Goal: Task Accomplishment & Management: Use online tool/utility

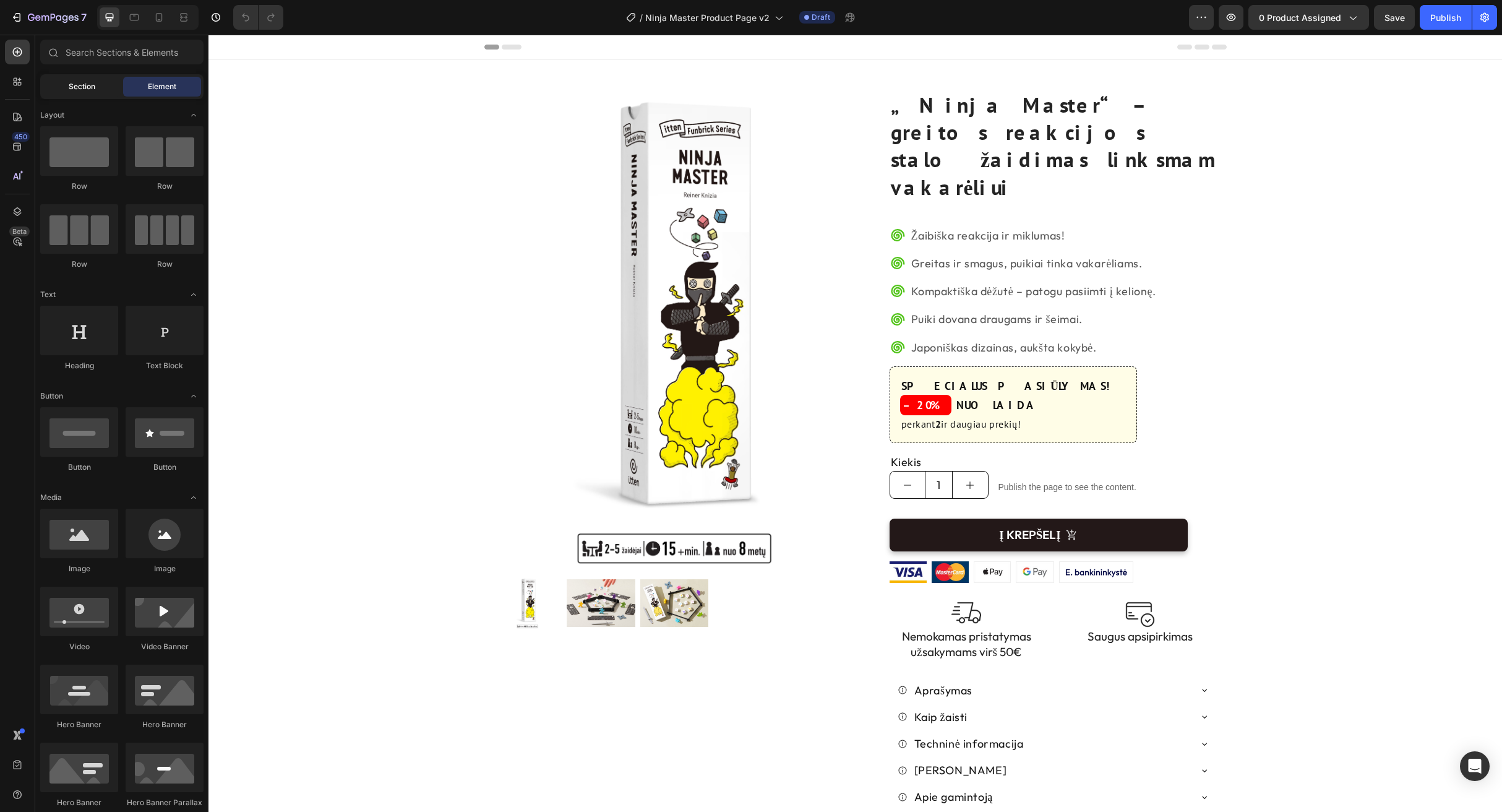
click at [89, 90] on span "Section" at bounding box center [82, 87] width 27 height 11
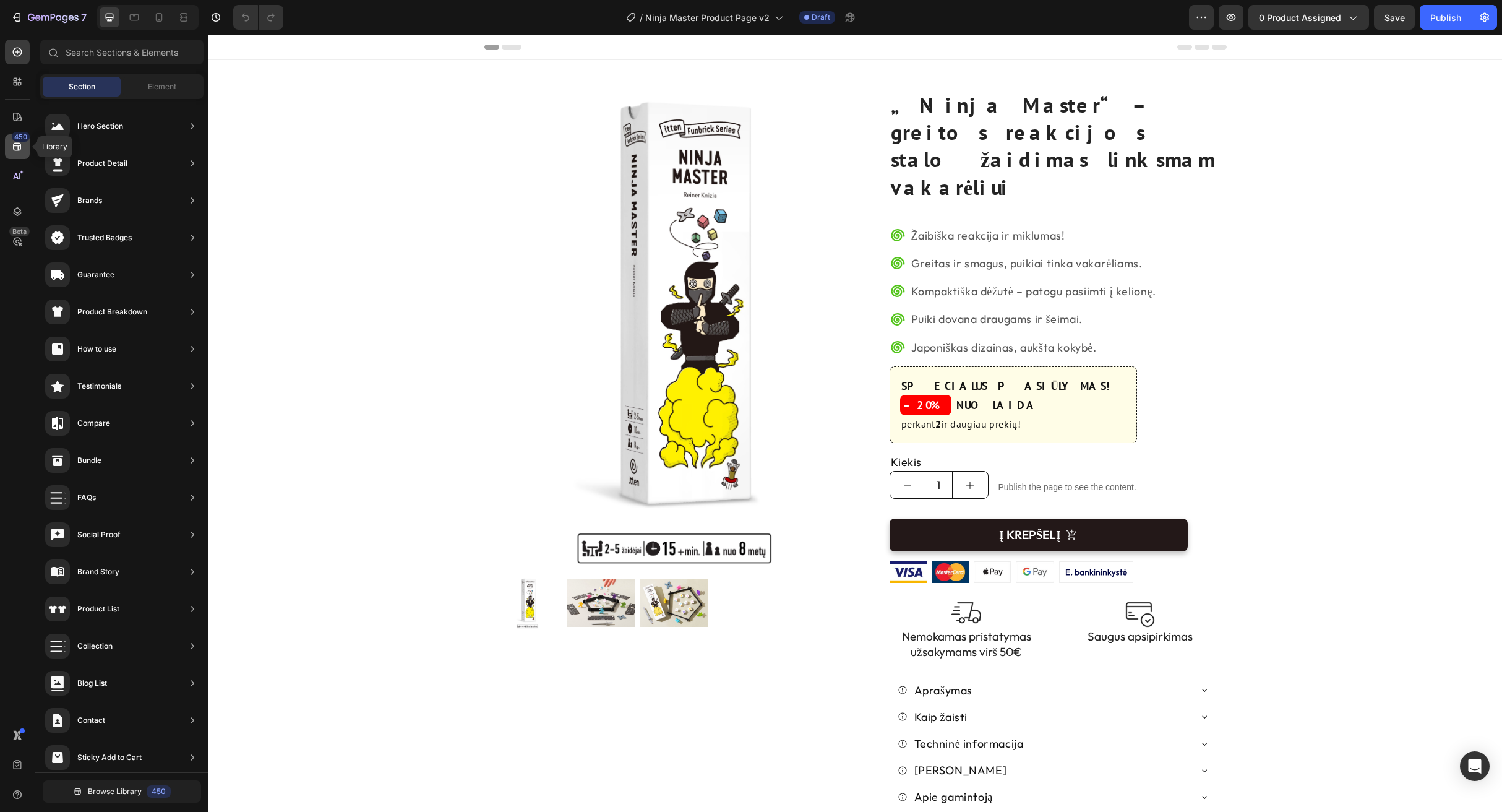
click at [22, 147] on icon at bounding box center [17, 146] width 12 height 12
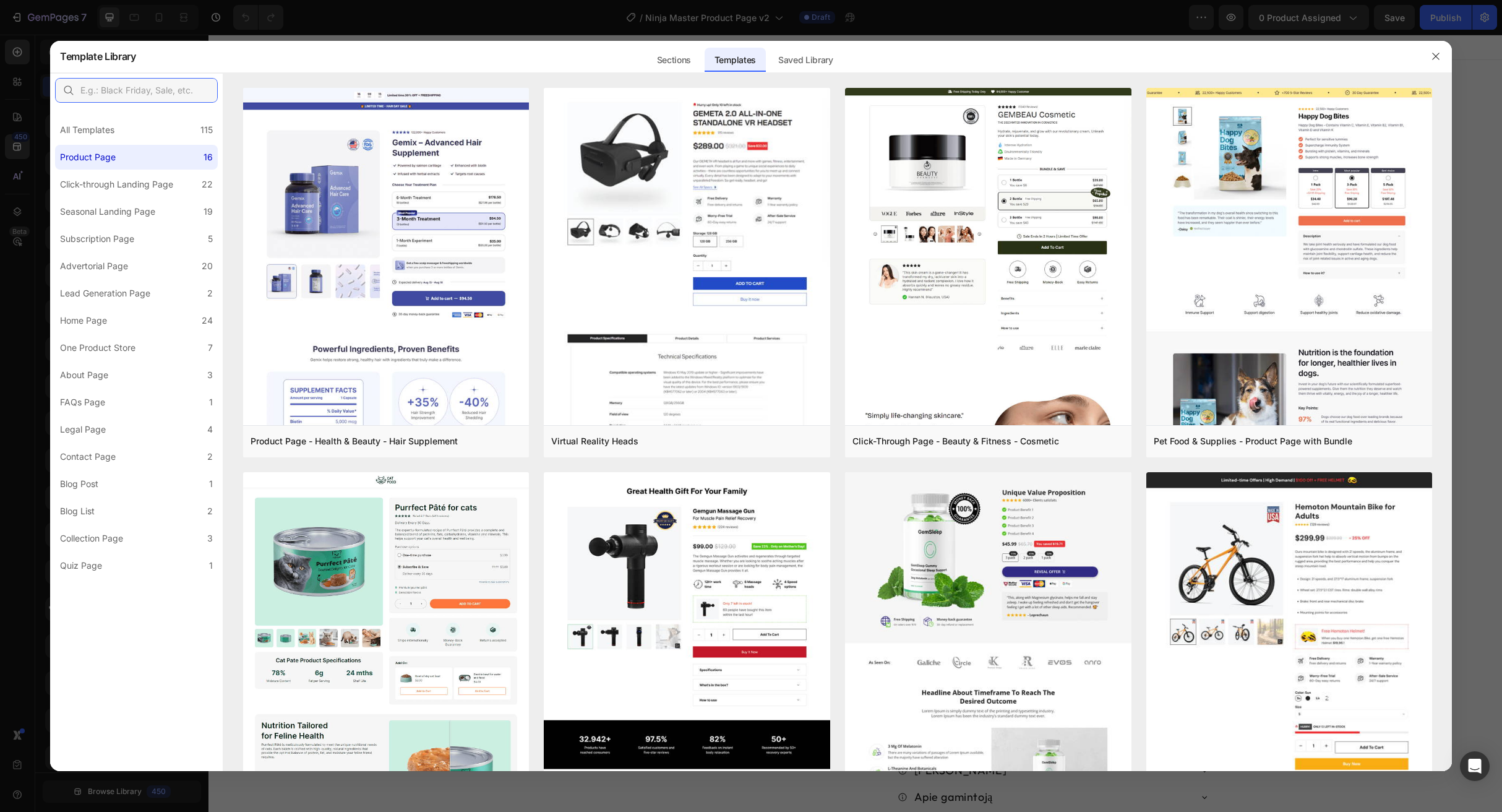
click at [122, 94] on input "text" at bounding box center [136, 90] width 162 height 25
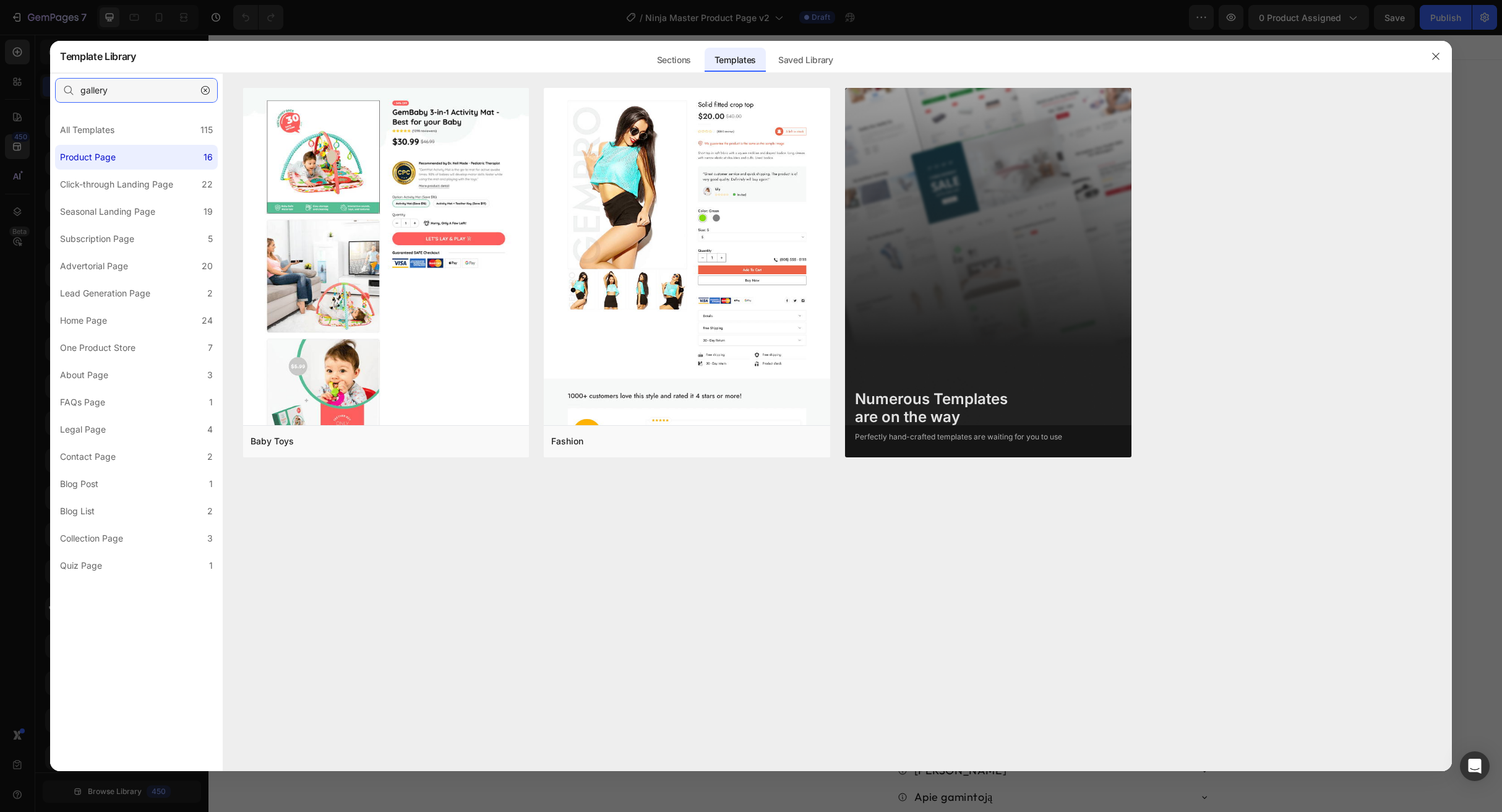
type input "gallery"
drag, startPoint x: 942, startPoint y: 433, endPoint x: 932, endPoint y: 419, distance: 17.2
click at [941, 433] on div "Perfectly hand-crafted templates are waiting for you to use" at bounding box center [959, 437] width 207 height 11
click at [921, 405] on div "Numerous Templates are on the way" at bounding box center [959, 408] width 207 height 36
click at [667, 57] on div "Sections" at bounding box center [674, 60] width 54 height 25
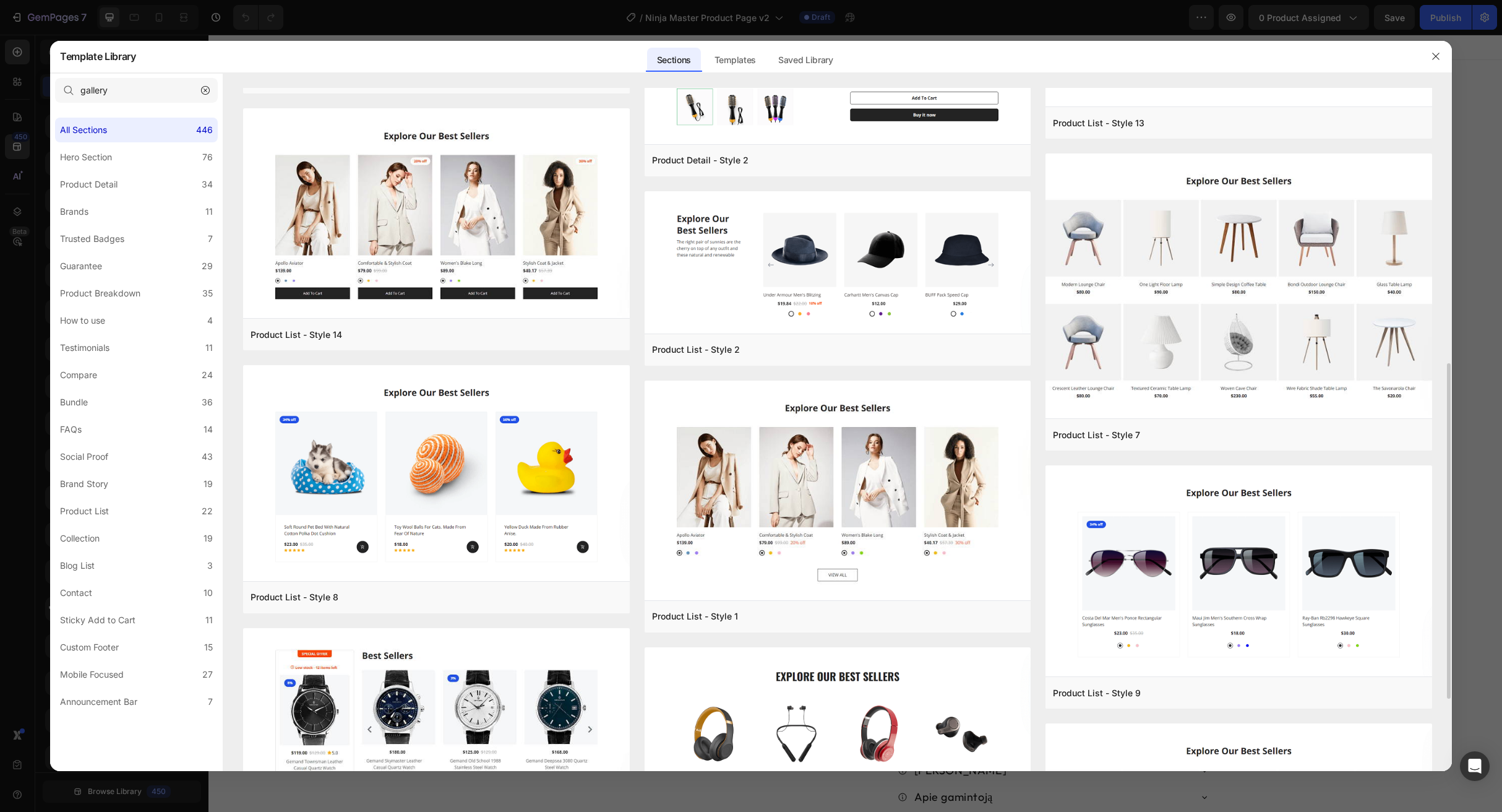
scroll to position [487, 0]
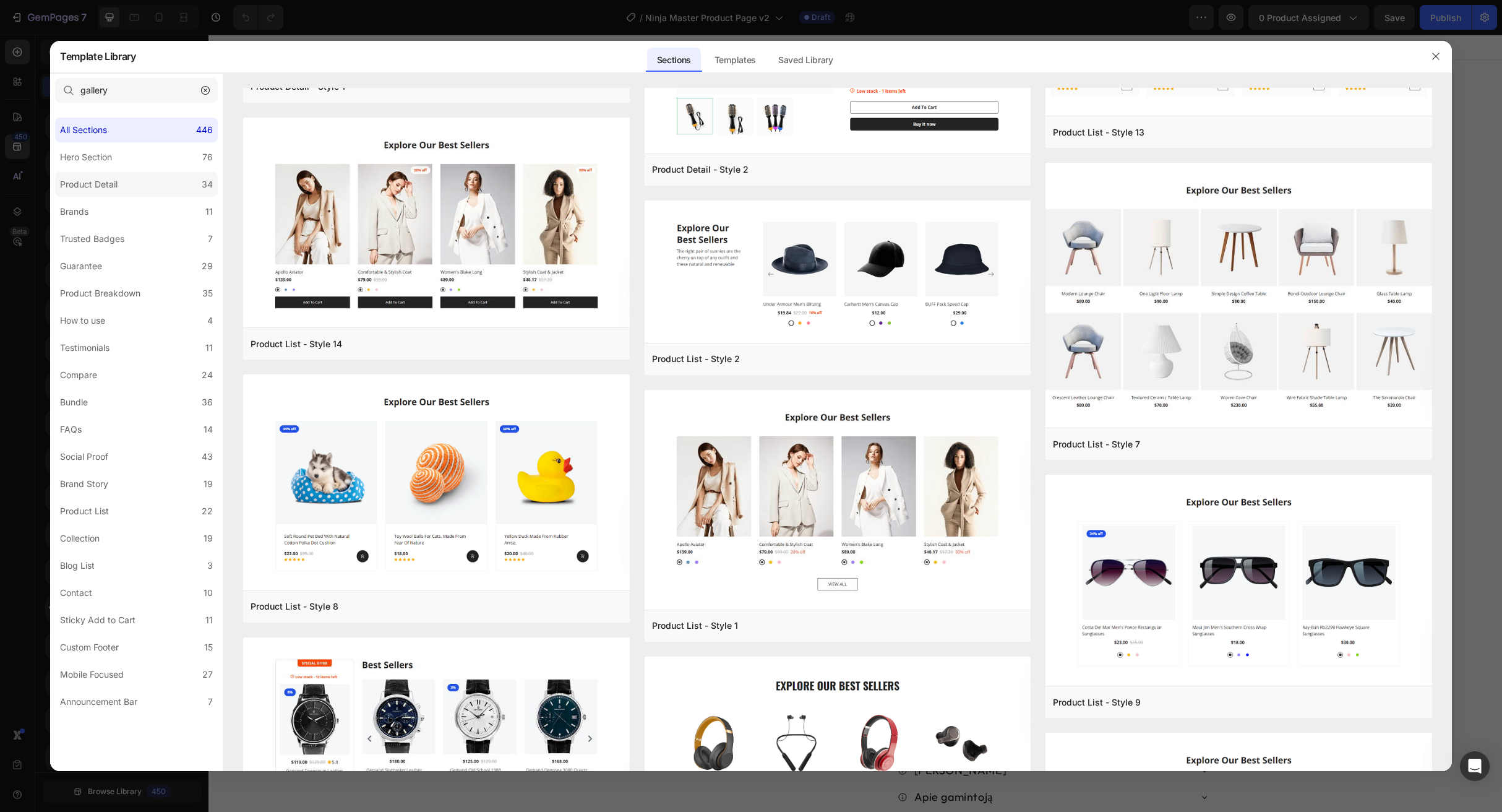
click at [139, 180] on label "Product Detail 34" at bounding box center [136, 184] width 162 height 25
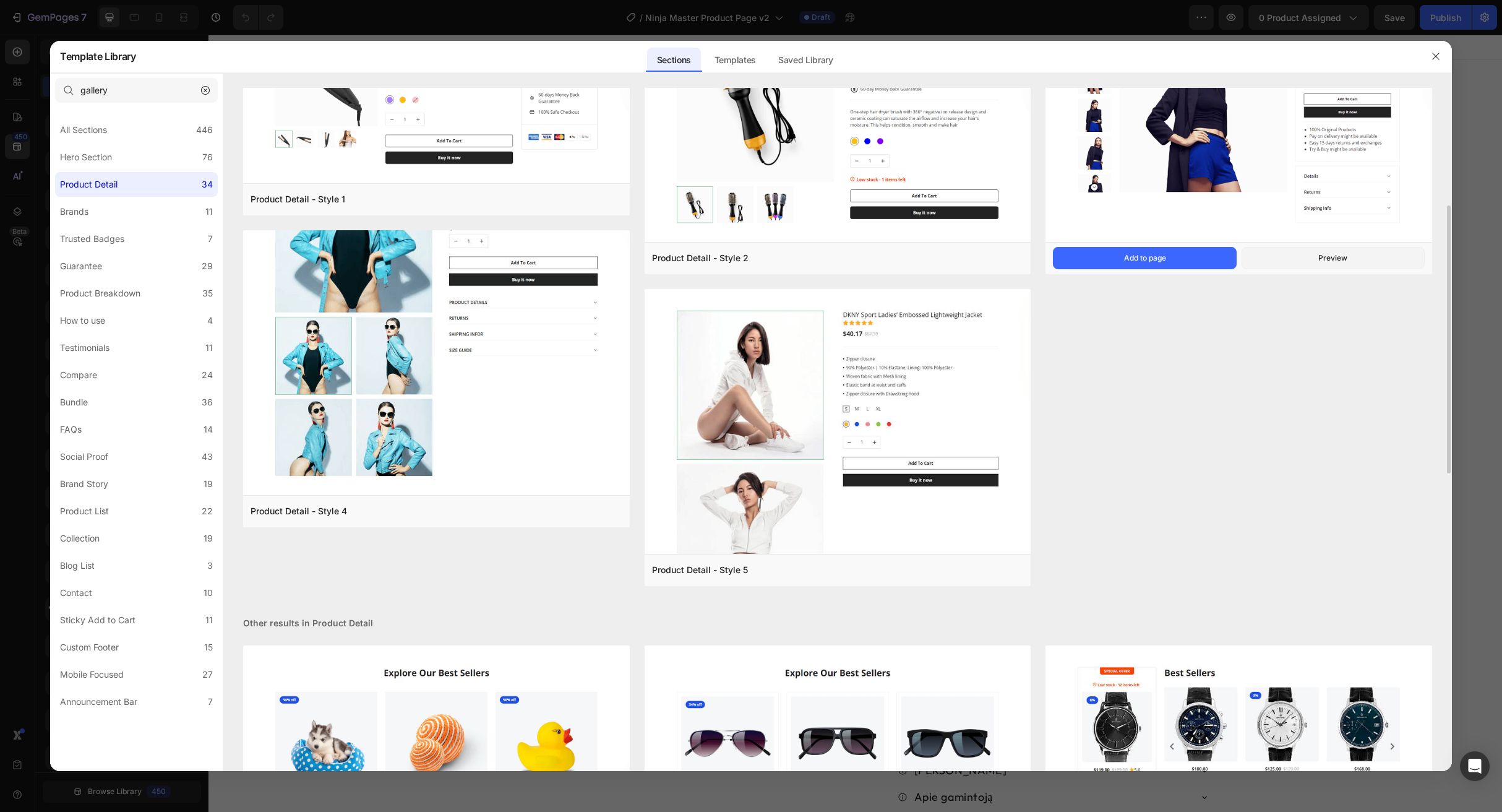
scroll to position [0, 0]
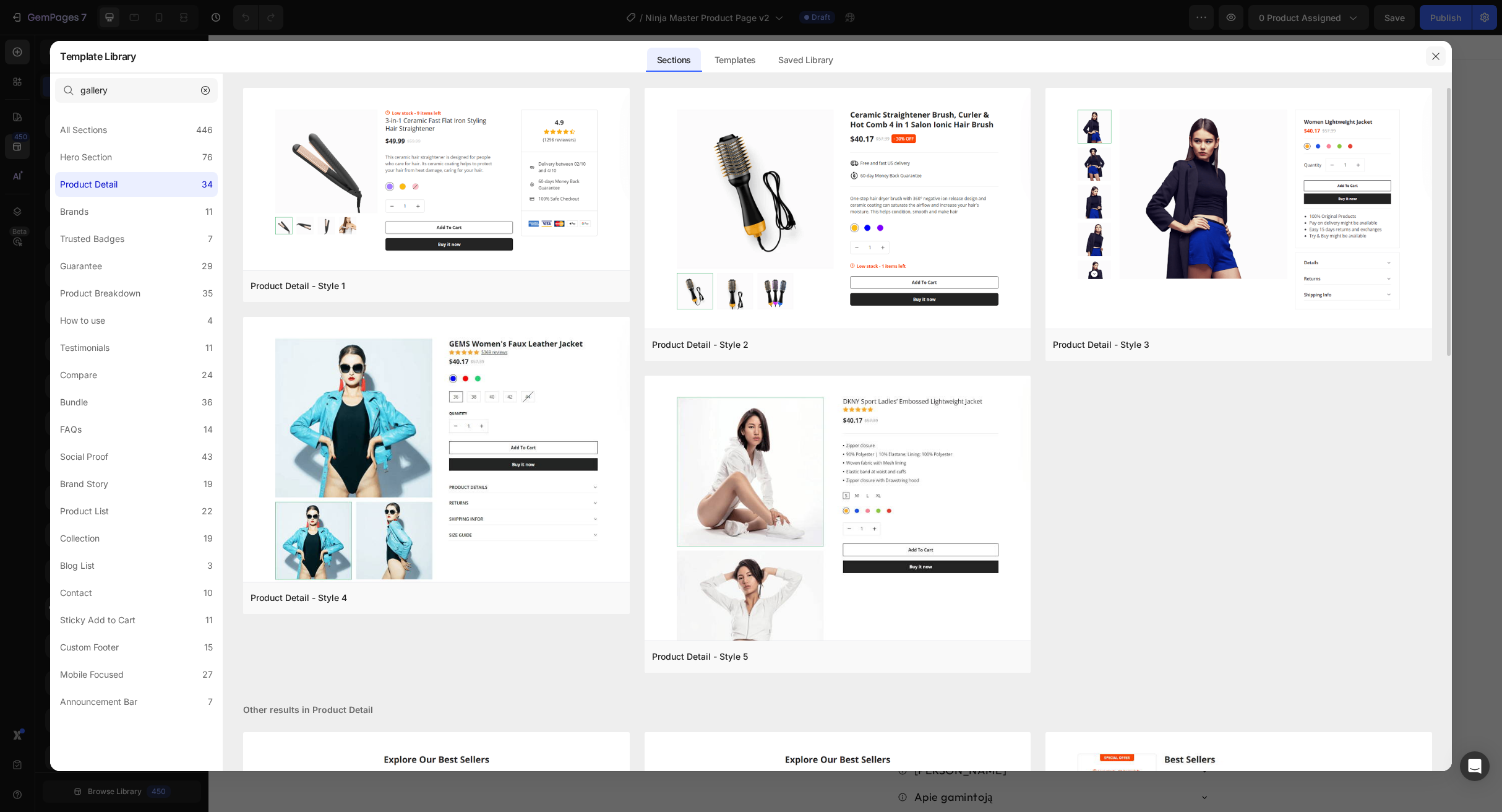
drag, startPoint x: 1228, startPoint y: 22, endPoint x: 1436, endPoint y: 57, distance: 210.9
click at [1436, 57] on icon "button" at bounding box center [1436, 56] width 10 height 10
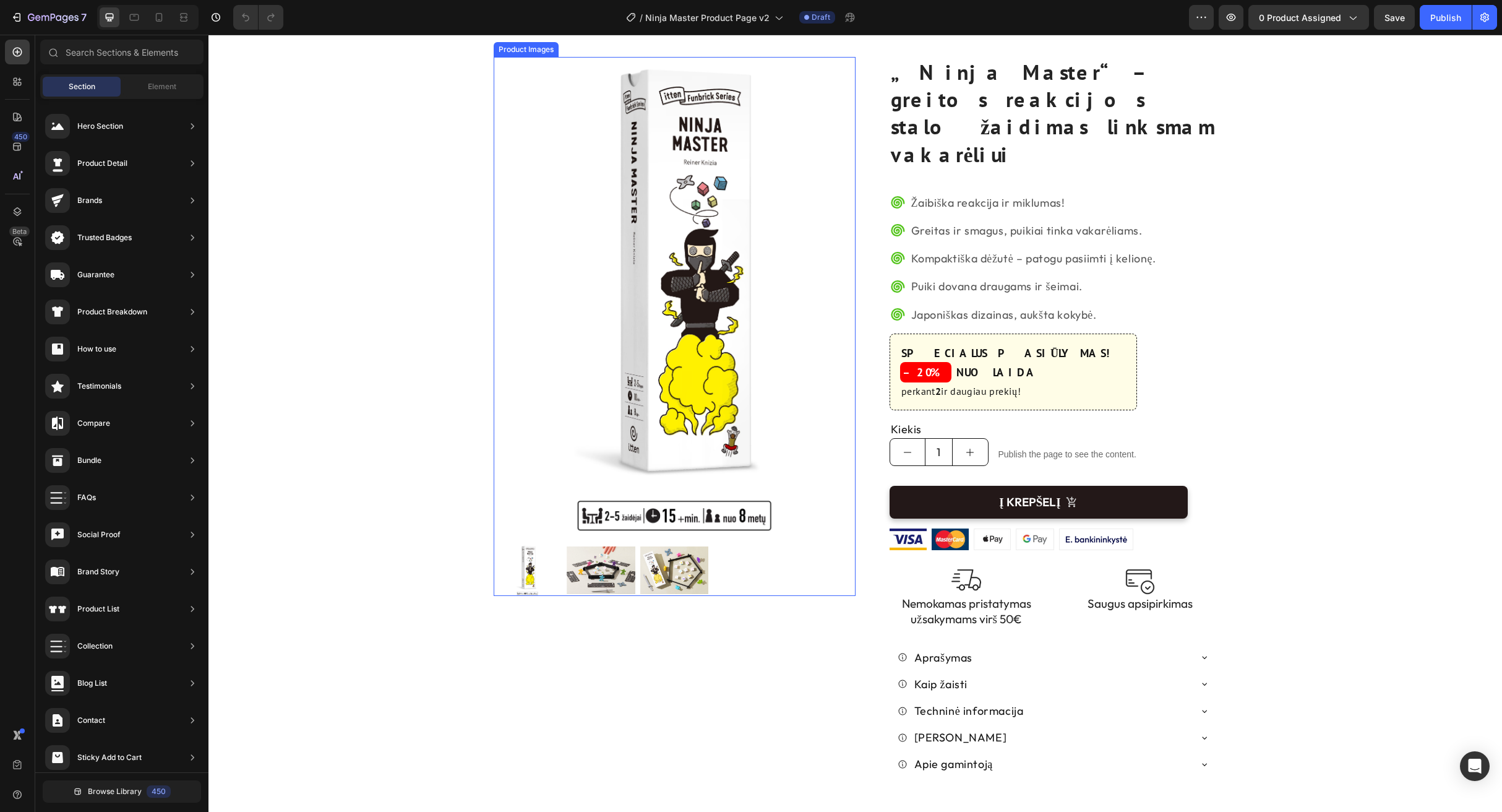
scroll to position [33, 0]
click at [155, 91] on span "Element" at bounding box center [162, 87] width 28 height 11
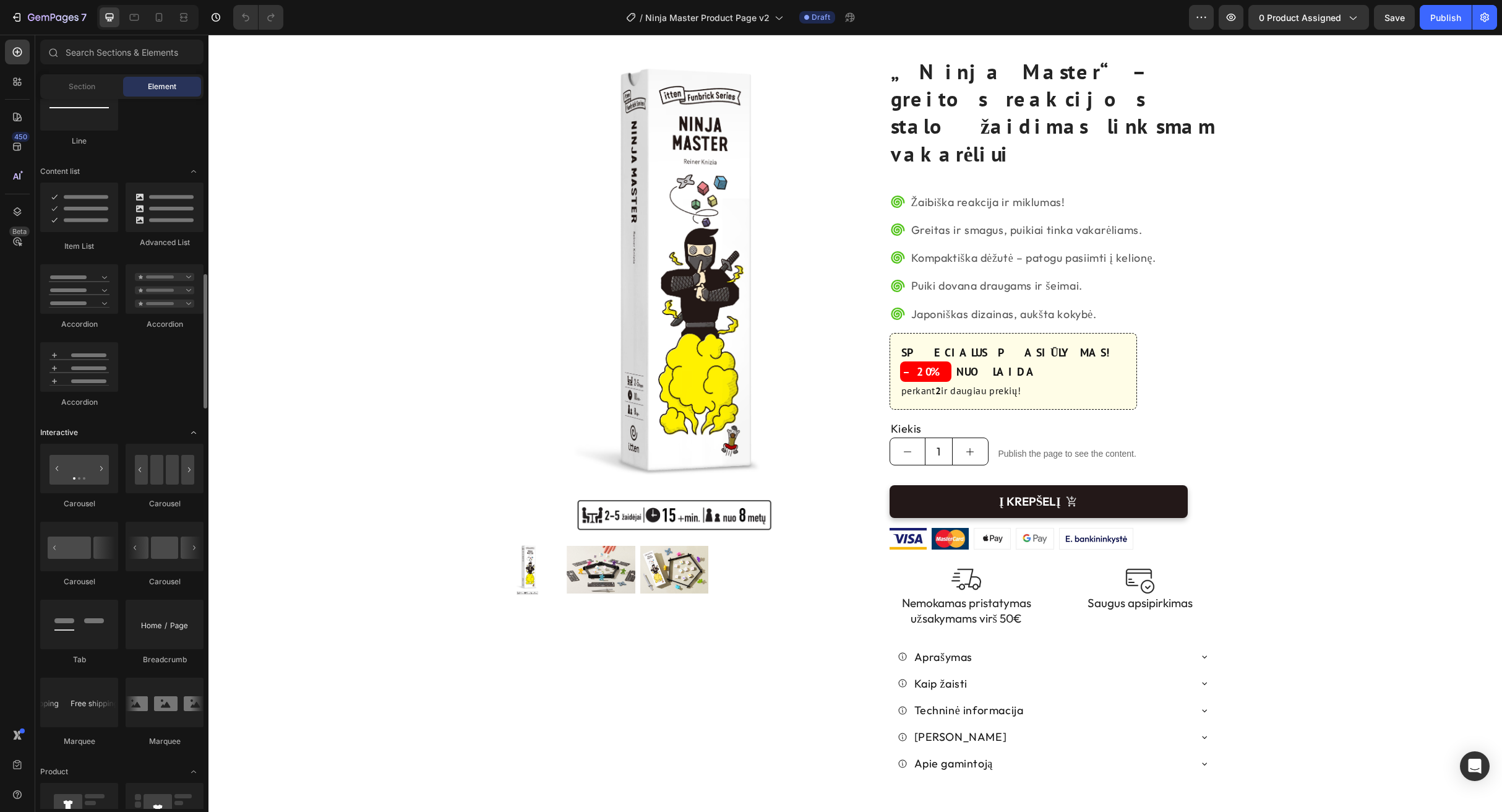
scroll to position [920, 0]
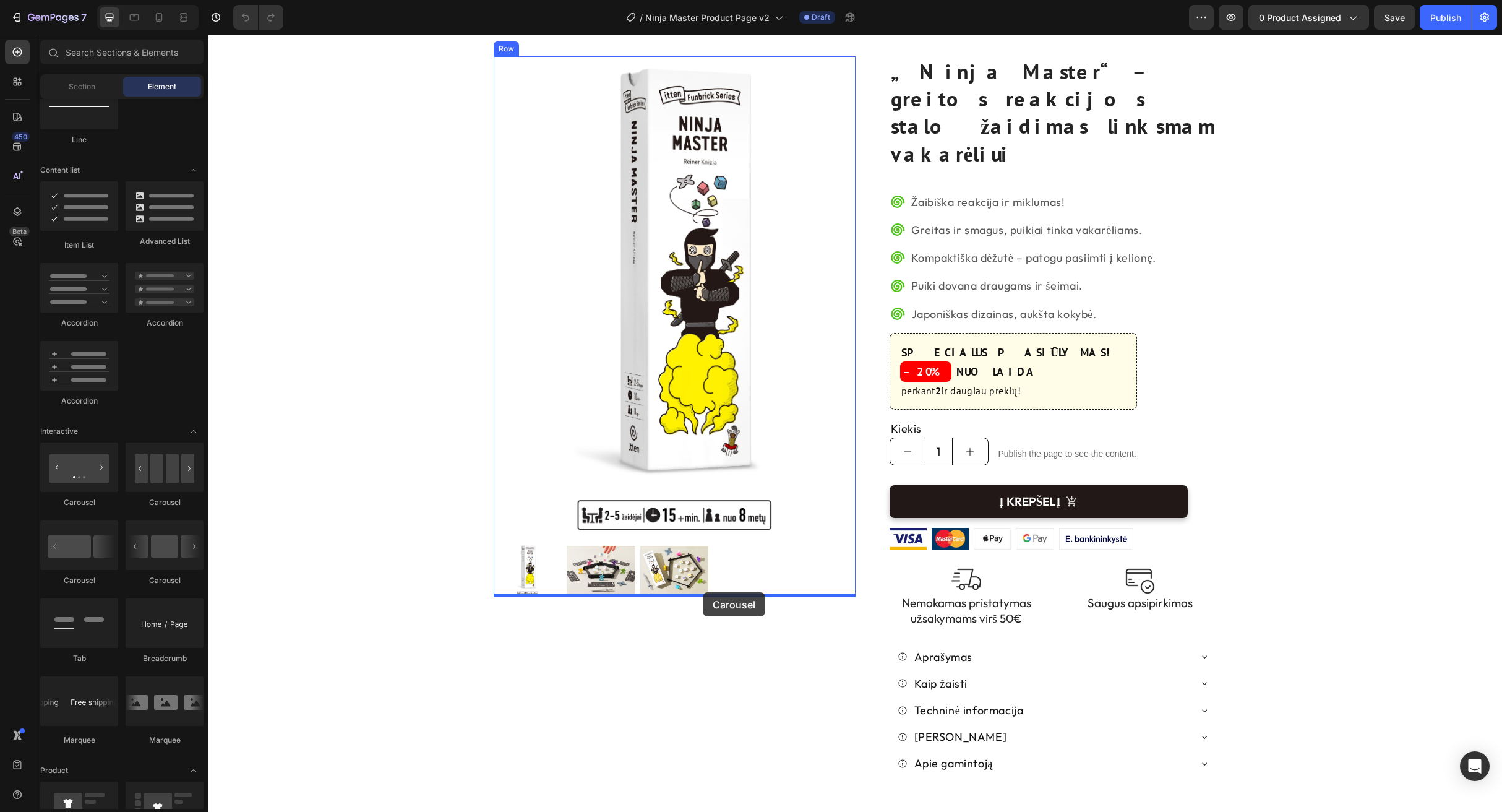
drag, startPoint x: 290, startPoint y: 505, endPoint x: 703, endPoint y: 592, distance: 422.1
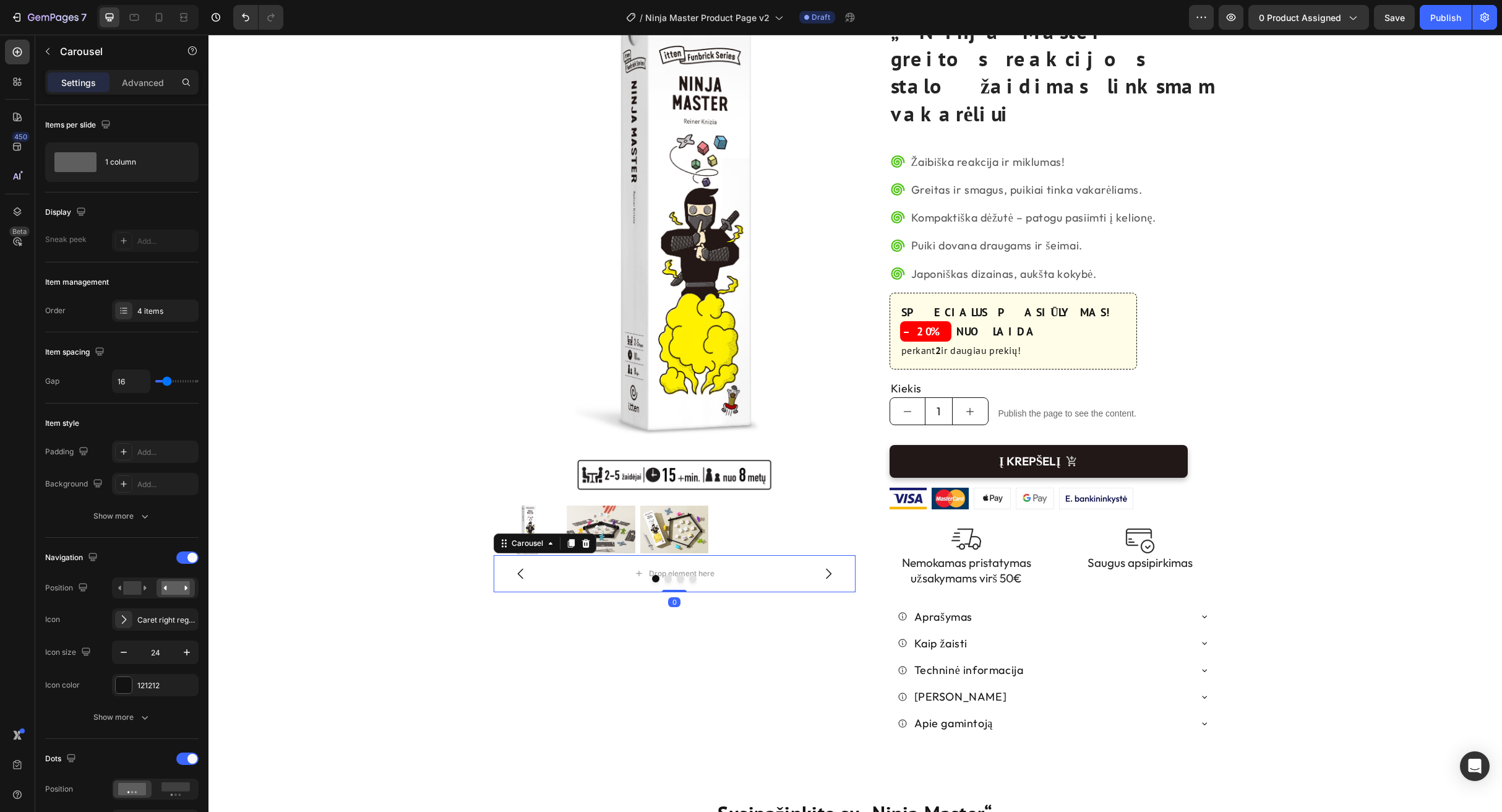
scroll to position [104, 0]
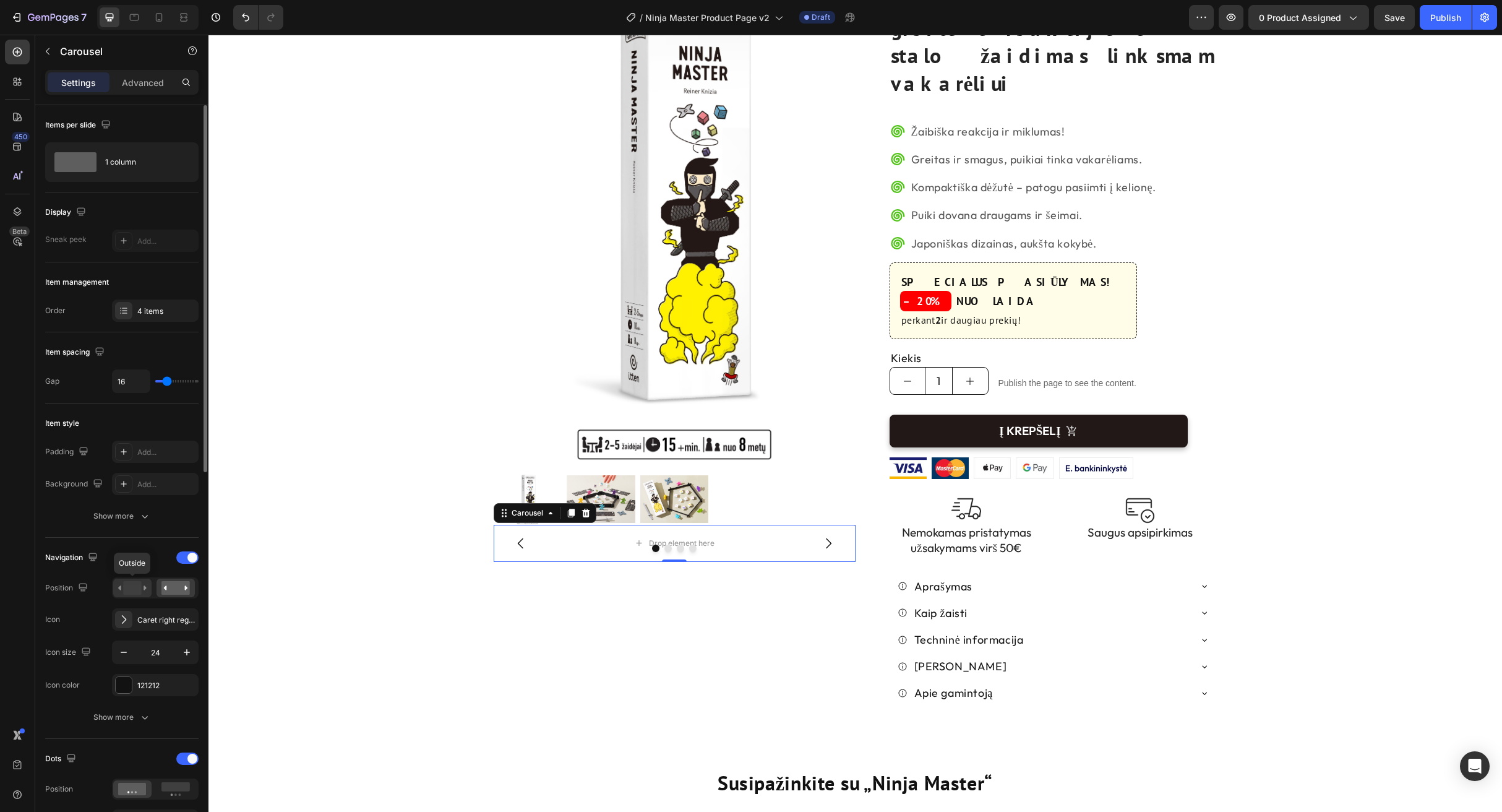
click at [138, 589] on rect at bounding box center [132, 587] width 18 height 13
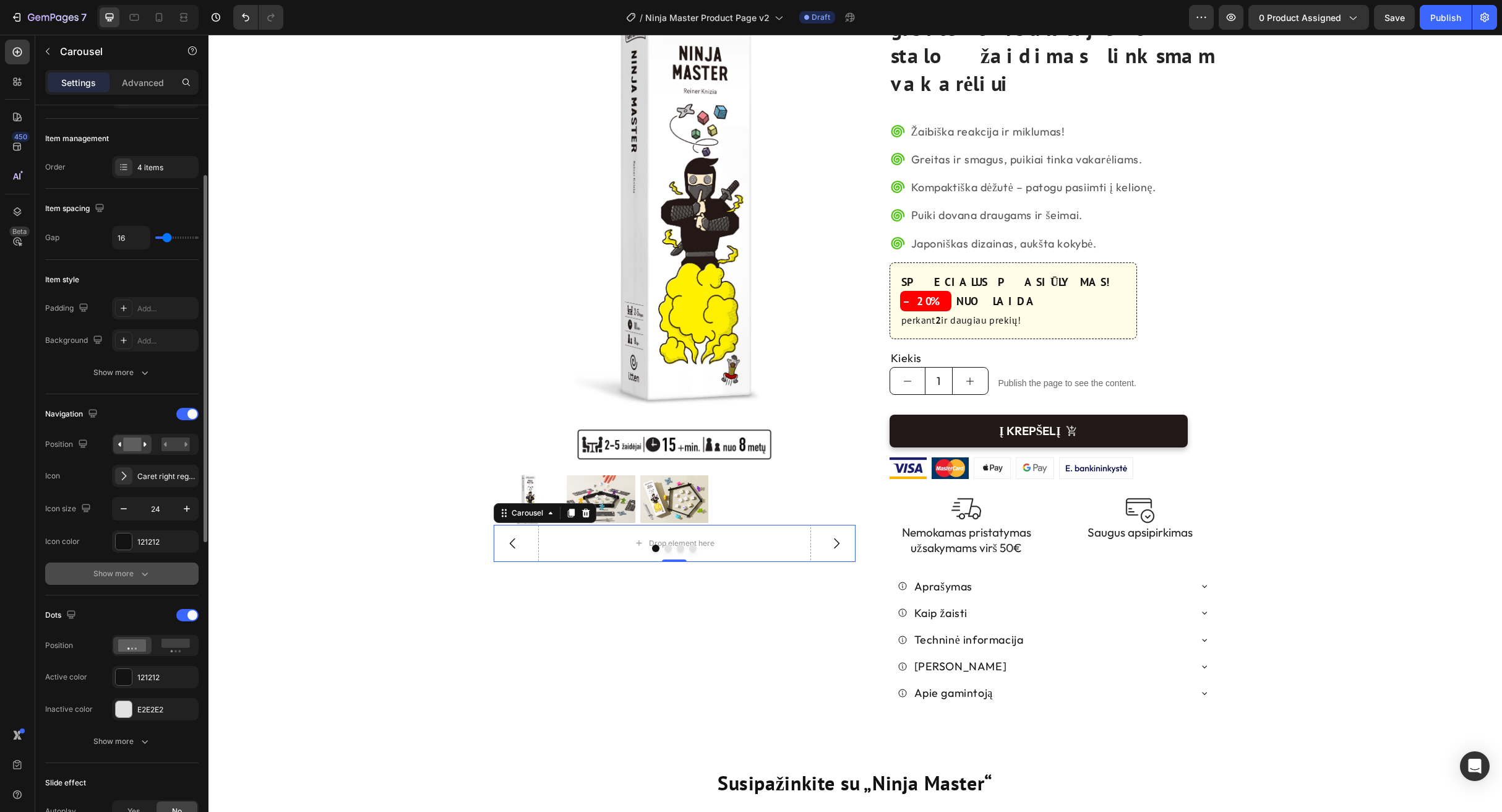
scroll to position [147, 0]
click at [145, 569] on icon "button" at bounding box center [144, 570] width 12 height 12
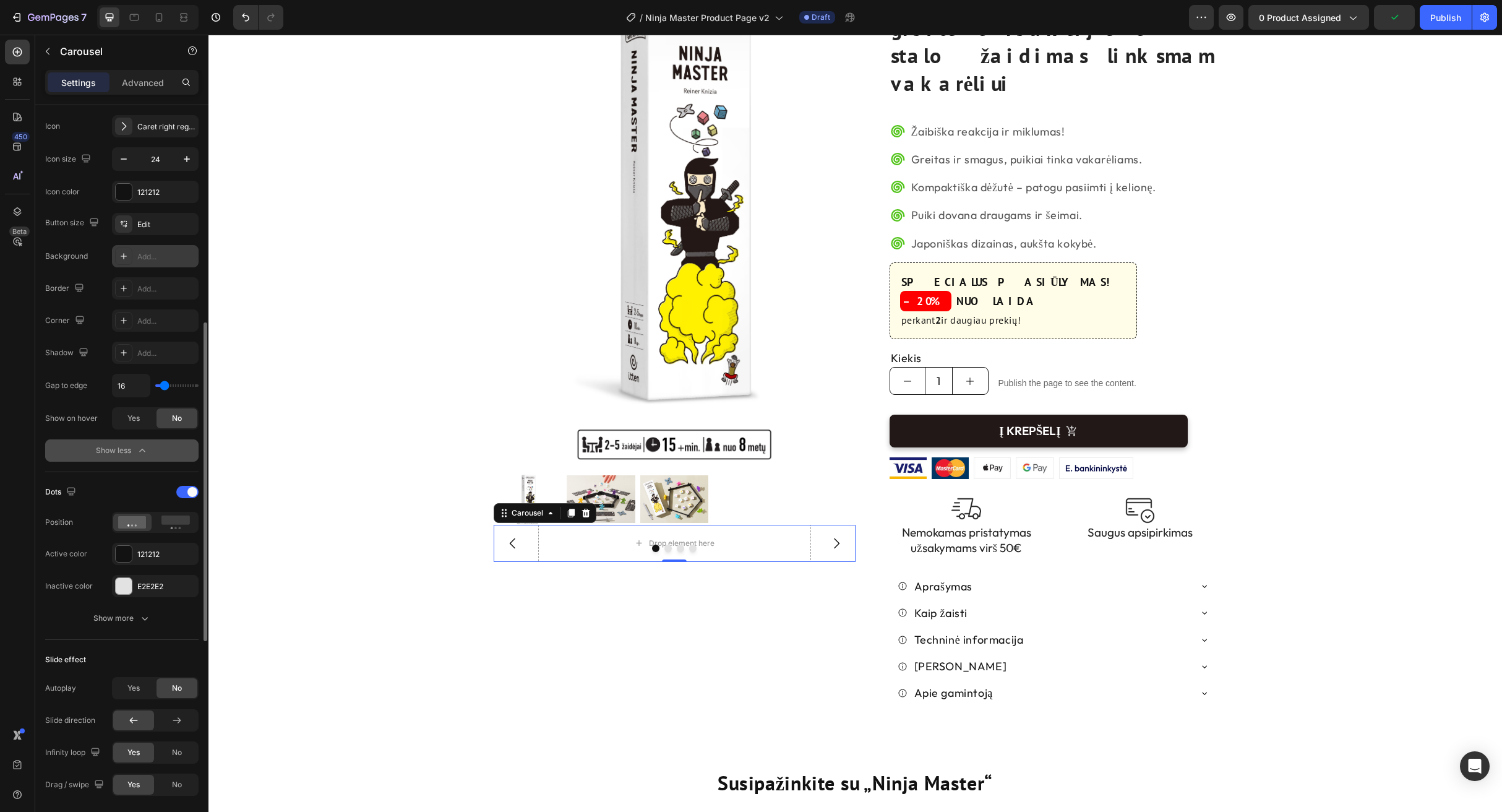
scroll to position [497, 0]
click at [143, 613] on icon "button" at bounding box center [144, 613] width 12 height 12
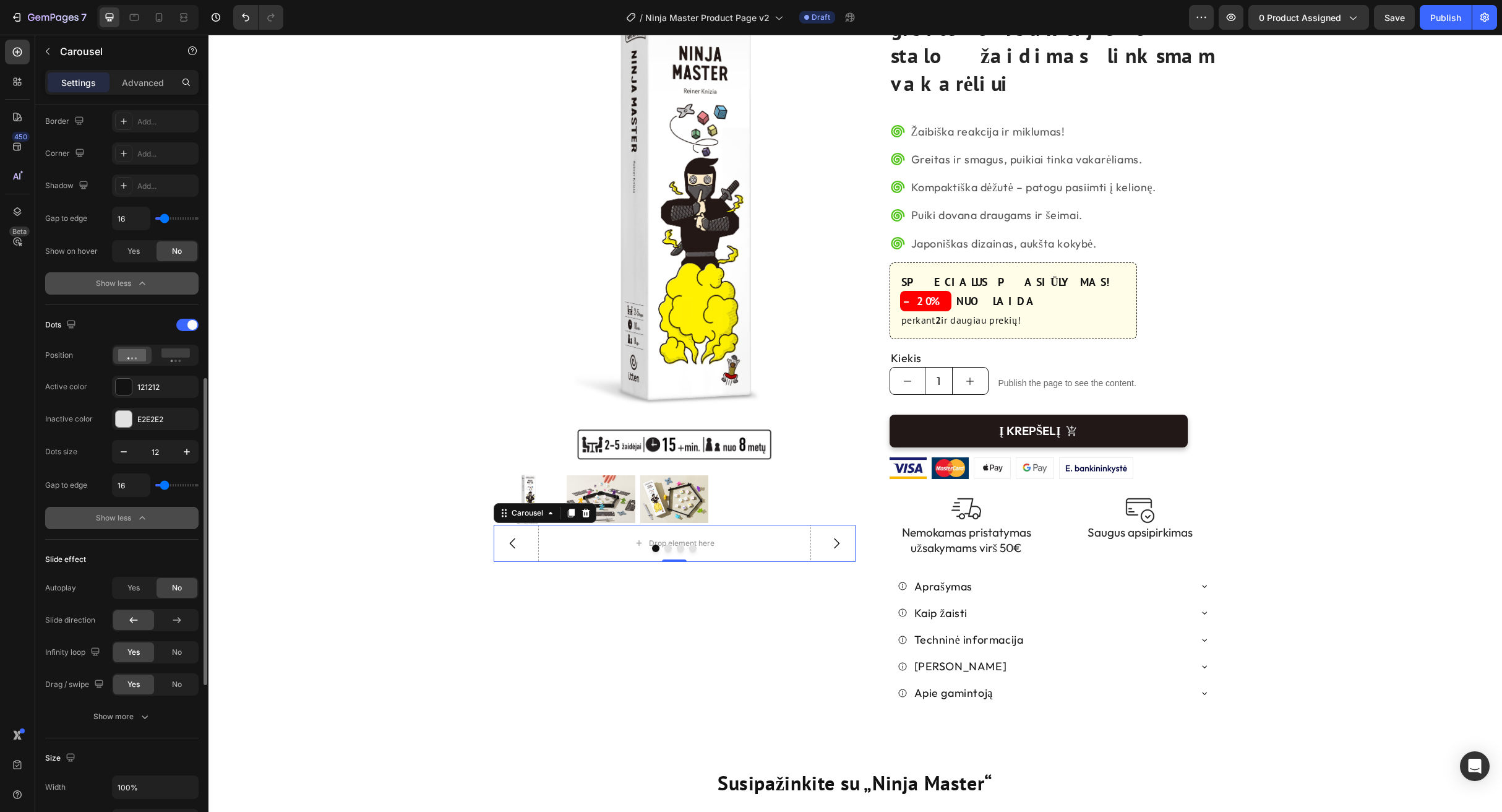
scroll to position [661, 0]
click at [145, 85] on p "Advanced" at bounding box center [143, 82] width 42 height 13
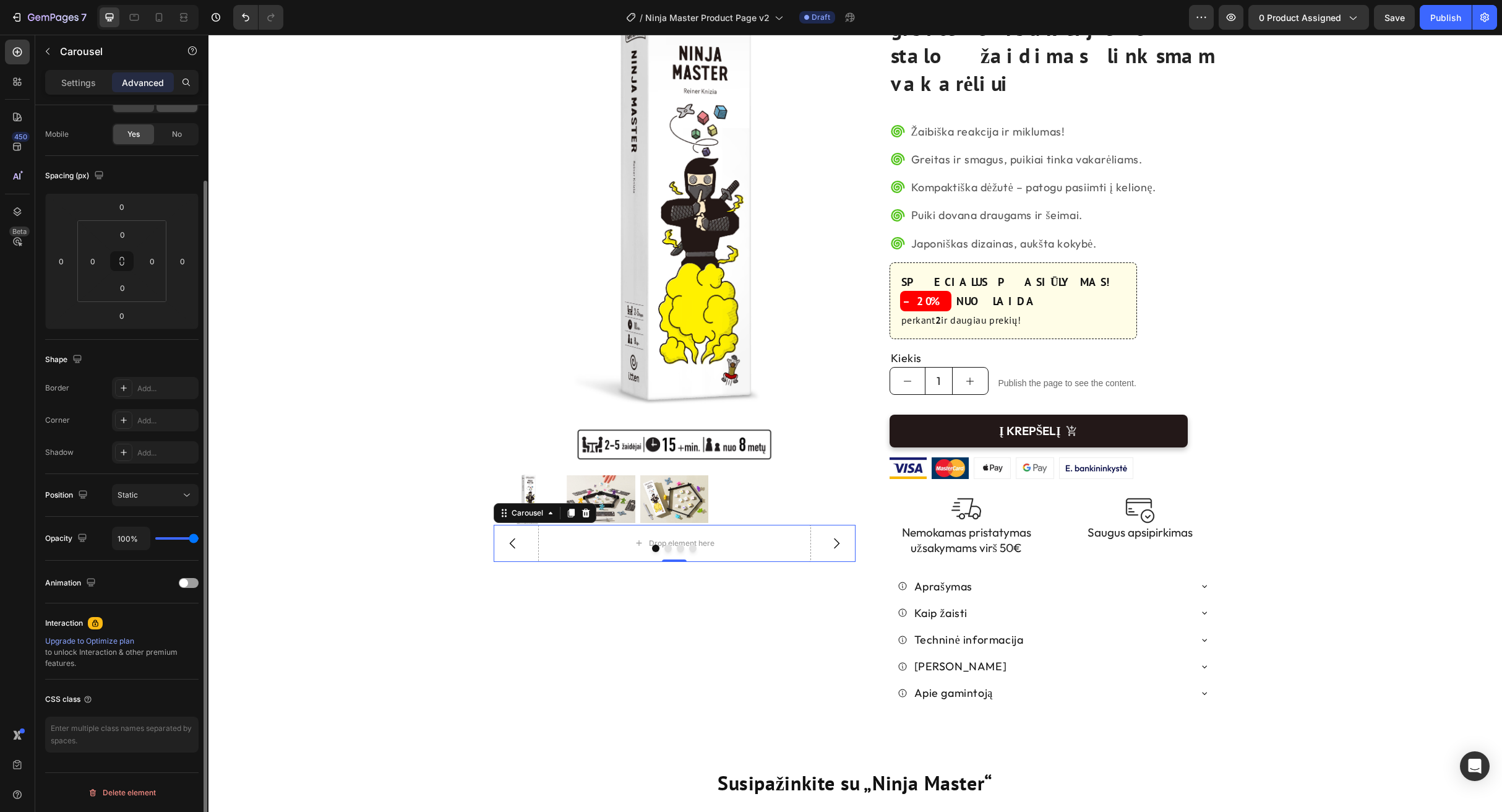
scroll to position [0, 0]
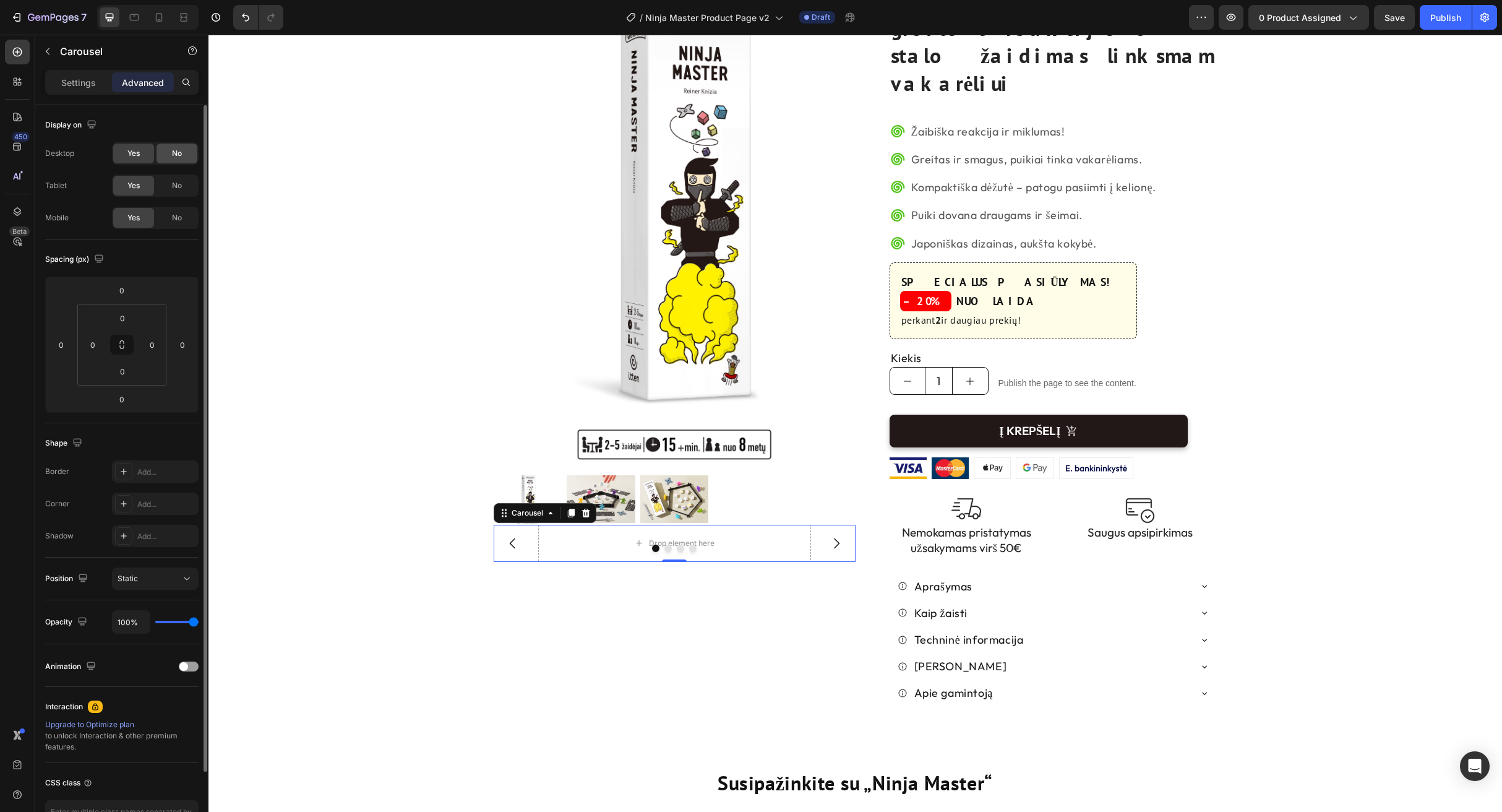
click at [175, 155] on span "No" at bounding box center [177, 154] width 10 height 11
click at [179, 186] on span "No" at bounding box center [177, 186] width 10 height 11
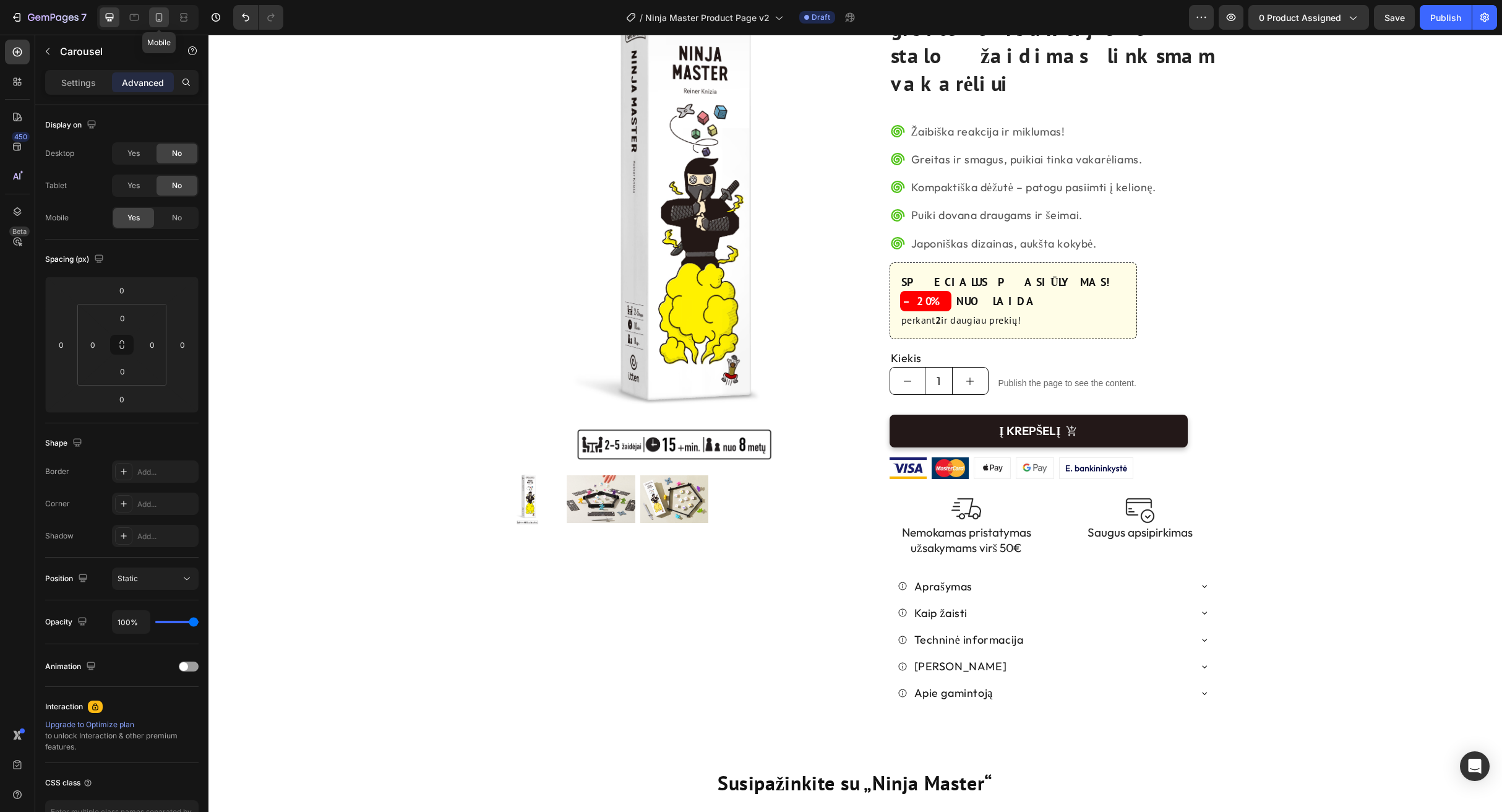
click at [157, 18] on icon at bounding box center [159, 17] width 12 height 12
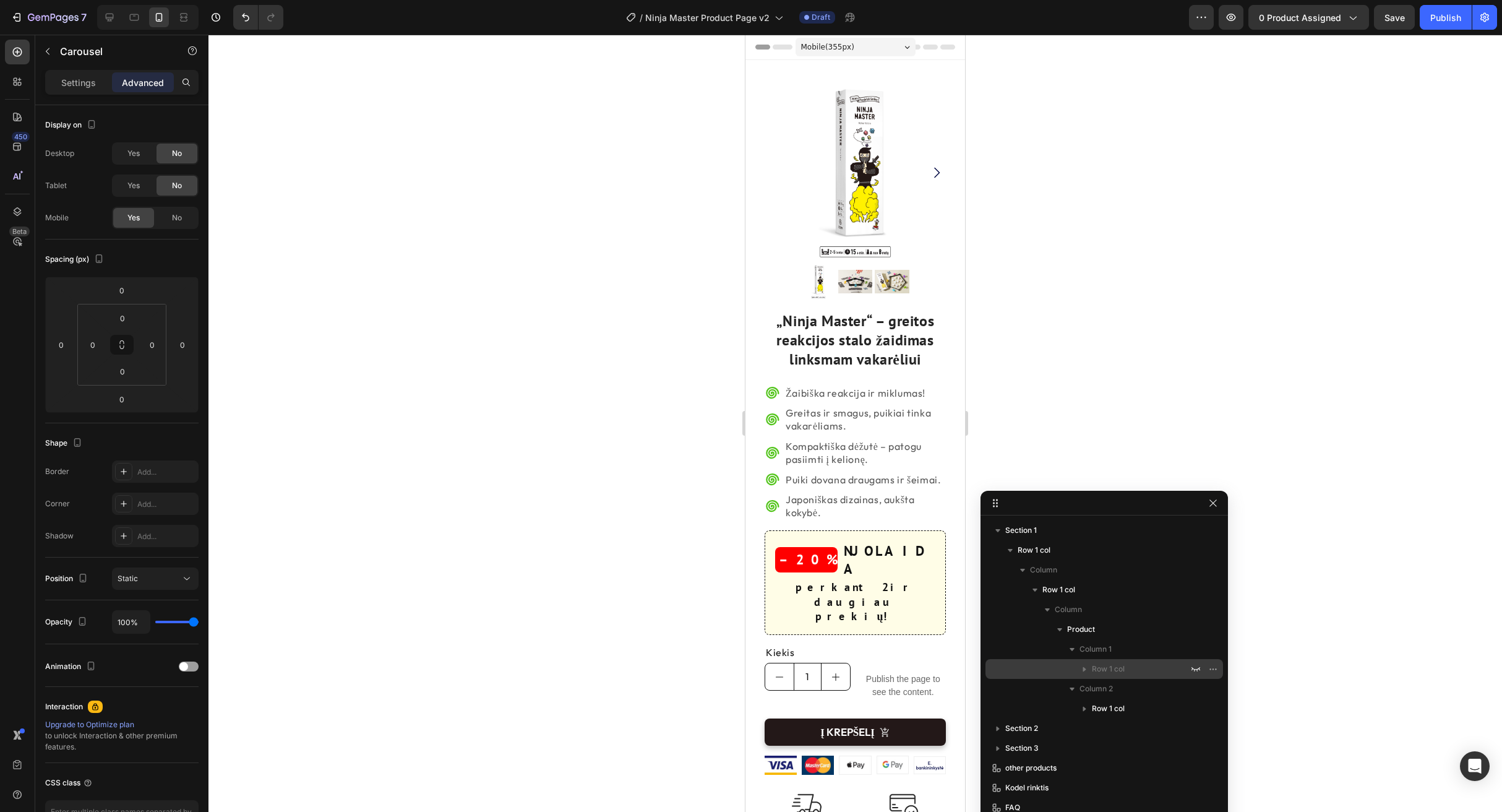
click at [1116, 665] on span "Row 1 col" at bounding box center [1108, 668] width 33 height 12
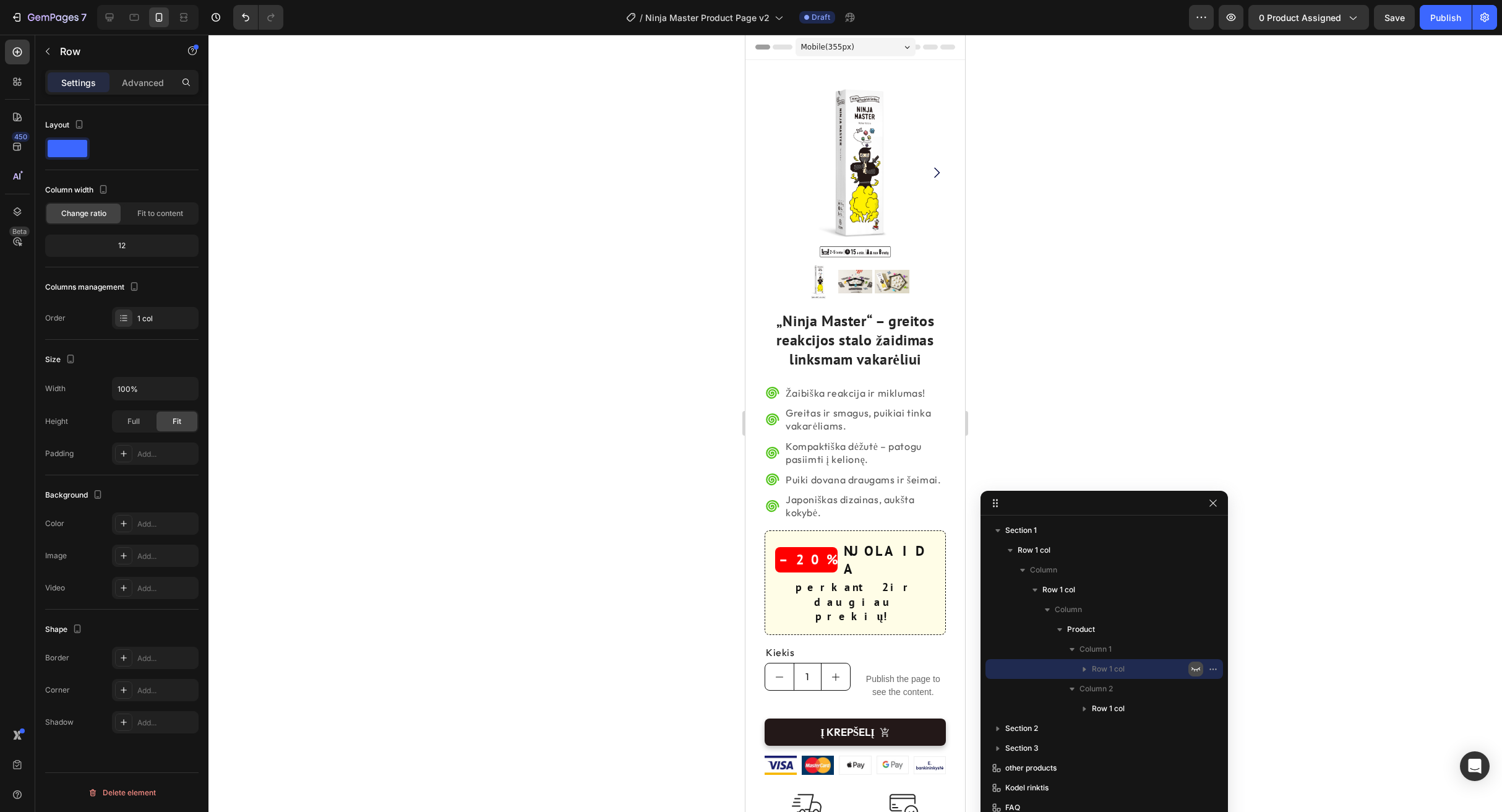
click at [1196, 667] on icon "button" at bounding box center [1196, 669] width 10 height 10
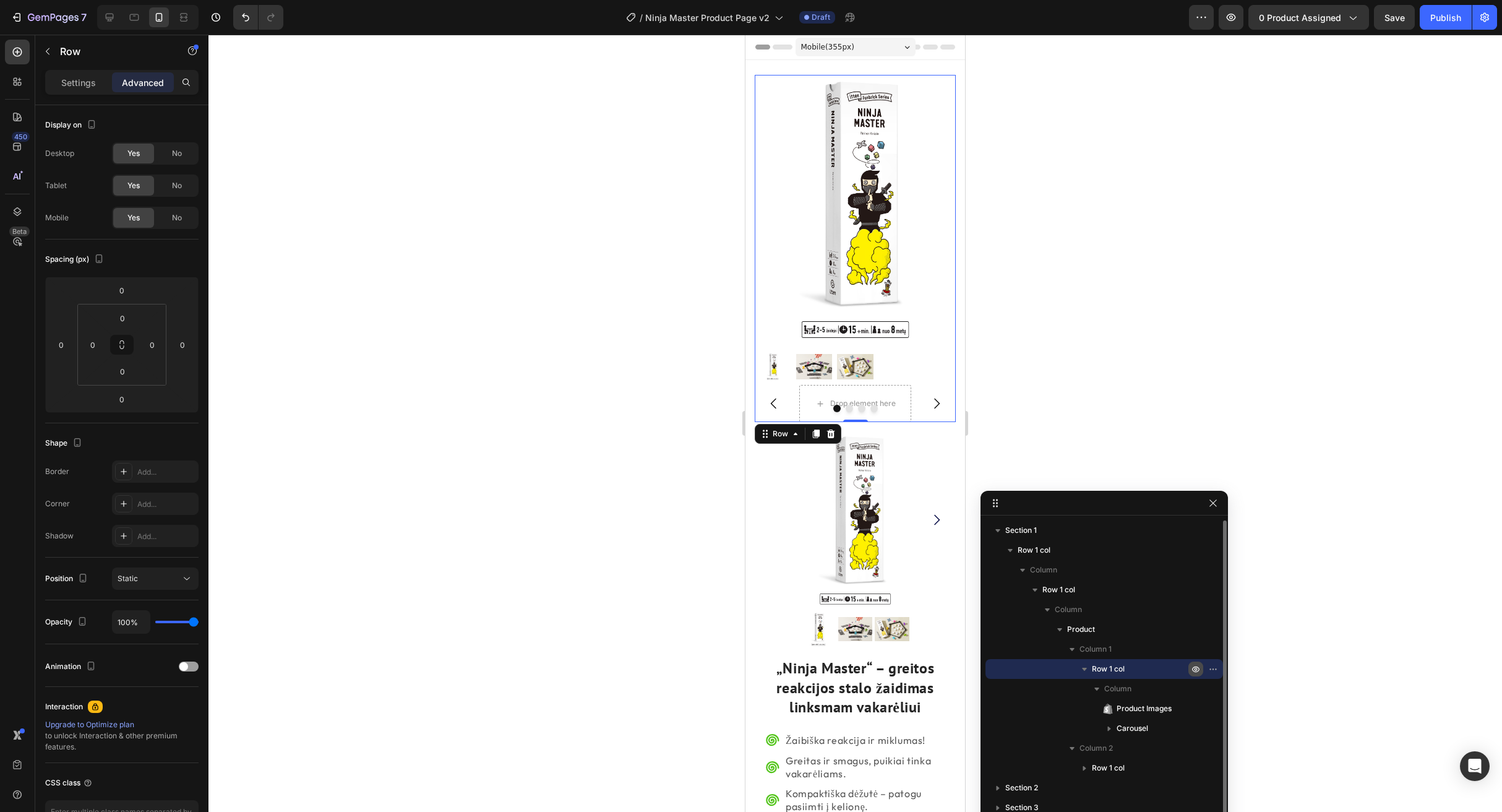
click at [1196, 667] on icon "button" at bounding box center [1196, 669] width 3 height 3
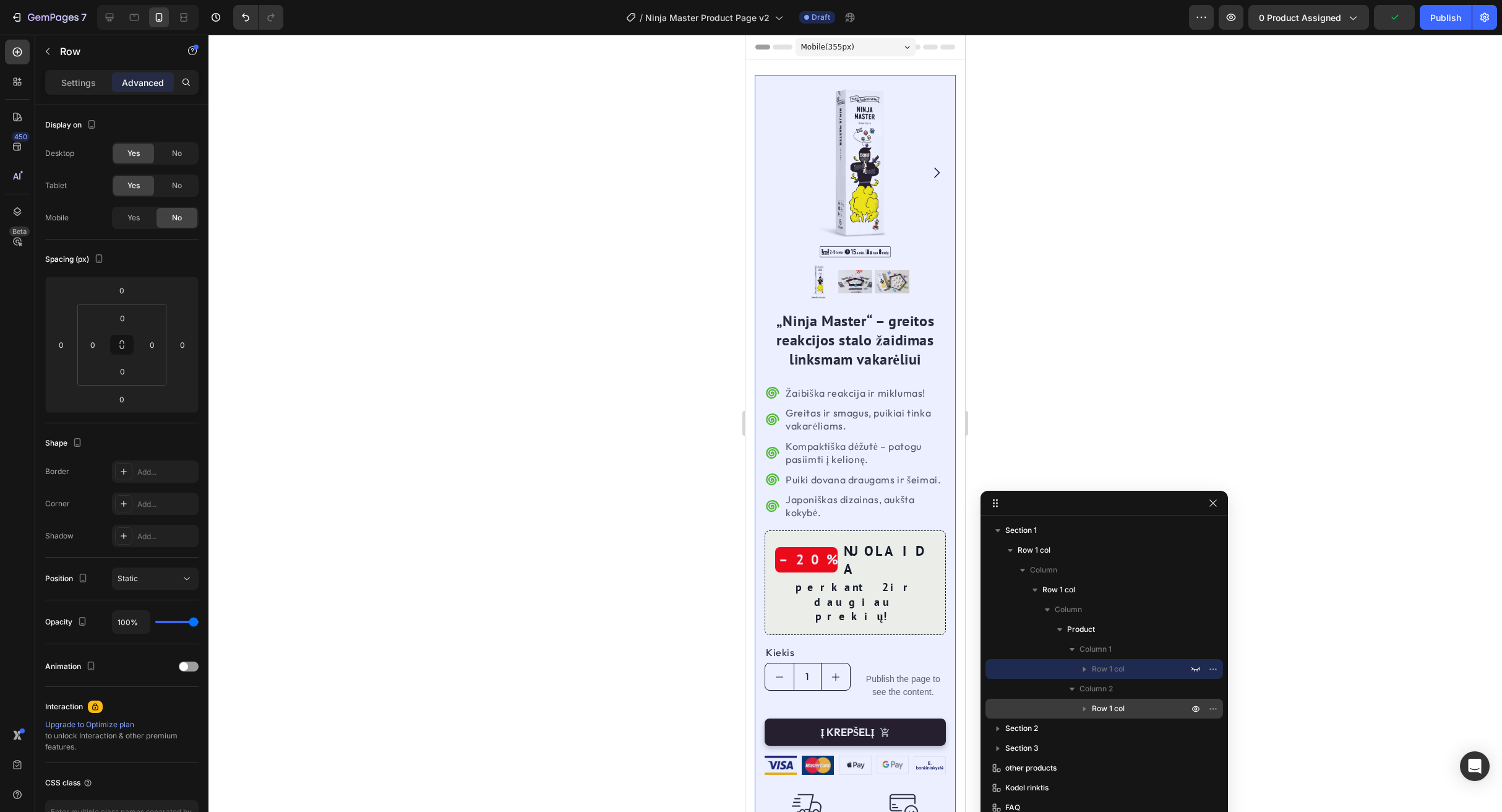
click at [1108, 706] on span "Row 1 col" at bounding box center [1108, 708] width 33 height 12
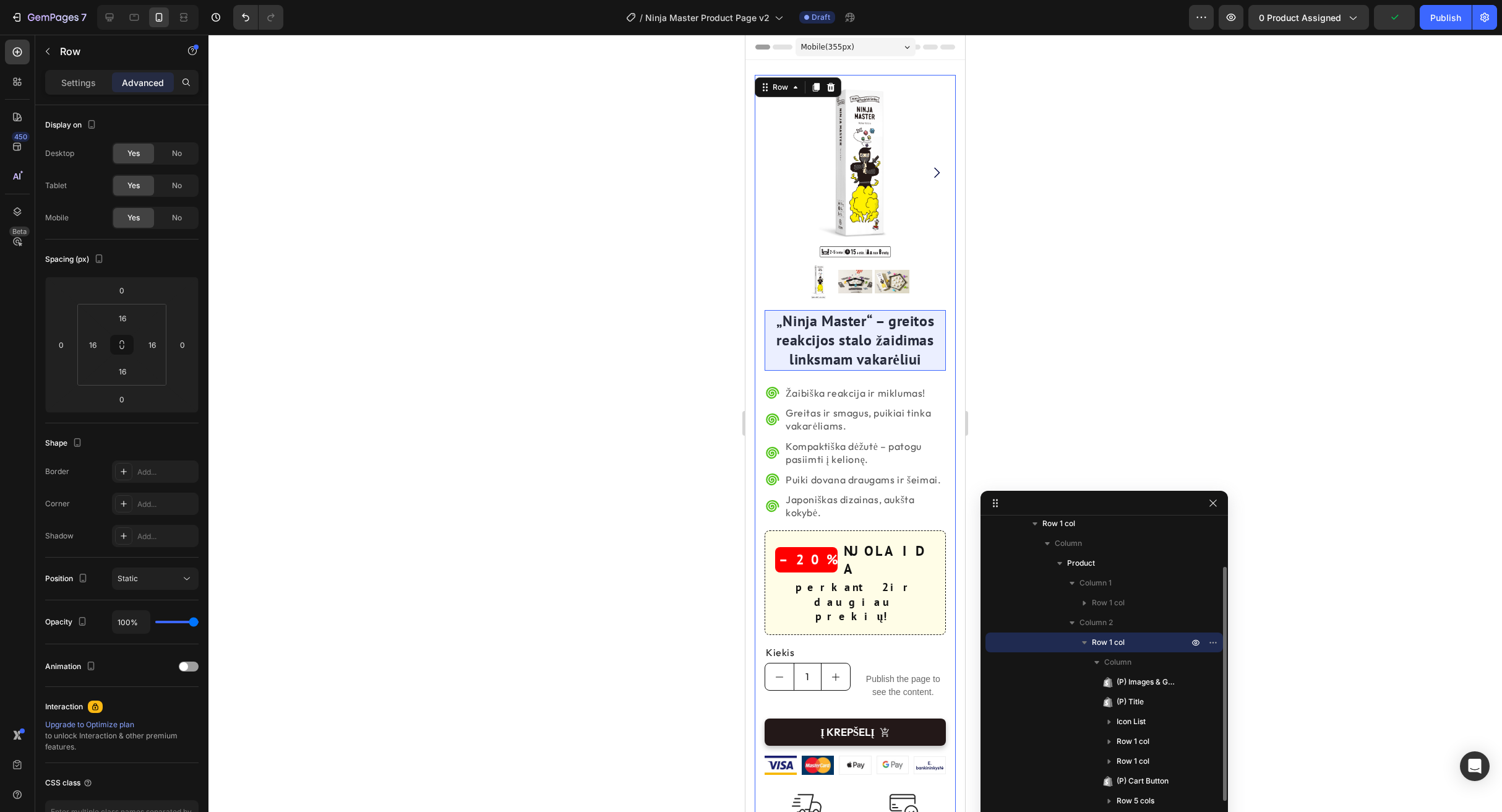
scroll to position [69, 0]
click at [1082, 638] on icon "button" at bounding box center [1084, 639] width 12 height 12
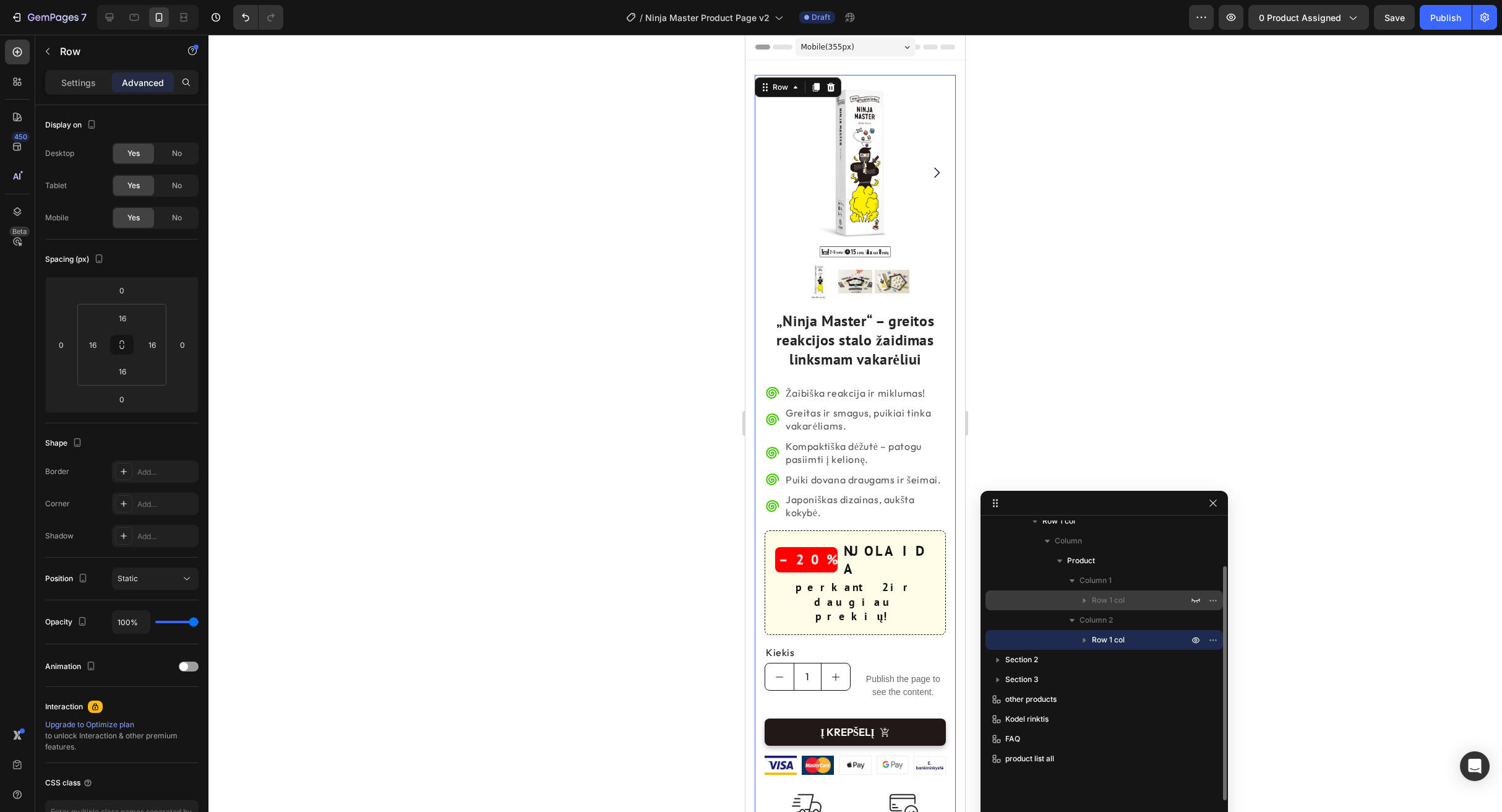
click at [1204, 596] on div at bounding box center [1204, 600] width 32 height 20
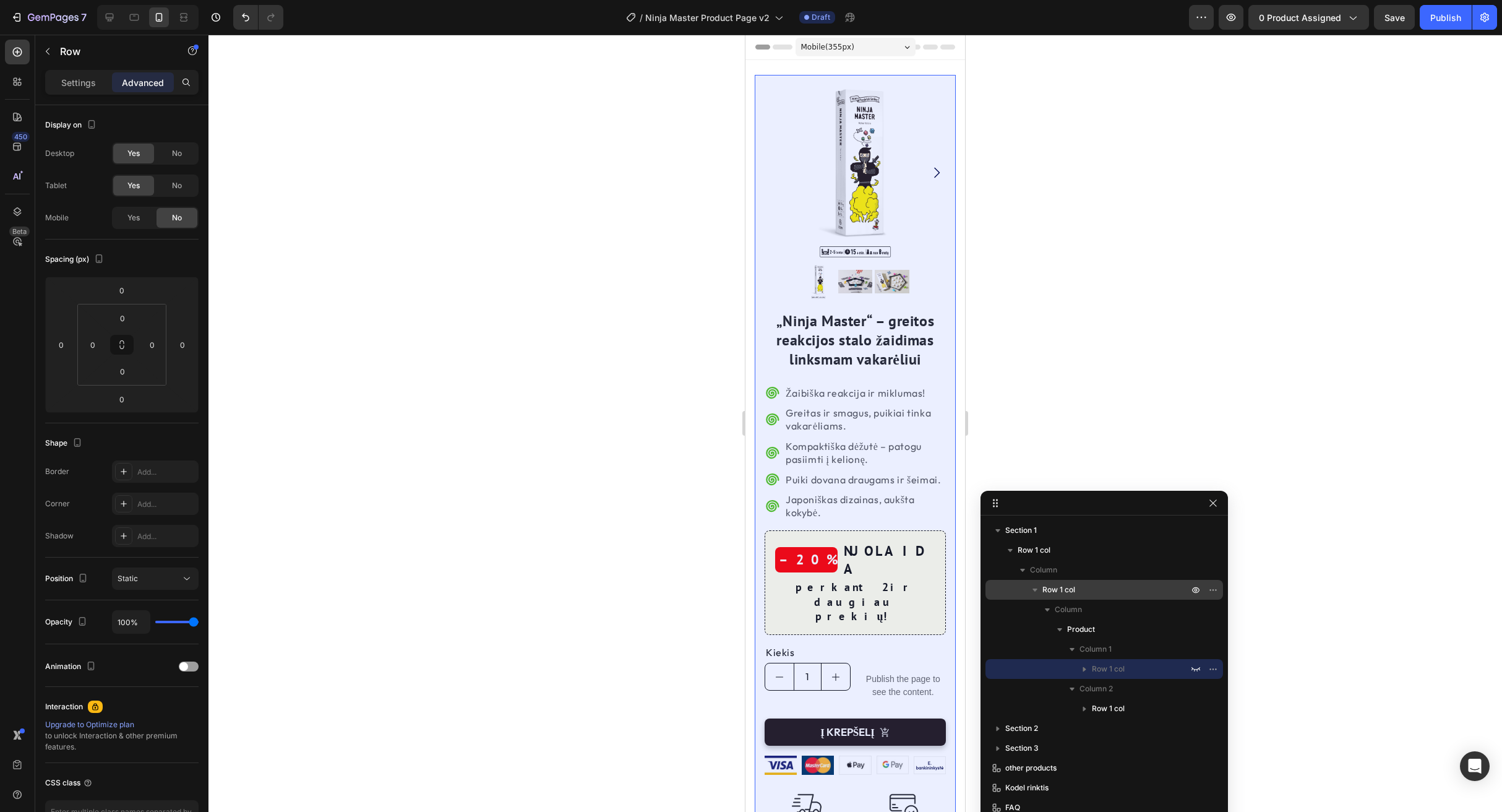
scroll to position [0, 0]
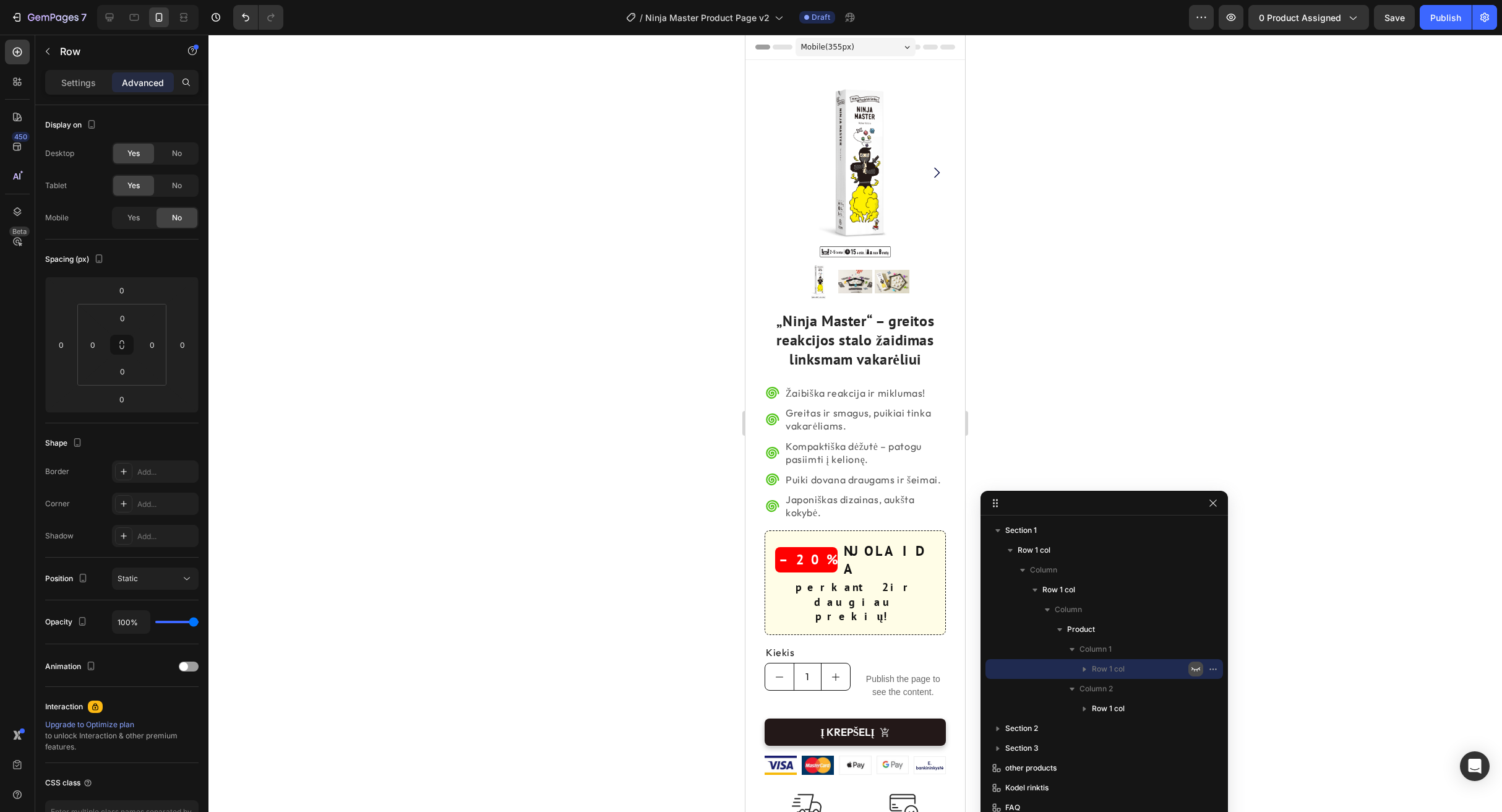
click at [1197, 664] on icon "button" at bounding box center [1196, 669] width 10 height 10
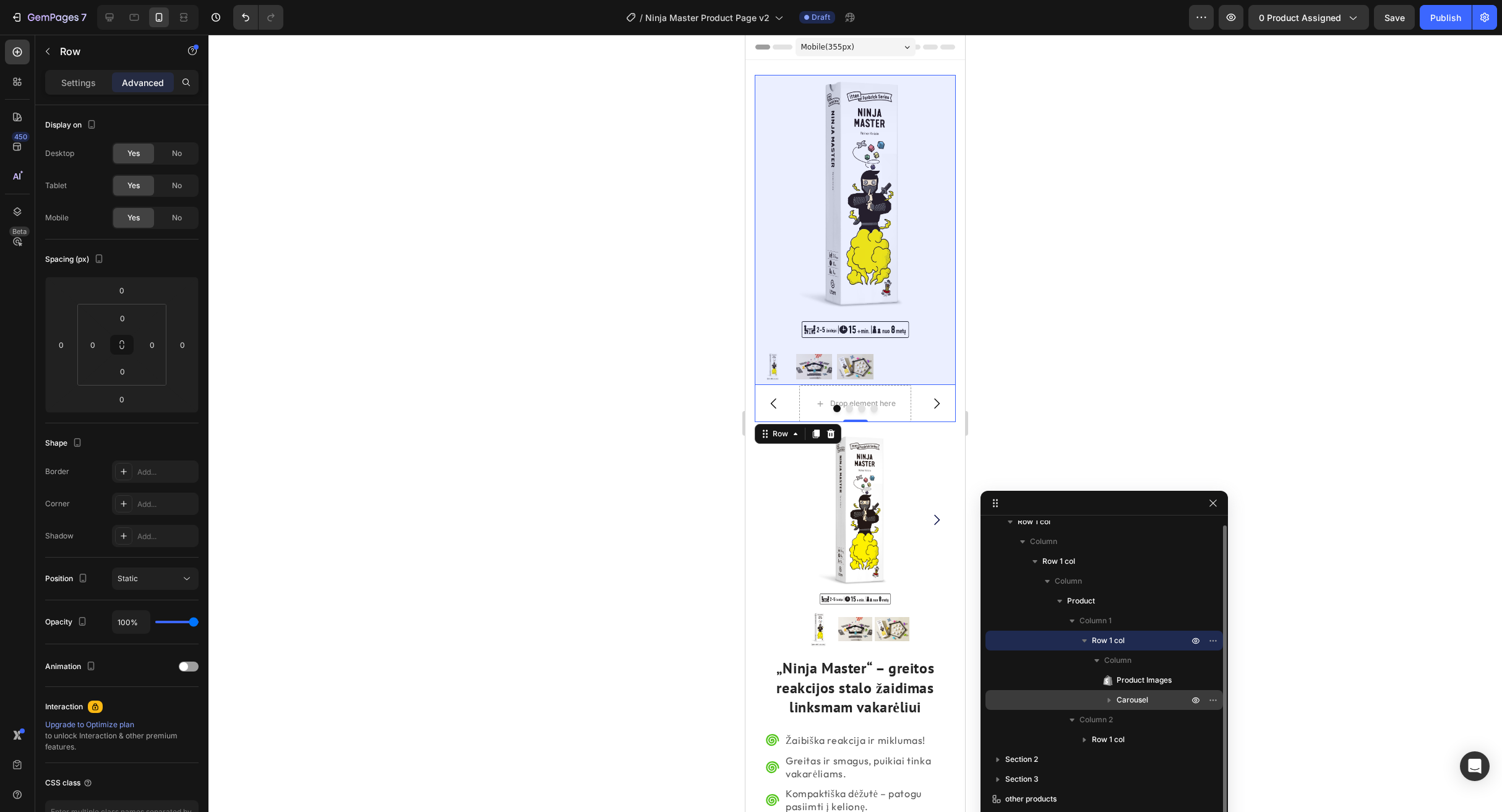
scroll to position [29, 0]
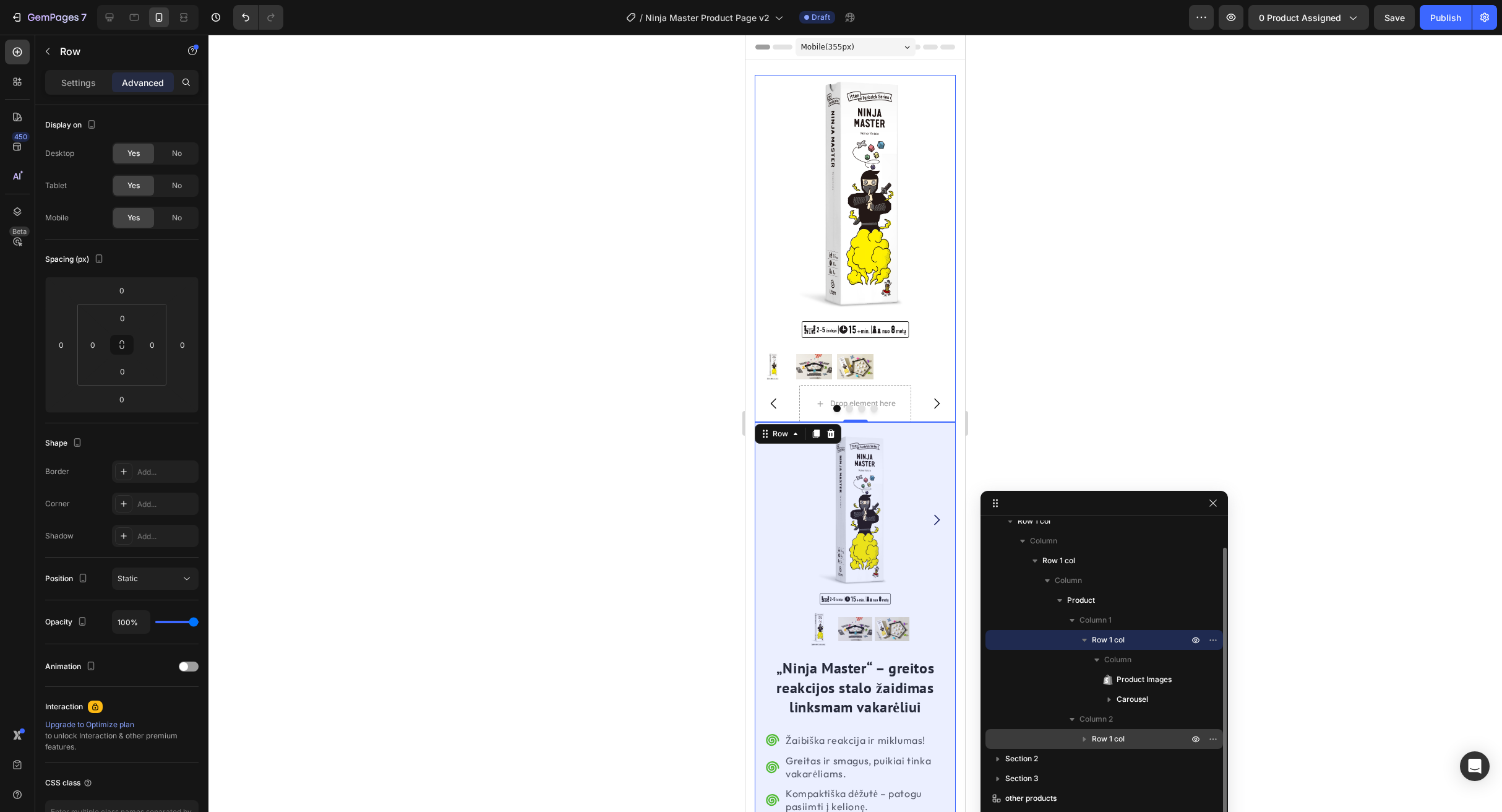
click at [1106, 735] on span "Row 1 col" at bounding box center [1108, 738] width 33 height 12
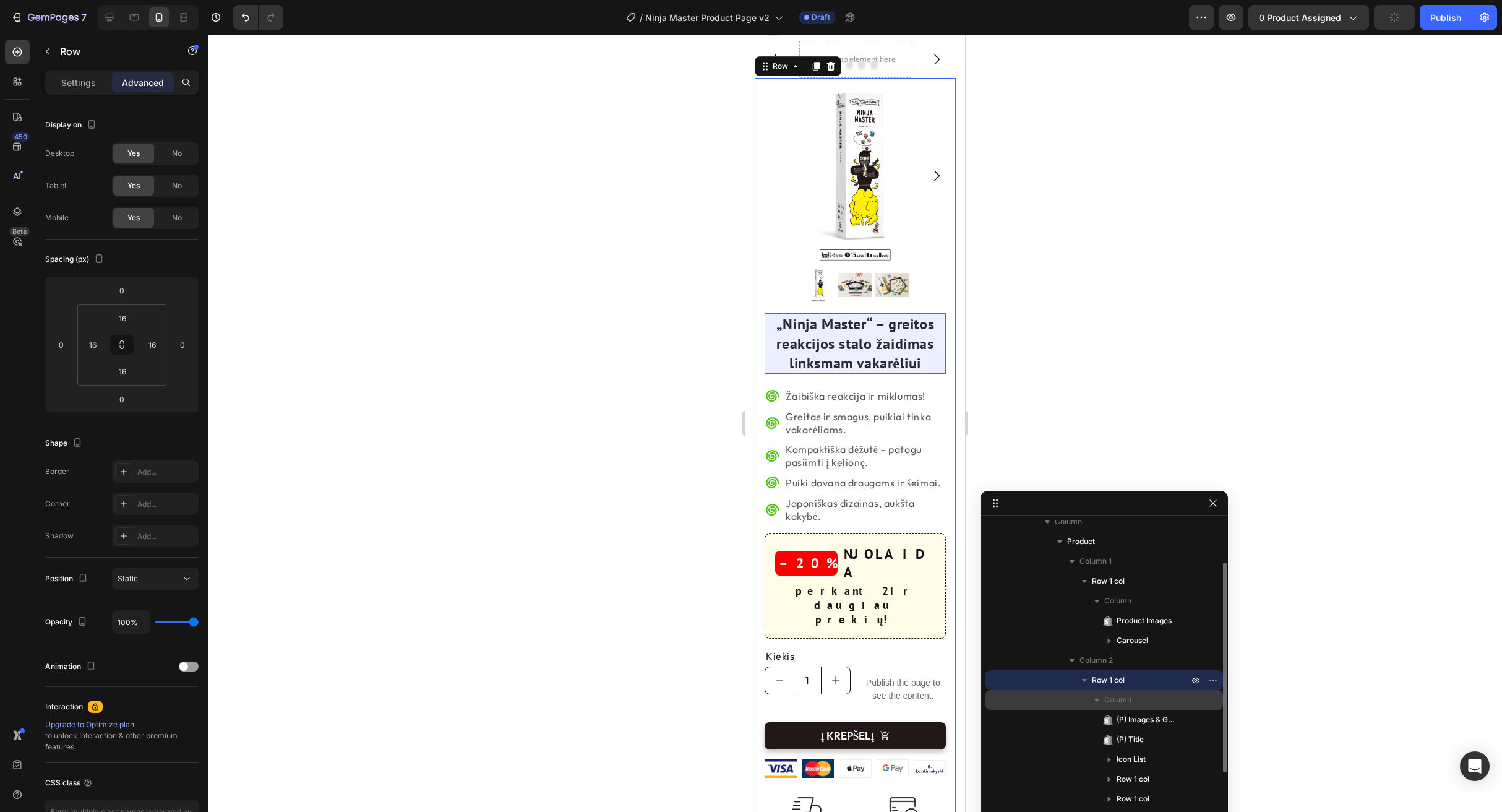
scroll to position [89, 0]
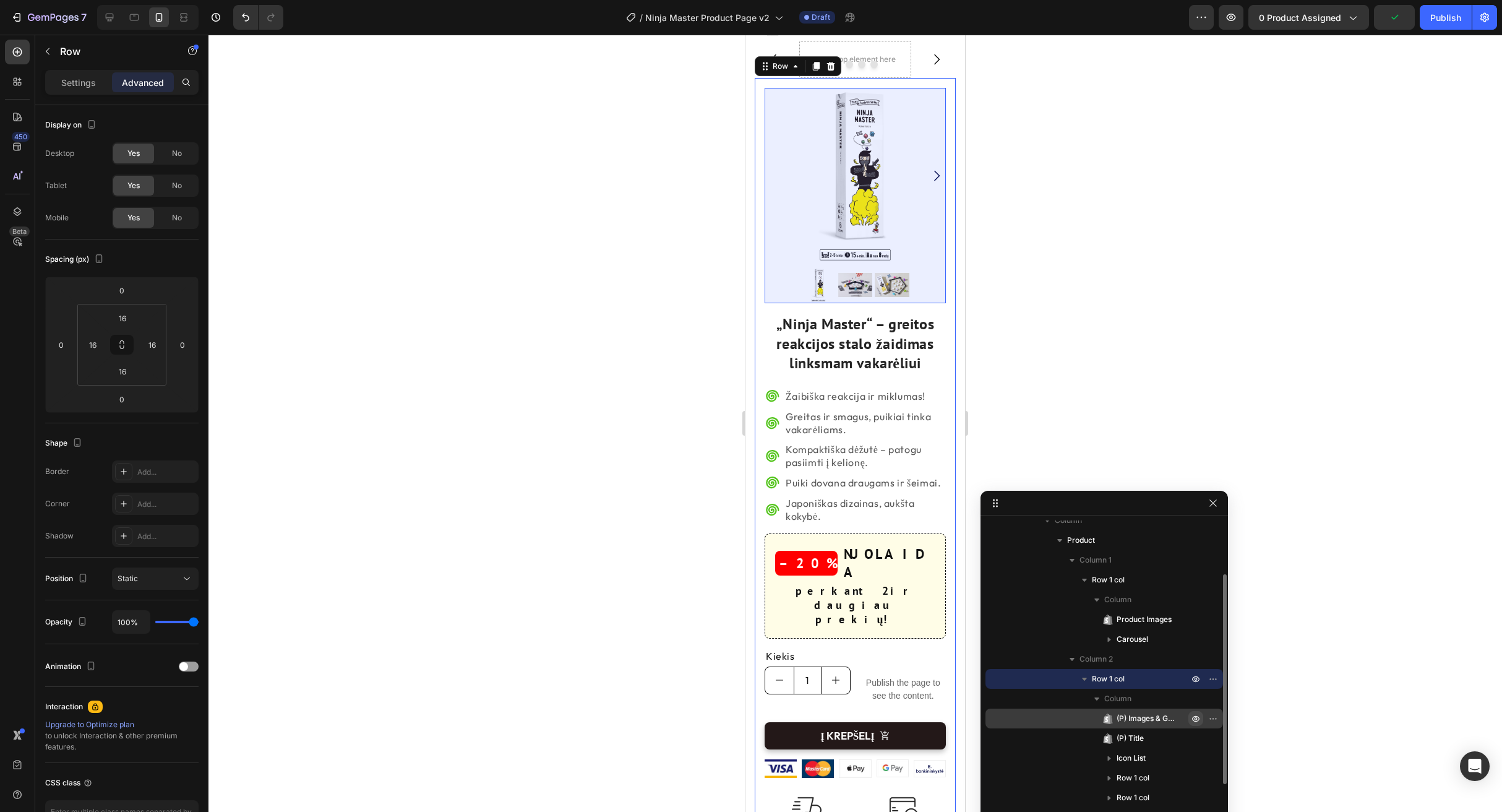
click at [1194, 717] on icon "button" at bounding box center [1196, 718] width 7 height 6
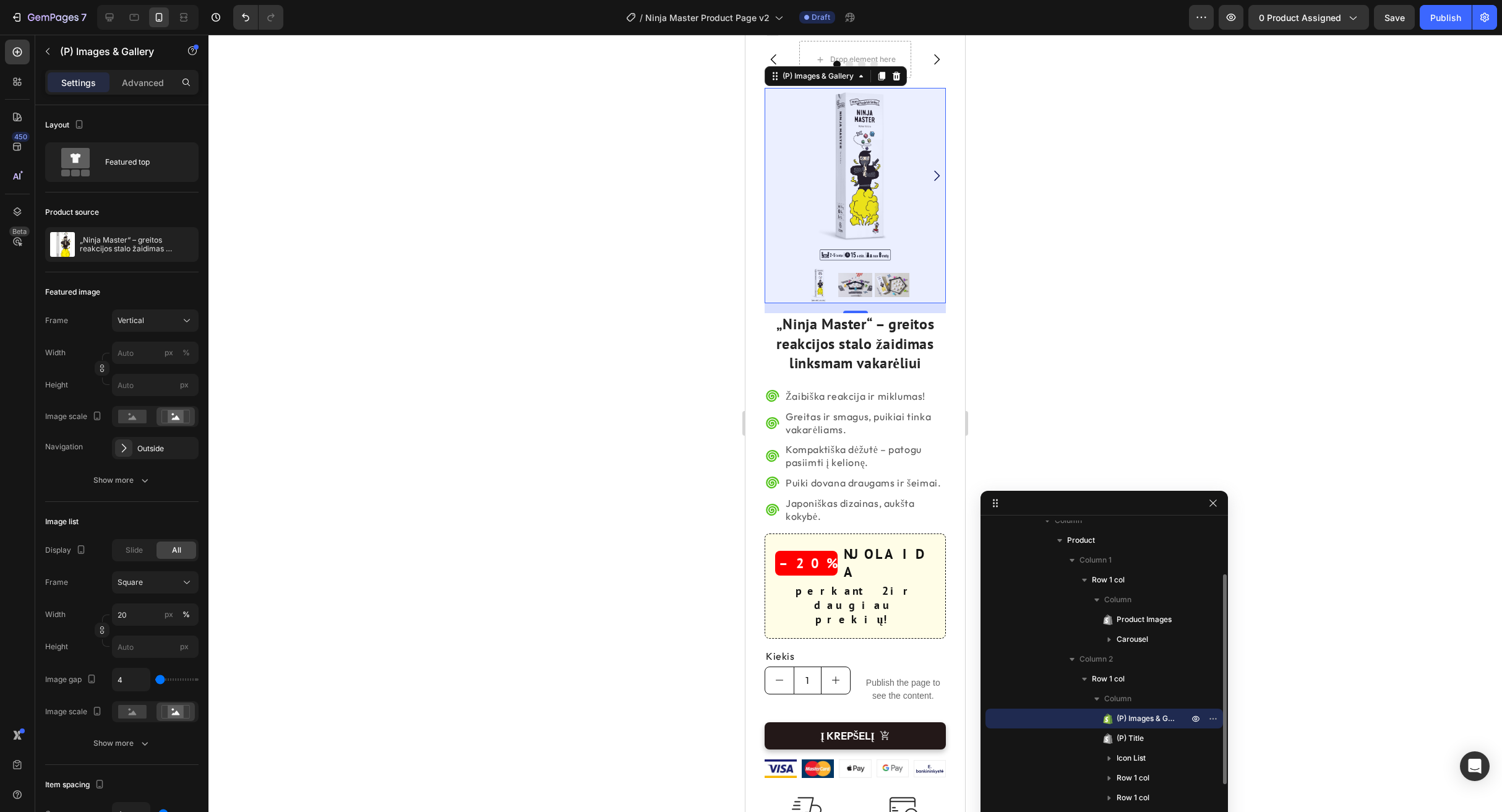
click at [1151, 721] on span "(P) Images & Gallery" at bounding box center [1147, 718] width 60 height 12
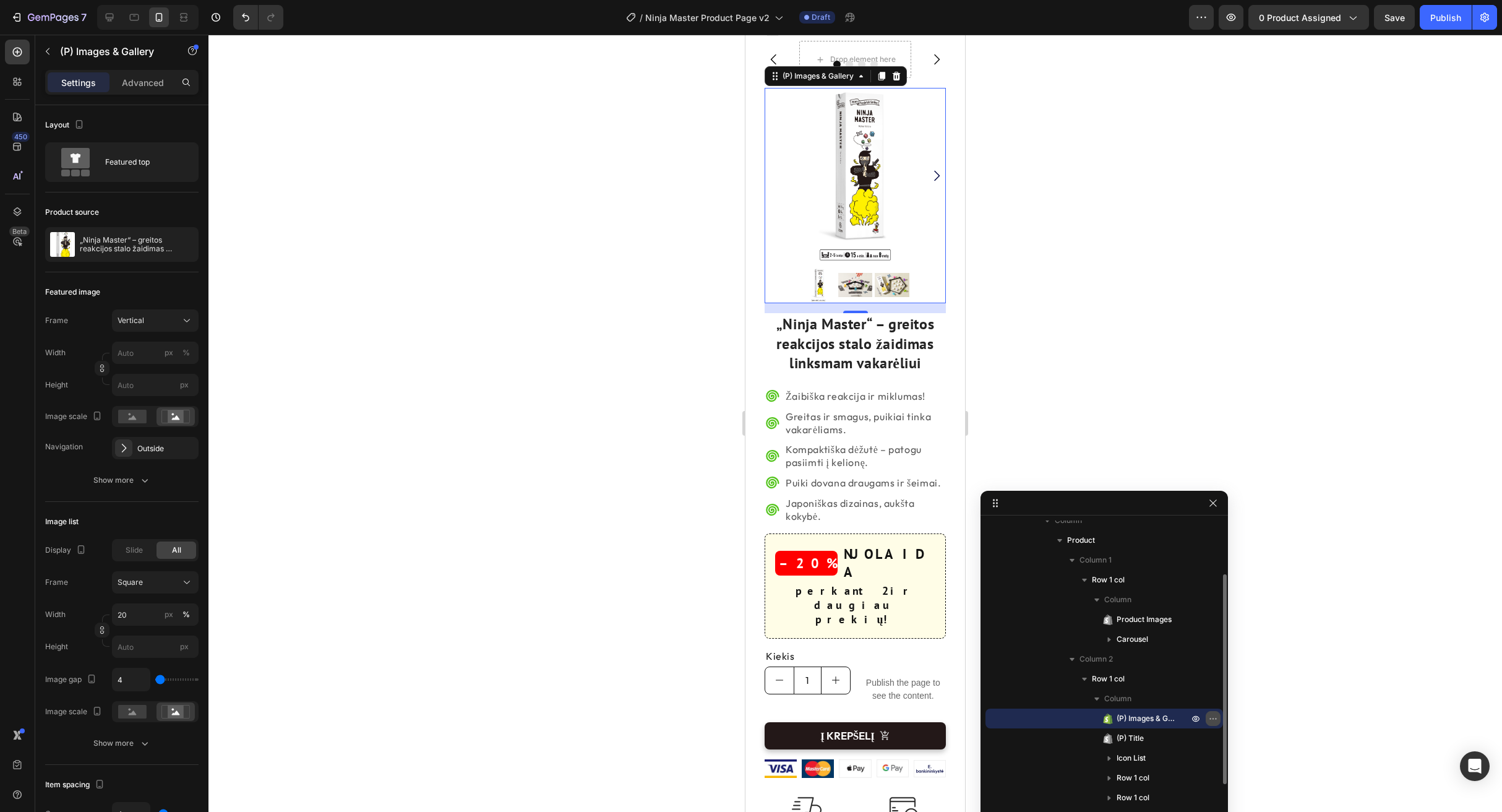
click at [1212, 716] on icon "button" at bounding box center [1213, 718] width 10 height 10
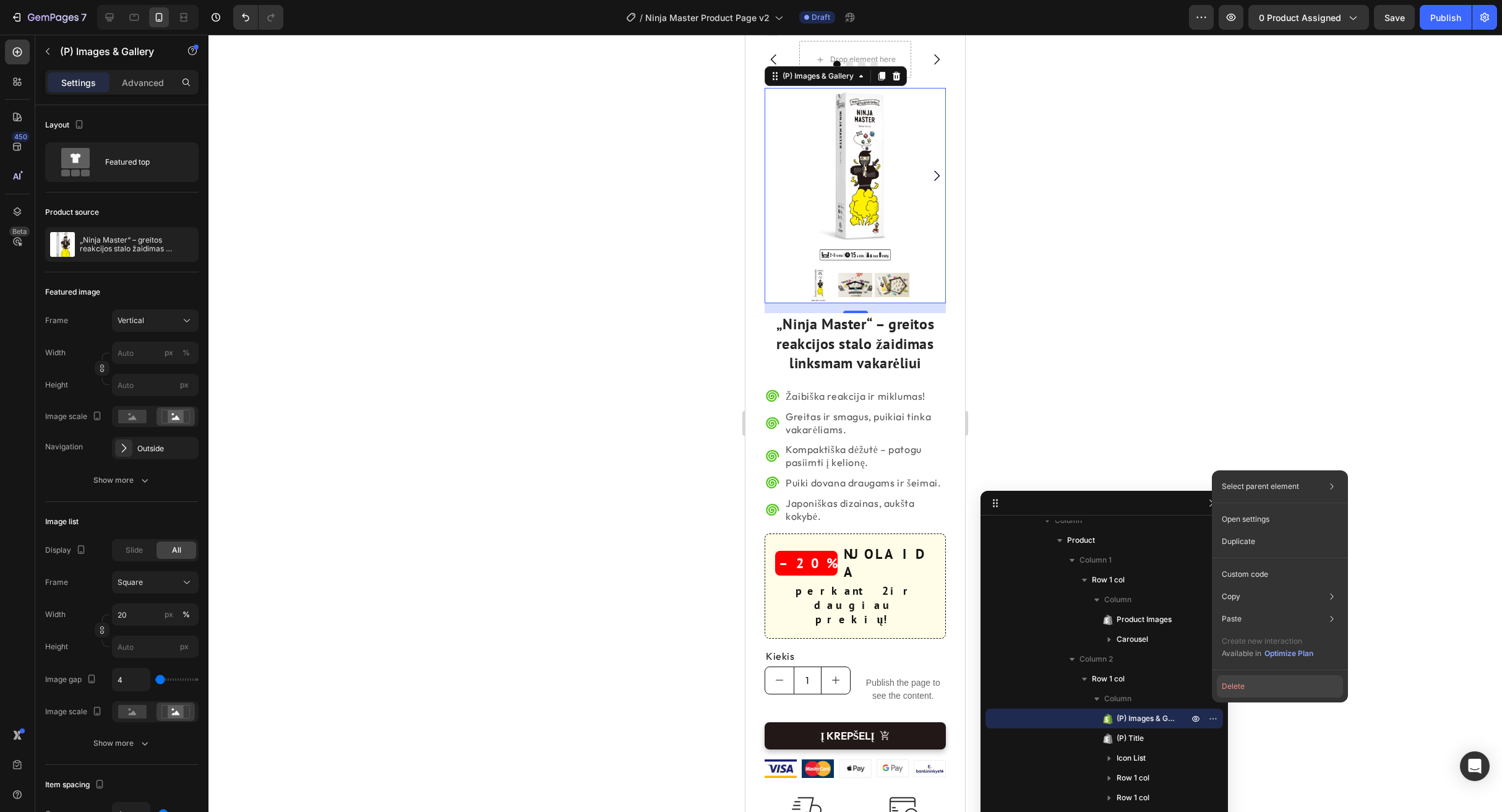
click at [1233, 684] on button "Delete" at bounding box center [1280, 686] width 126 height 22
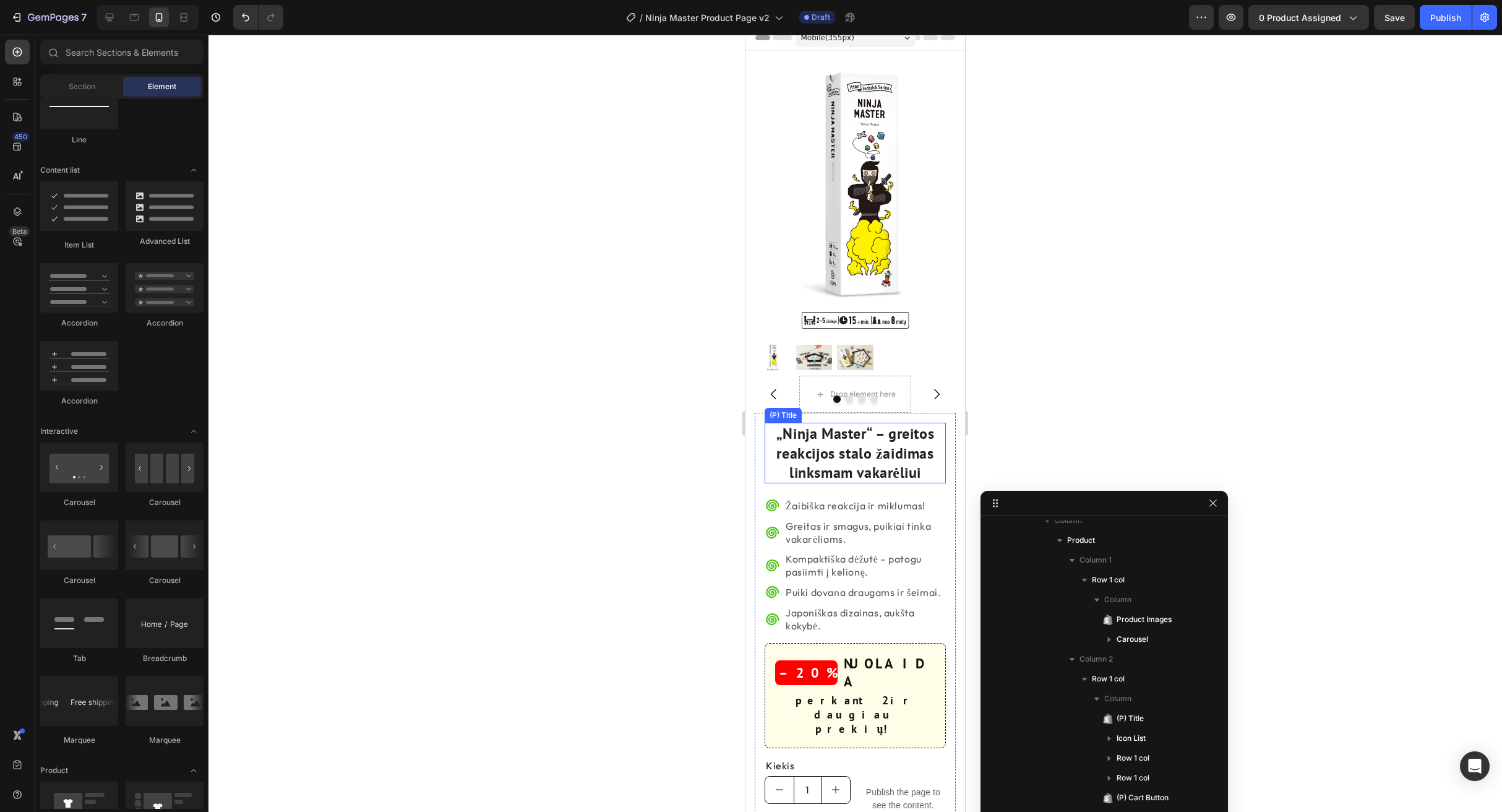
scroll to position [10, 0]
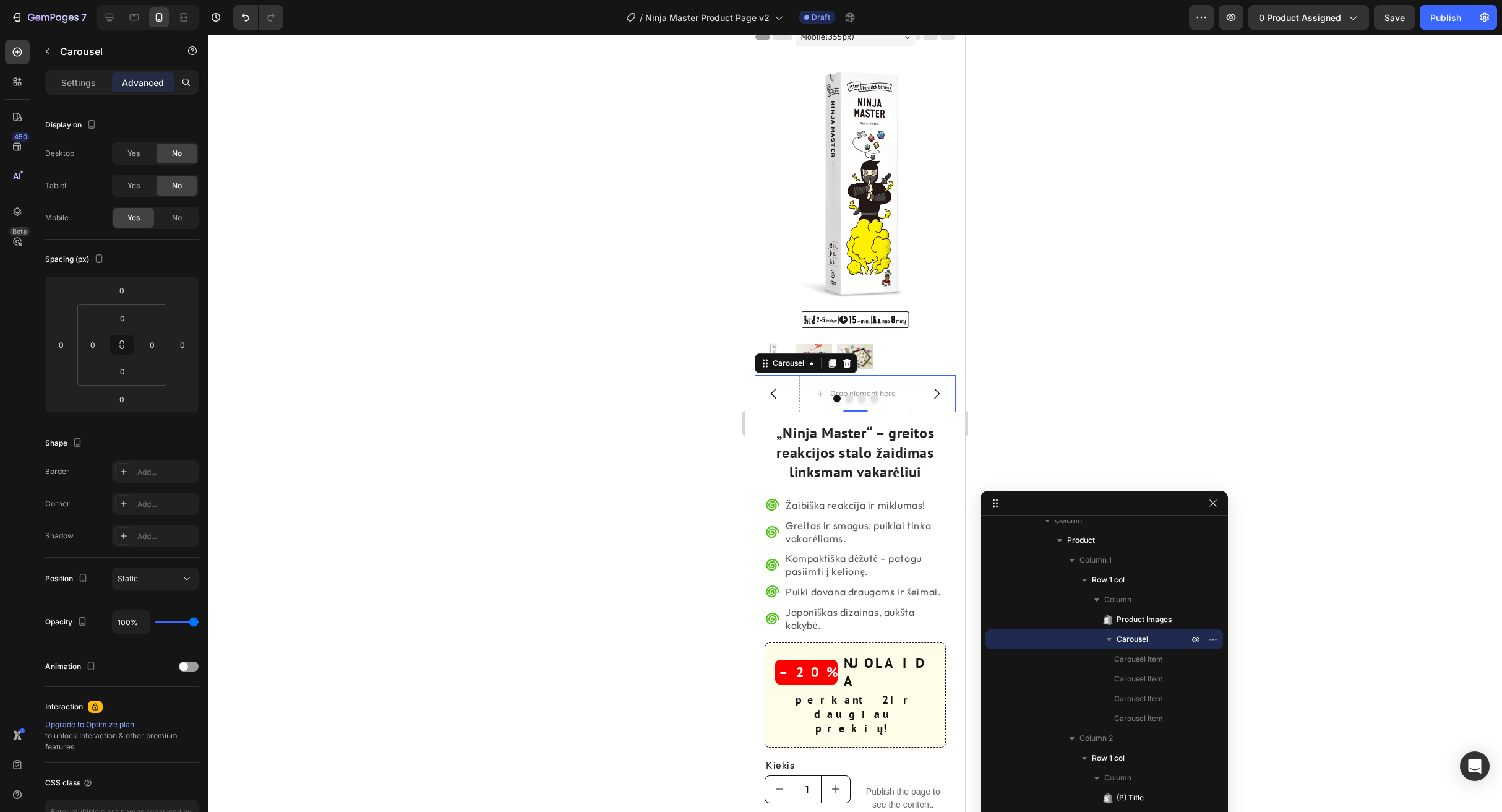
click at [783, 389] on button "Carousel Back Arrow" at bounding box center [774, 393] width 35 height 35
drag, startPoint x: 763, startPoint y: 360, endPoint x: 797, endPoint y: 419, distance: 68.1
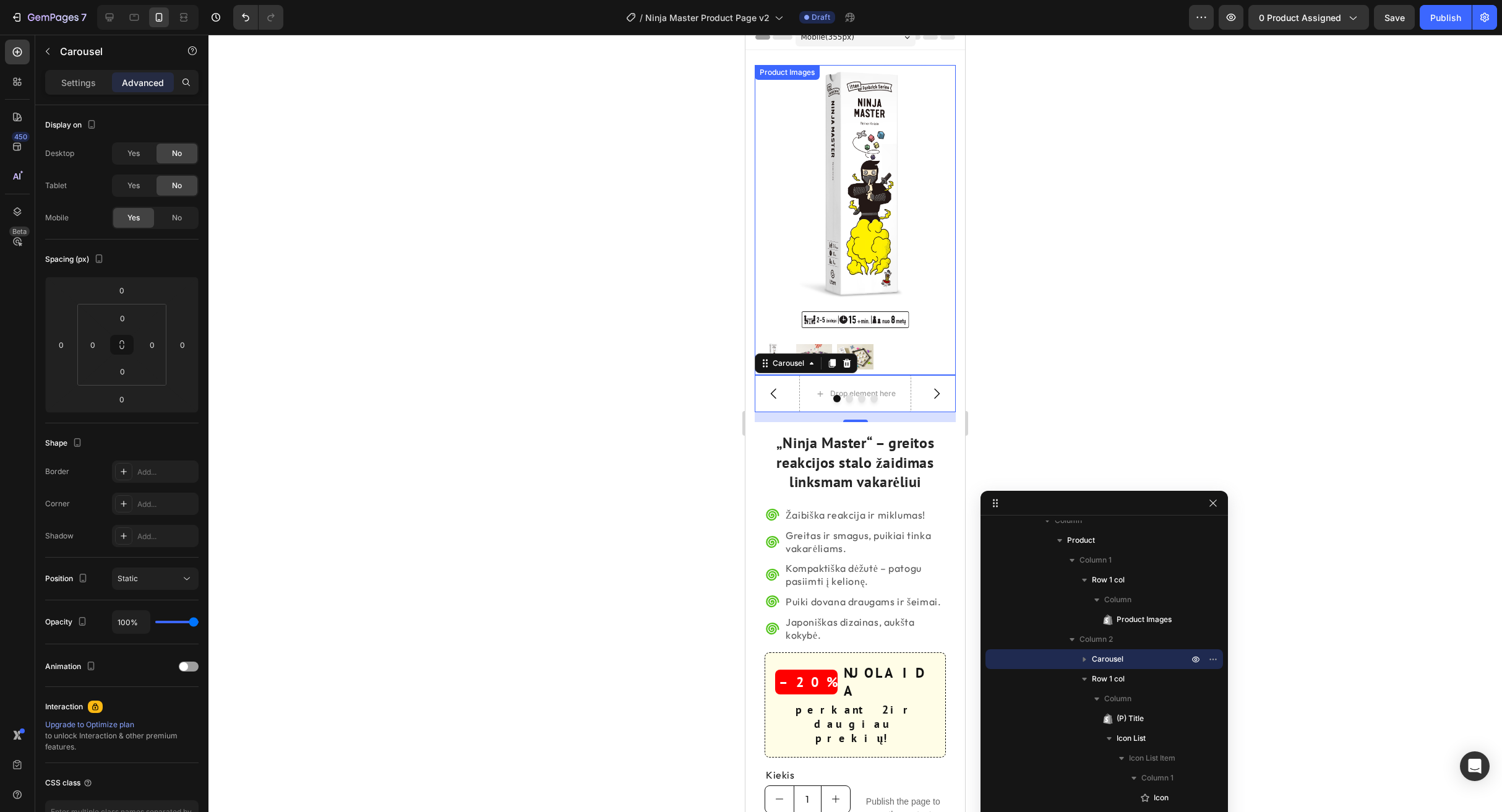
click at [902, 279] on img at bounding box center [855, 199] width 201 height 268
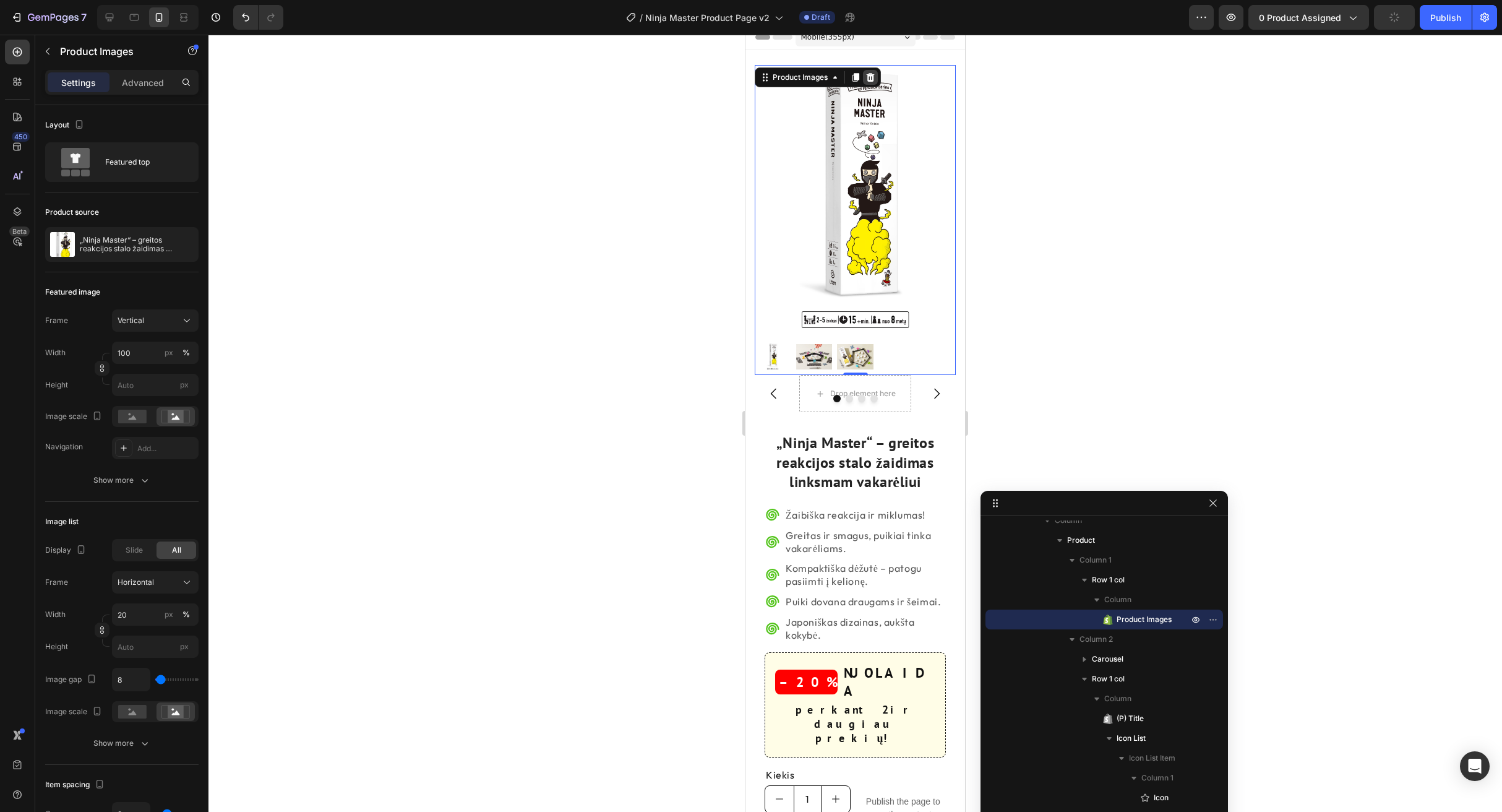
click at [873, 77] on icon at bounding box center [870, 77] width 8 height 9
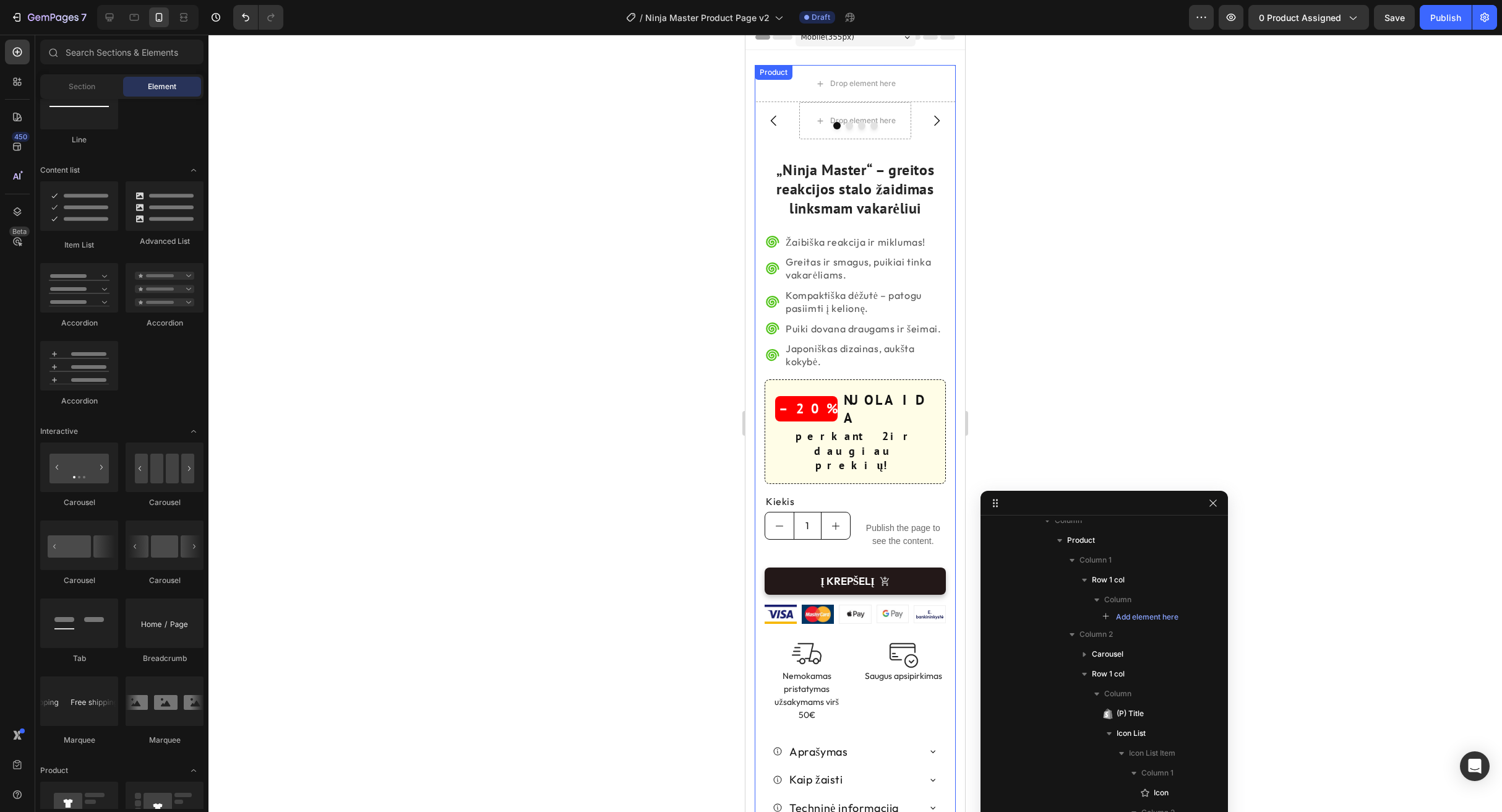
scroll to position [0, 0]
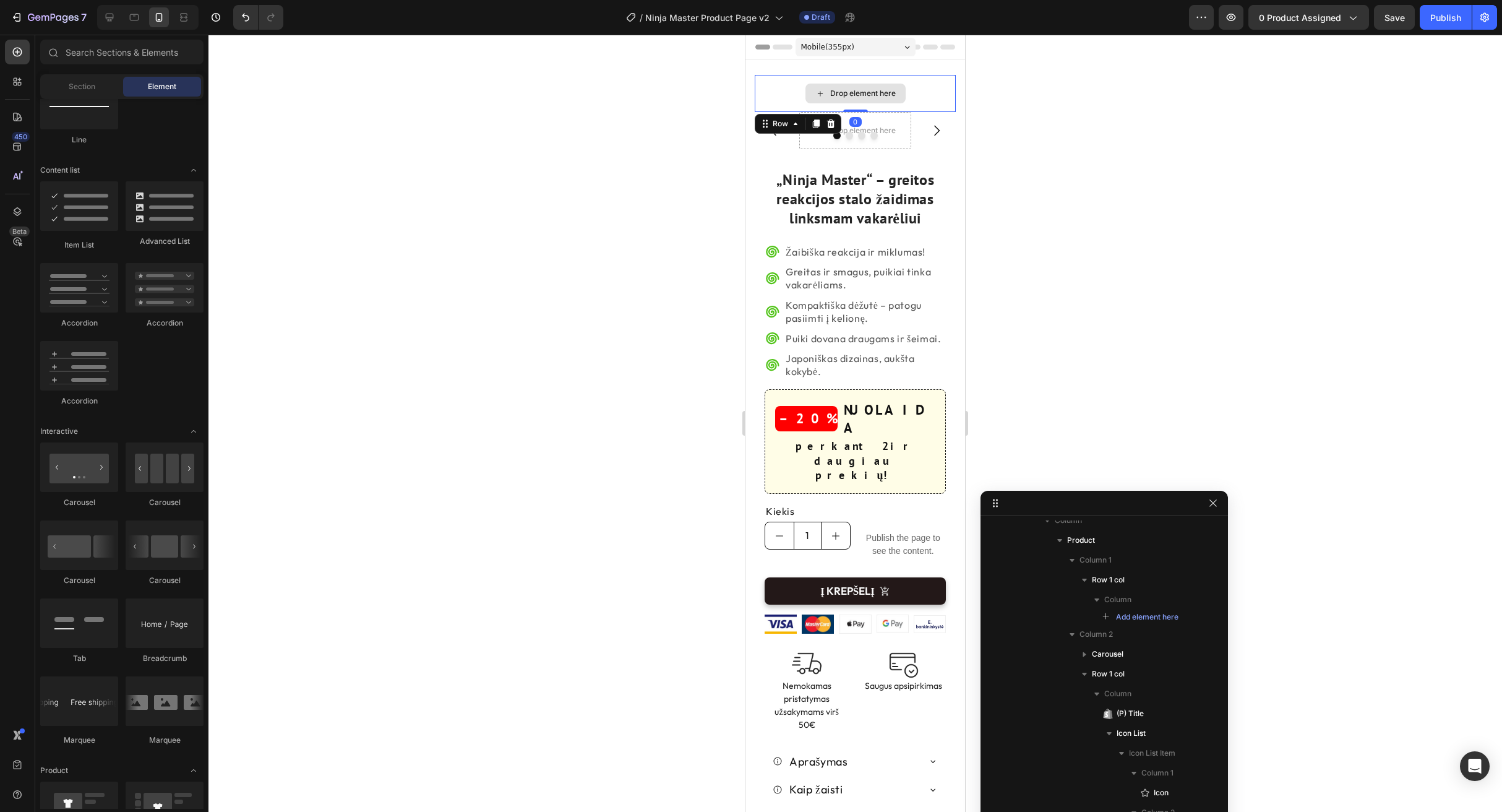
click at [778, 91] on div "Drop element here" at bounding box center [855, 94] width 201 height 37
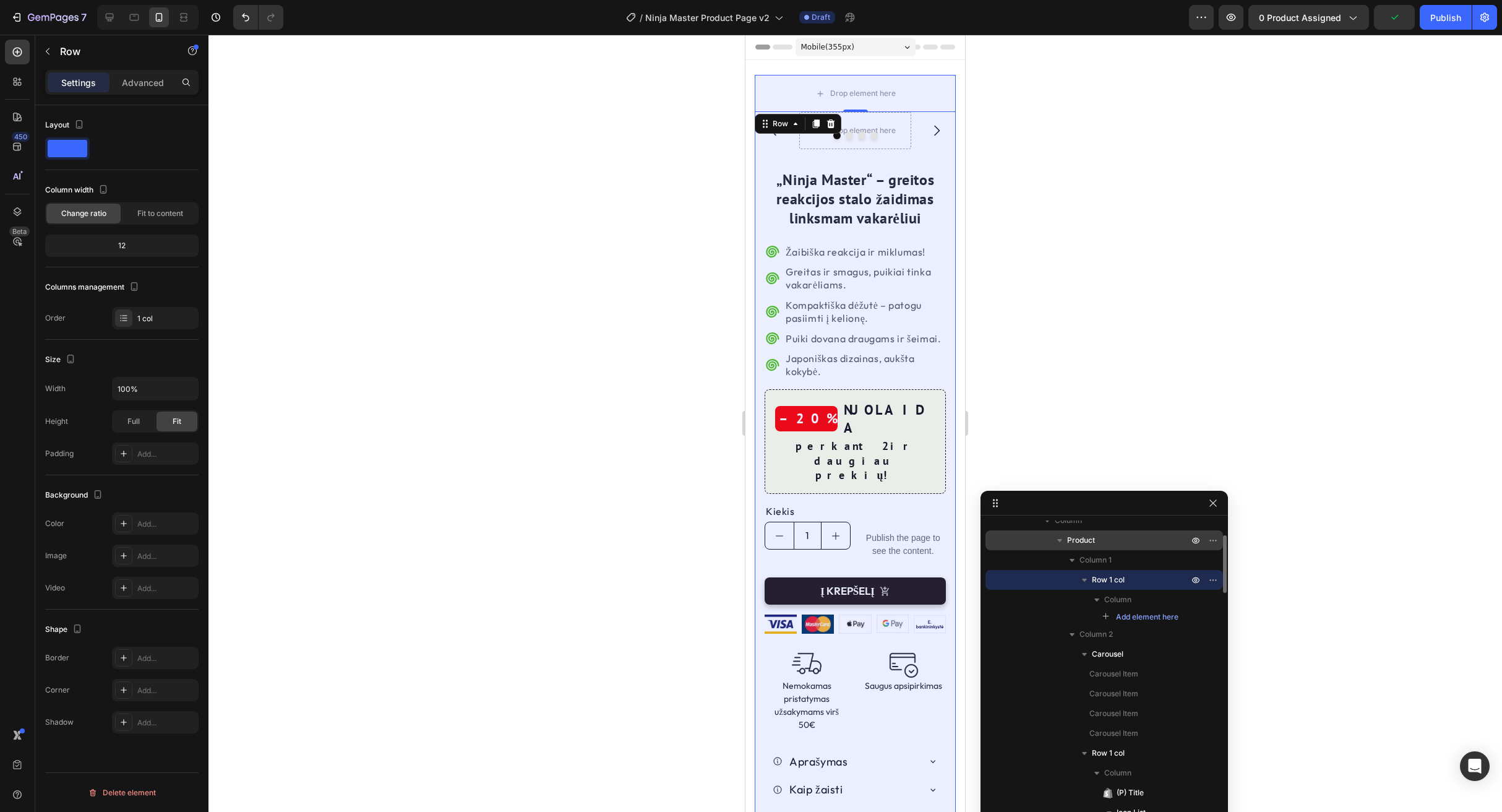
click at [1089, 543] on span "Product" at bounding box center [1081, 540] width 28 height 12
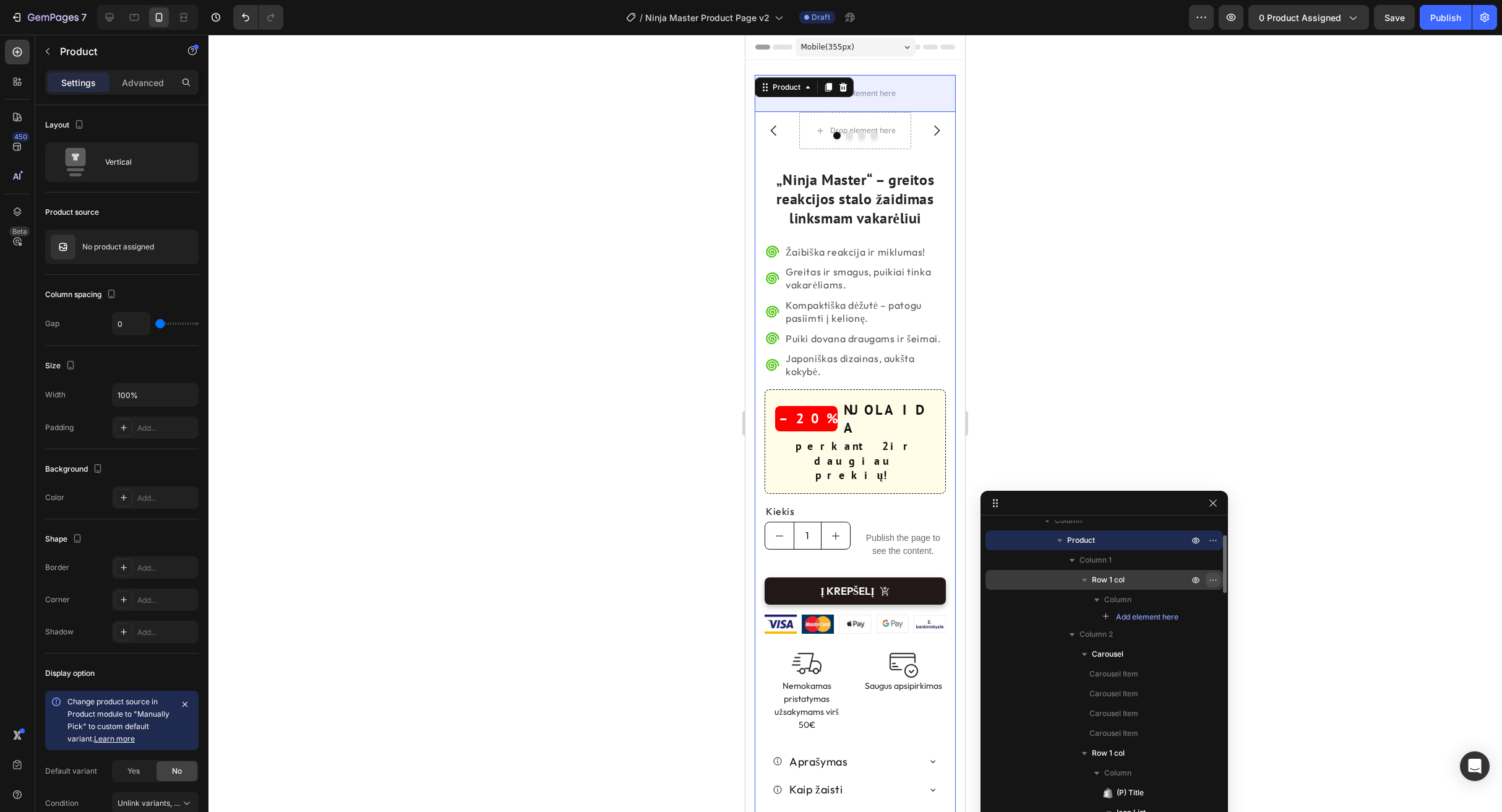
click at [1214, 579] on icon "button" at bounding box center [1213, 580] width 10 height 10
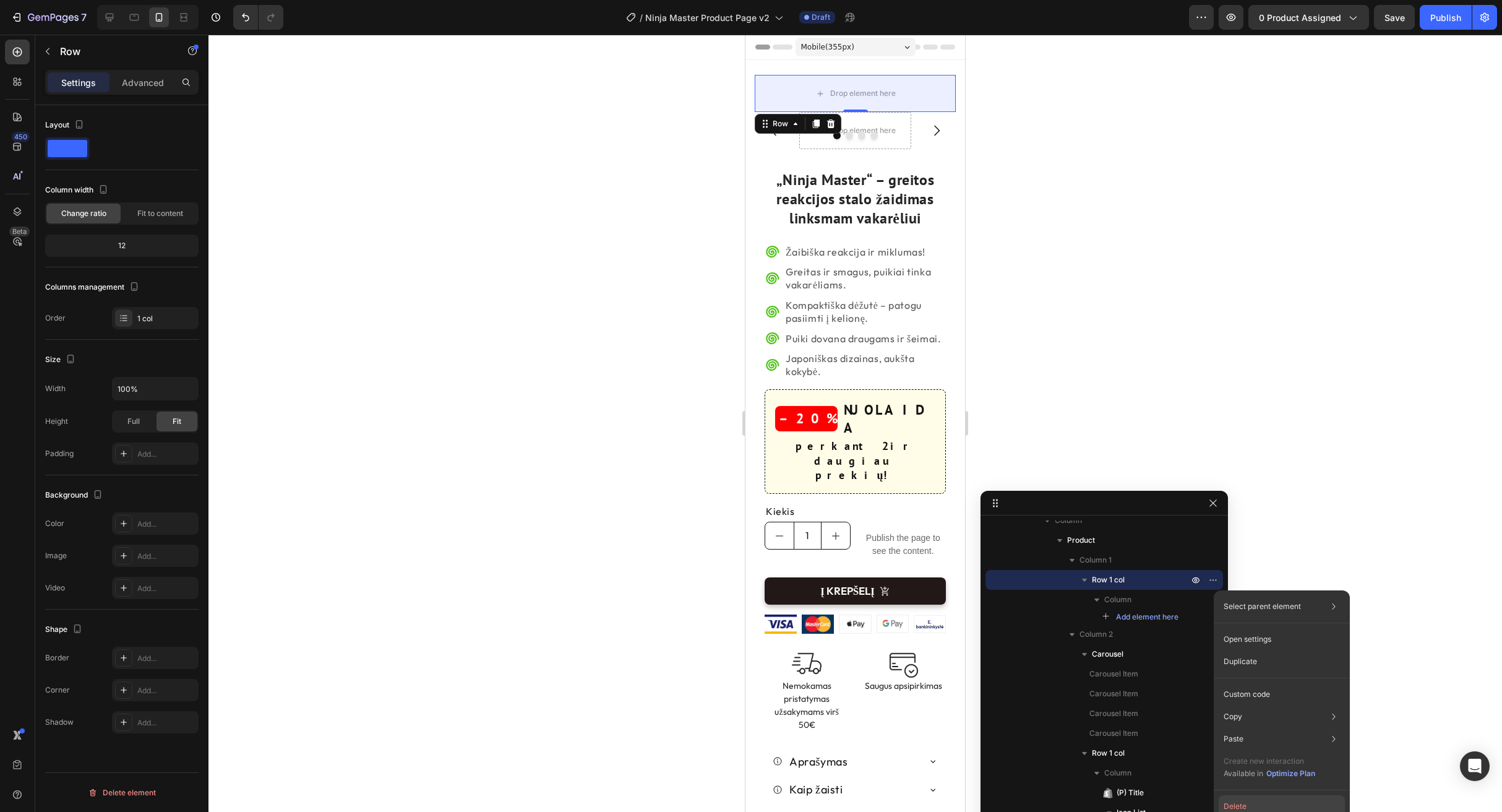
click at [1240, 803] on button "Delete" at bounding box center [1282, 806] width 126 height 22
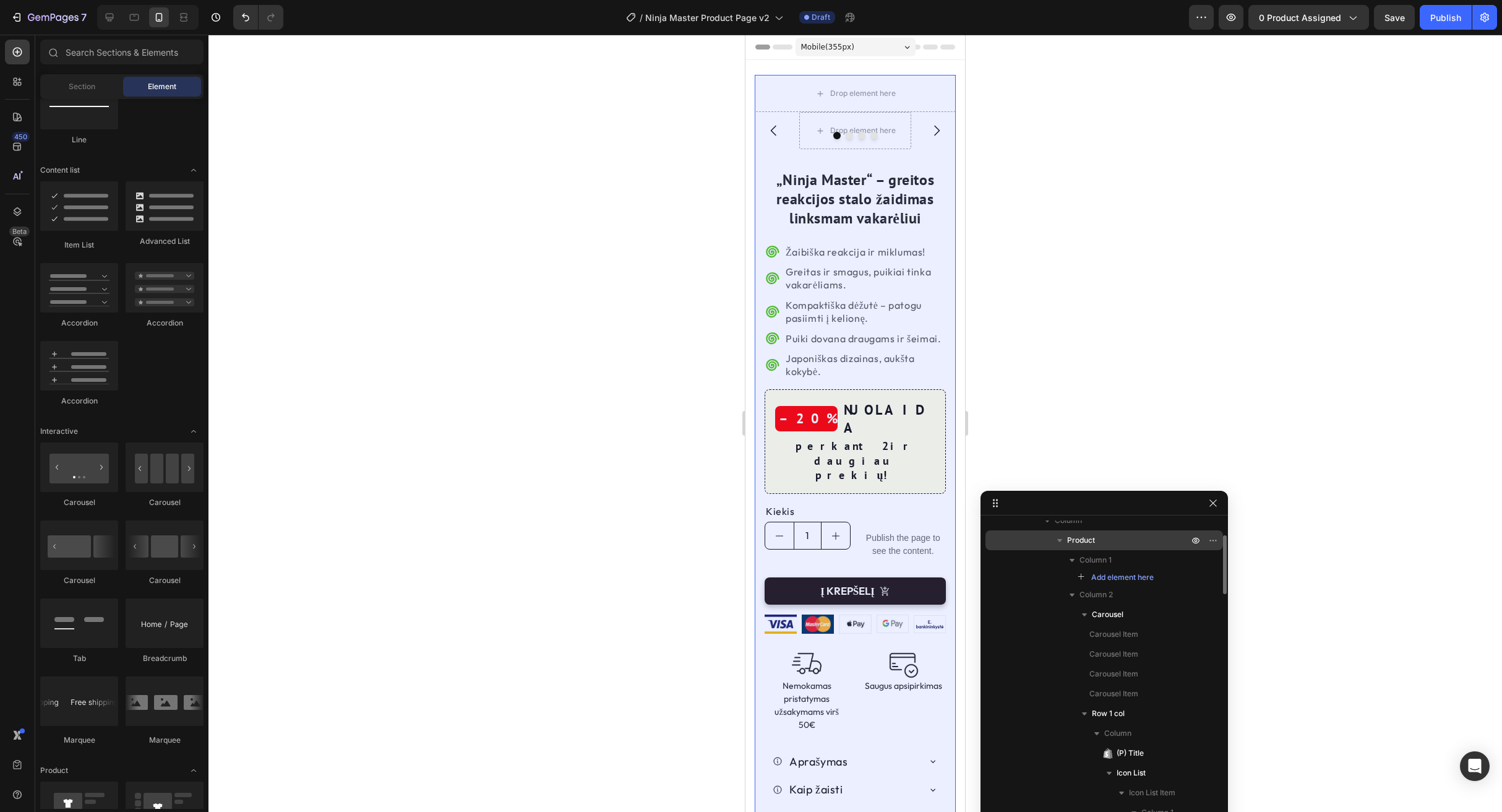
click at [1090, 543] on span "Product" at bounding box center [1081, 540] width 28 height 12
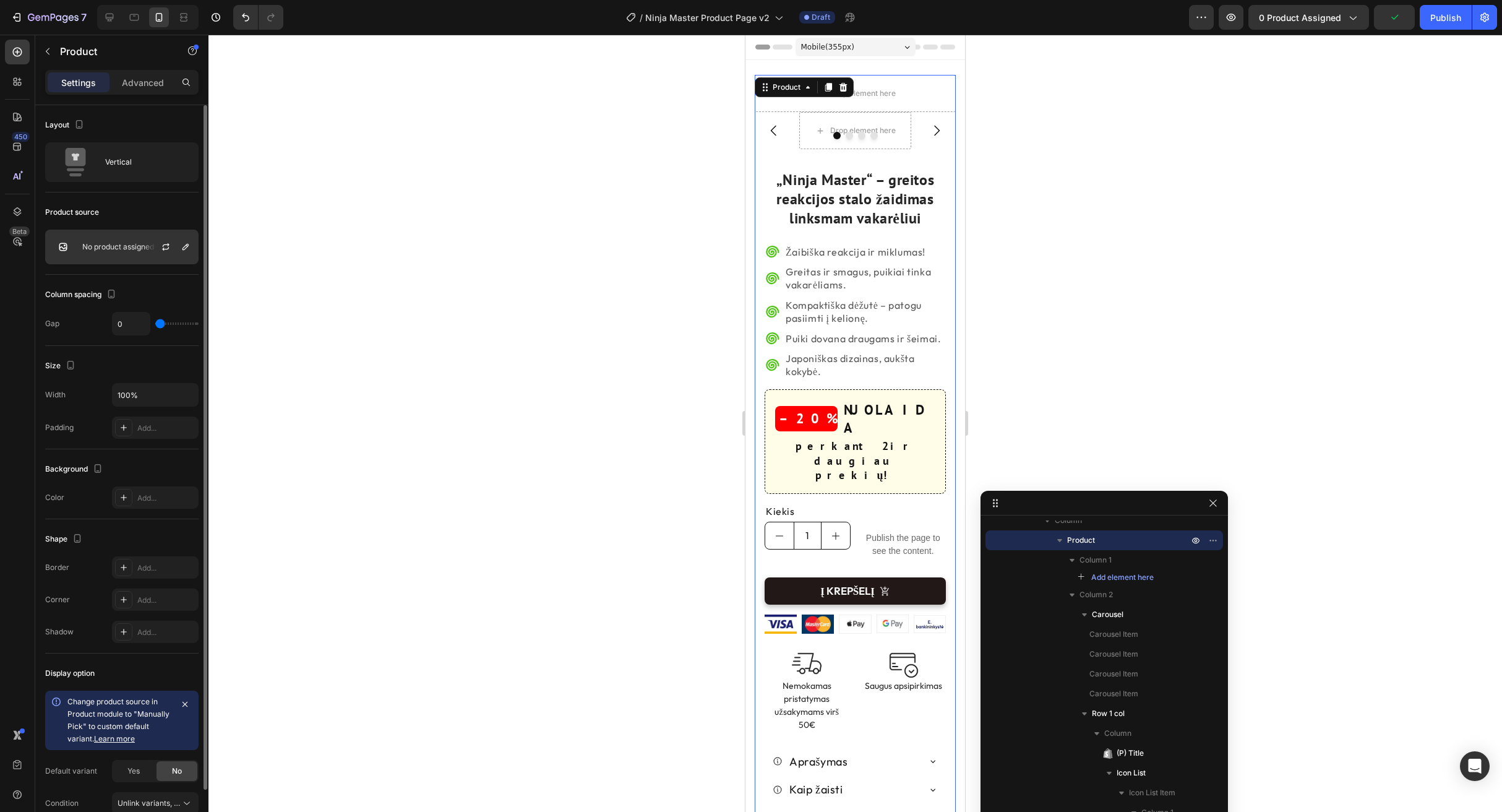
click at [124, 241] on div "No product assigned" at bounding box center [122, 247] width 153 height 35
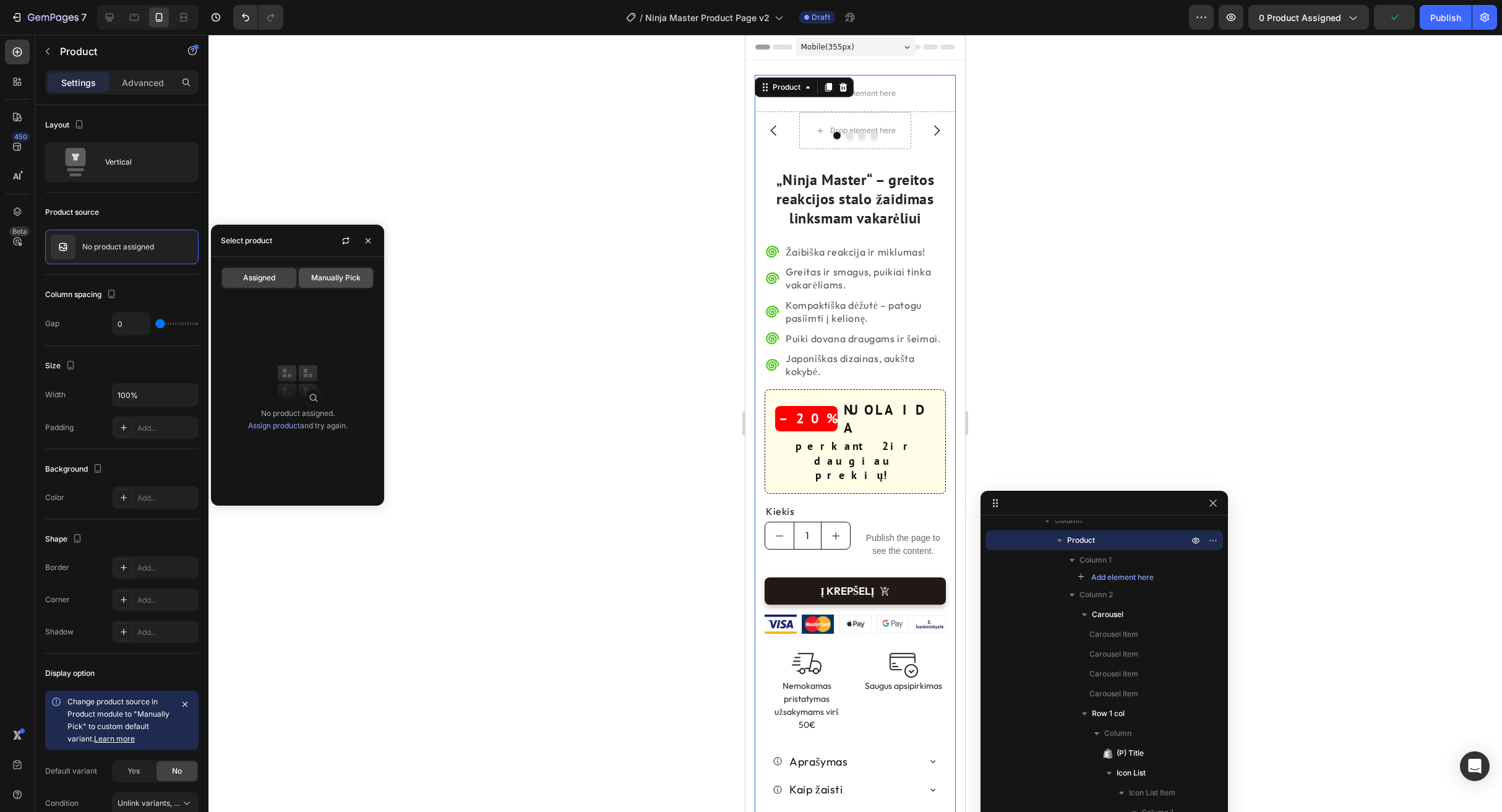
click at [345, 279] on span "Manually Pick" at bounding box center [336, 278] width 50 height 11
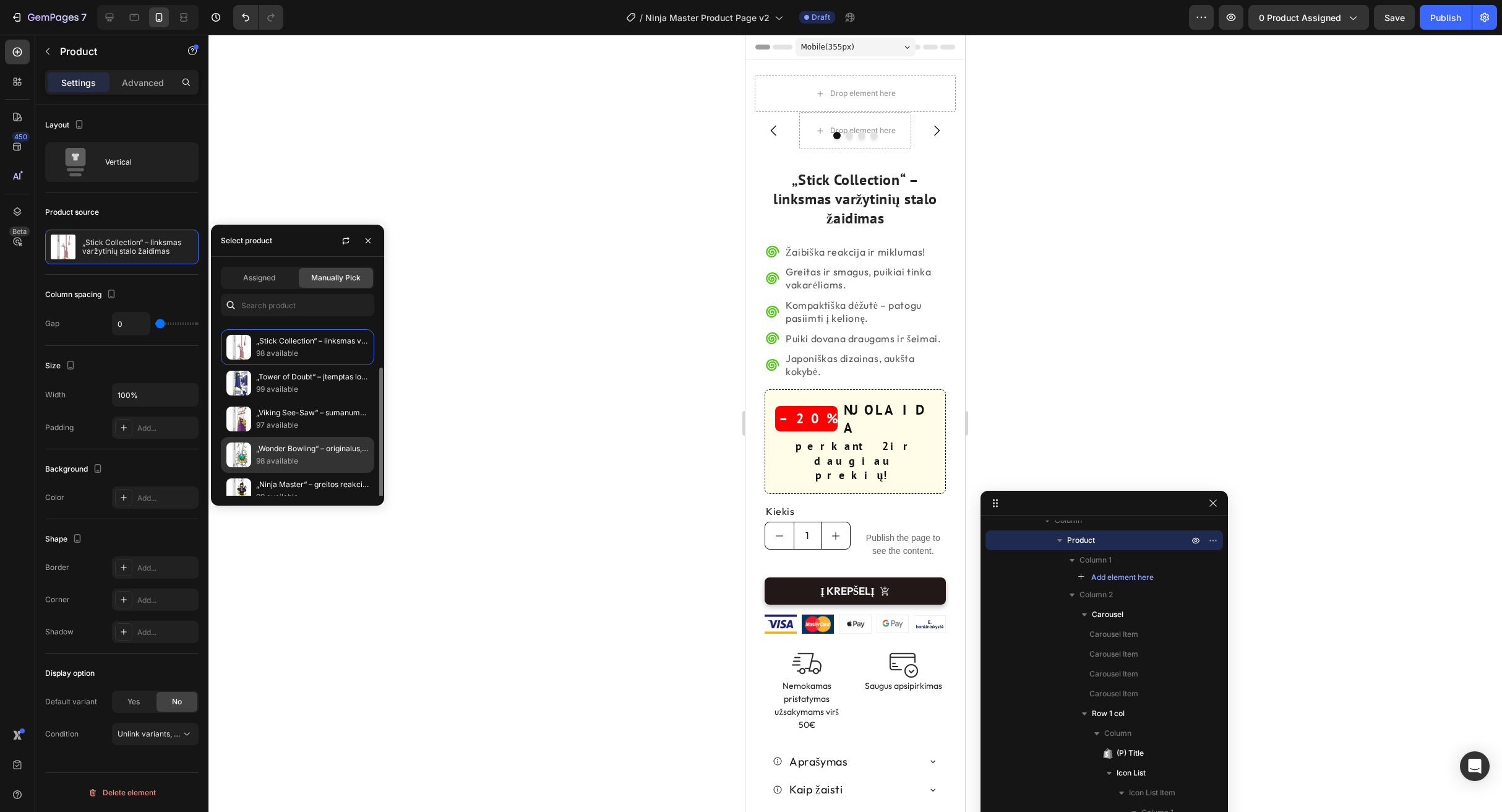
scroll to position [41, 0]
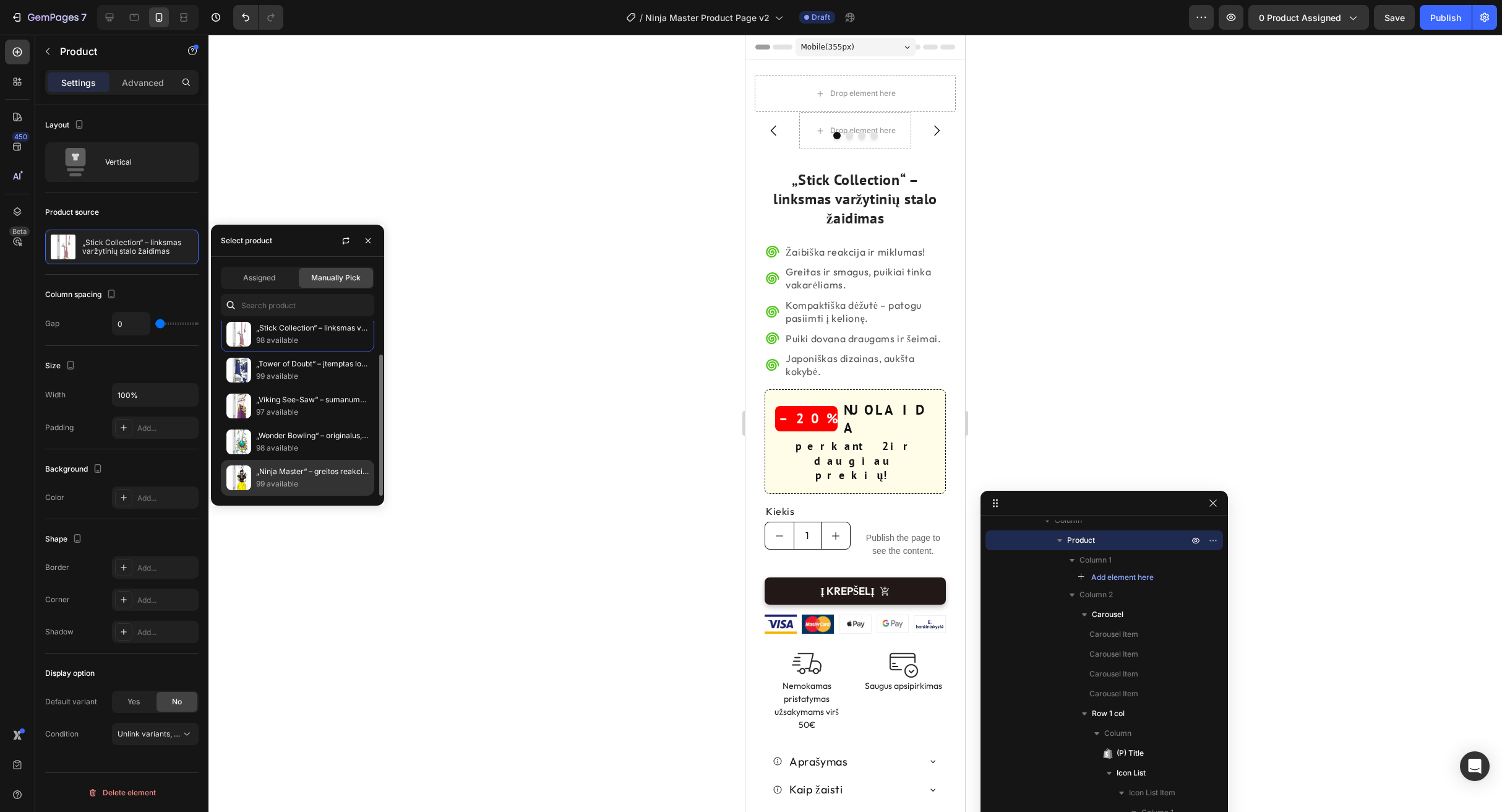
click at [303, 473] on p "„Ninja Master“ – greitos reakcijos stalo žaidimas linksmam vakarėliui" at bounding box center [312, 471] width 113 height 12
click at [369, 240] on icon "button" at bounding box center [368, 240] width 10 height 10
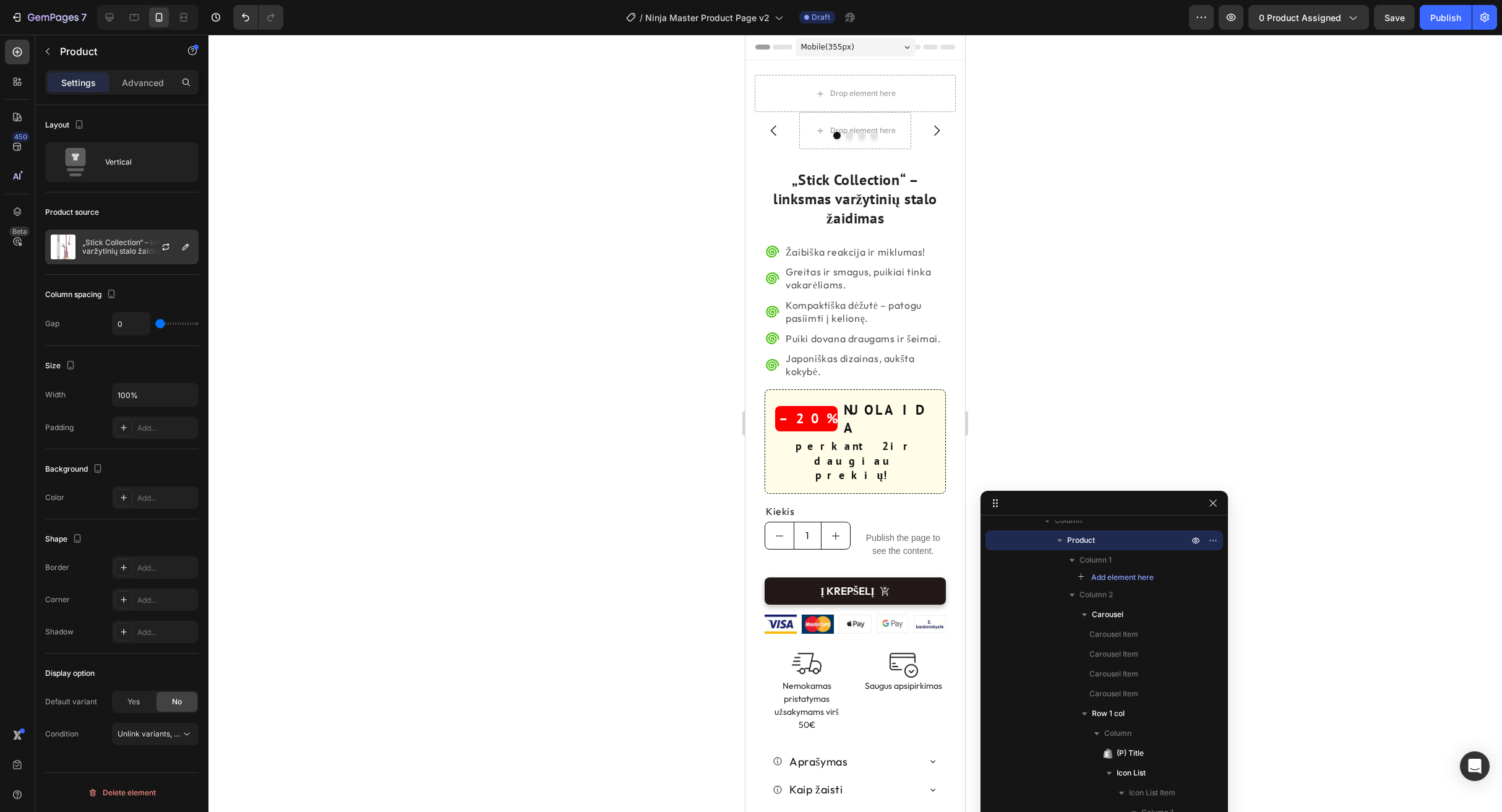
click at [112, 235] on div "„Stick Collection“ – linksmas varžytinių stalo žaidimas" at bounding box center [122, 247] width 153 height 35
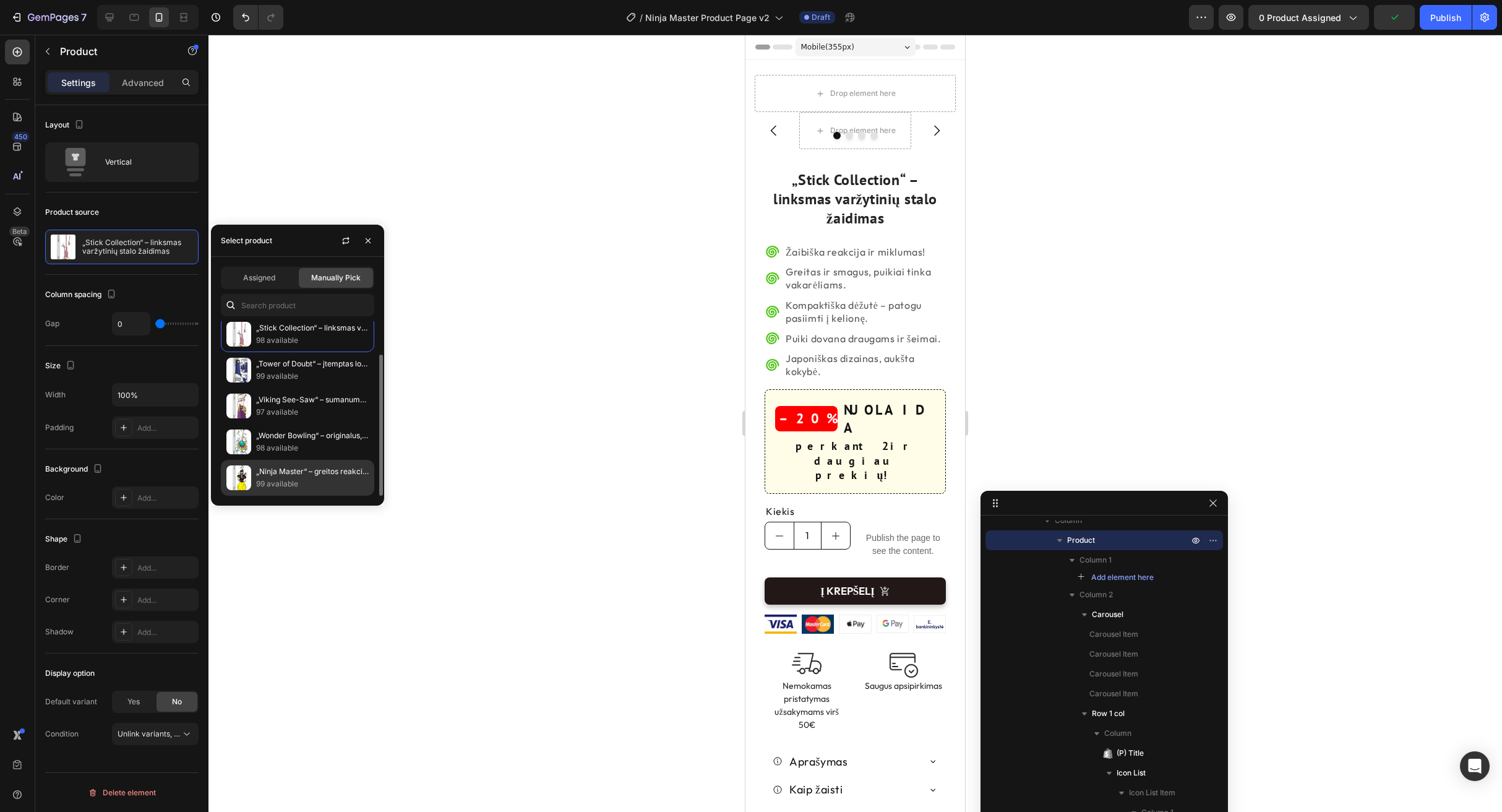
click at [281, 473] on p "„Ninja Master“ – greitos reakcijos stalo žaidimas linksmam vakarėliui" at bounding box center [312, 471] width 113 height 12
click at [246, 474] on img at bounding box center [238, 477] width 25 height 25
click at [245, 475] on img at bounding box center [238, 477] width 25 height 25
click at [326, 285] on div "Manually Pick" at bounding box center [335, 278] width 74 height 20
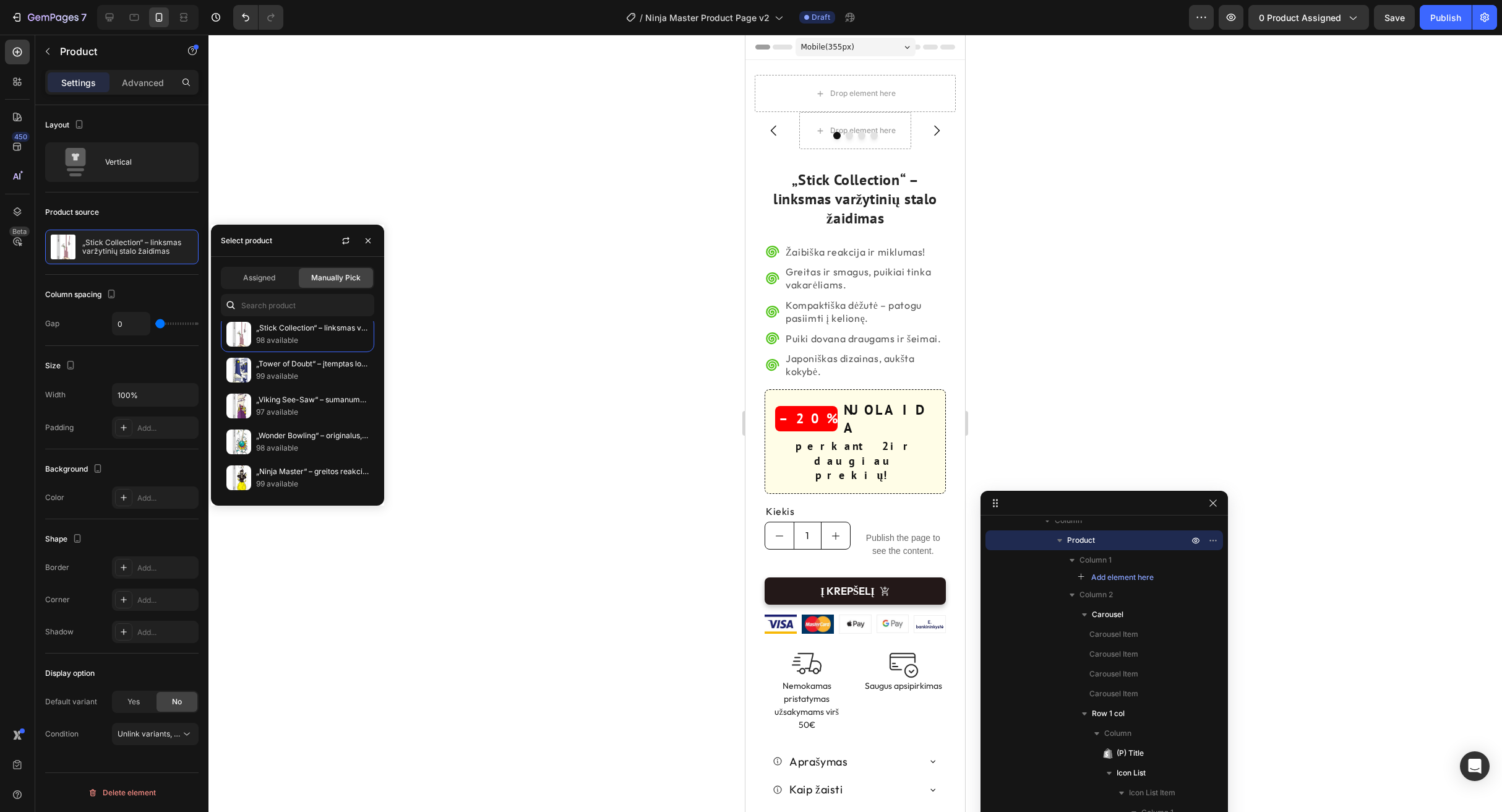
click at [328, 276] on span "Manually Pick" at bounding box center [336, 278] width 50 height 11
click at [319, 477] on p "„Ninja Master“ – greitos reakcijos stalo žaidimas linksmam vakarėliui" at bounding box center [312, 471] width 113 height 12
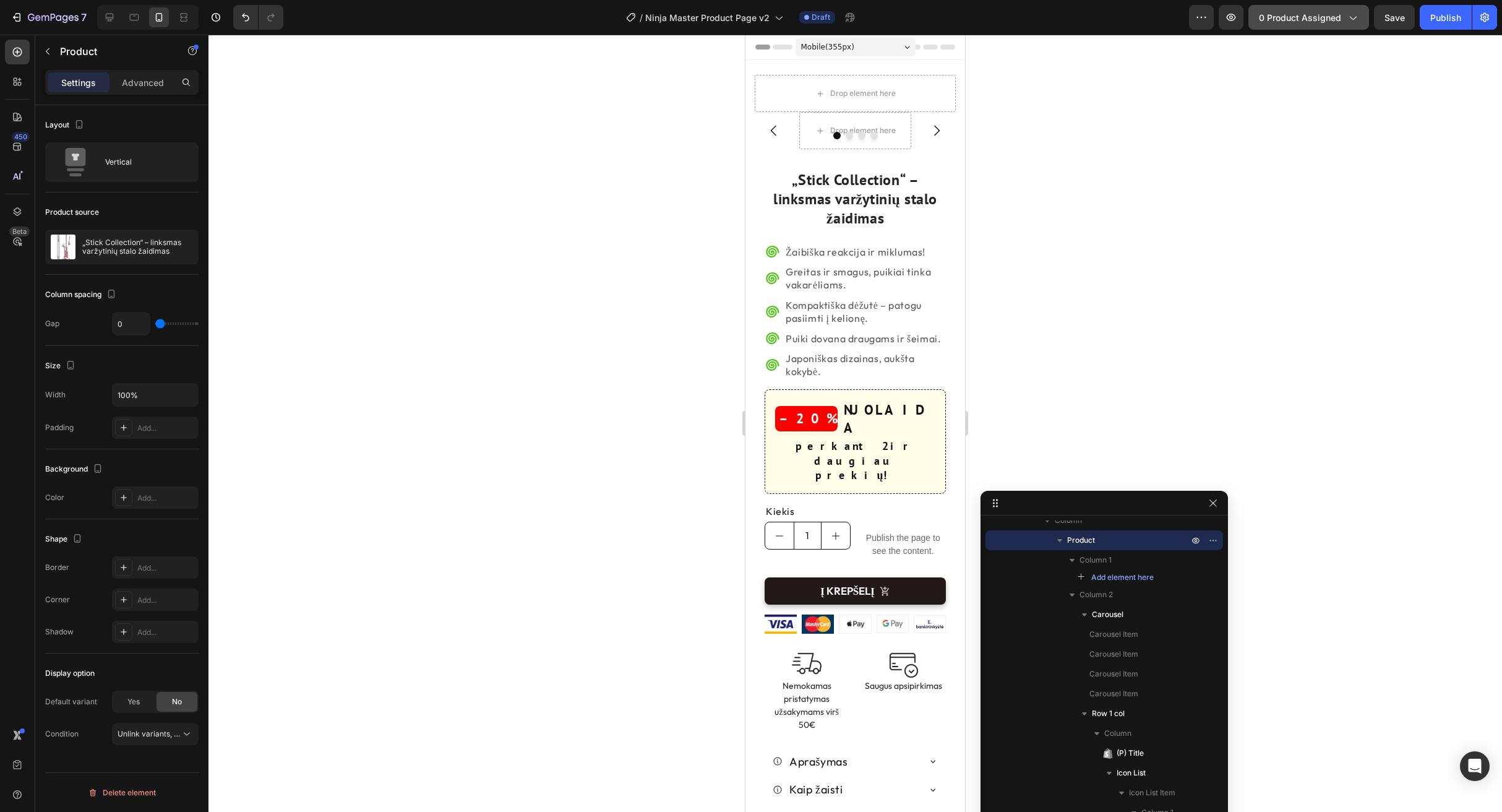
click at [1359, 17] on icon "button" at bounding box center [1352, 17] width 12 height 12
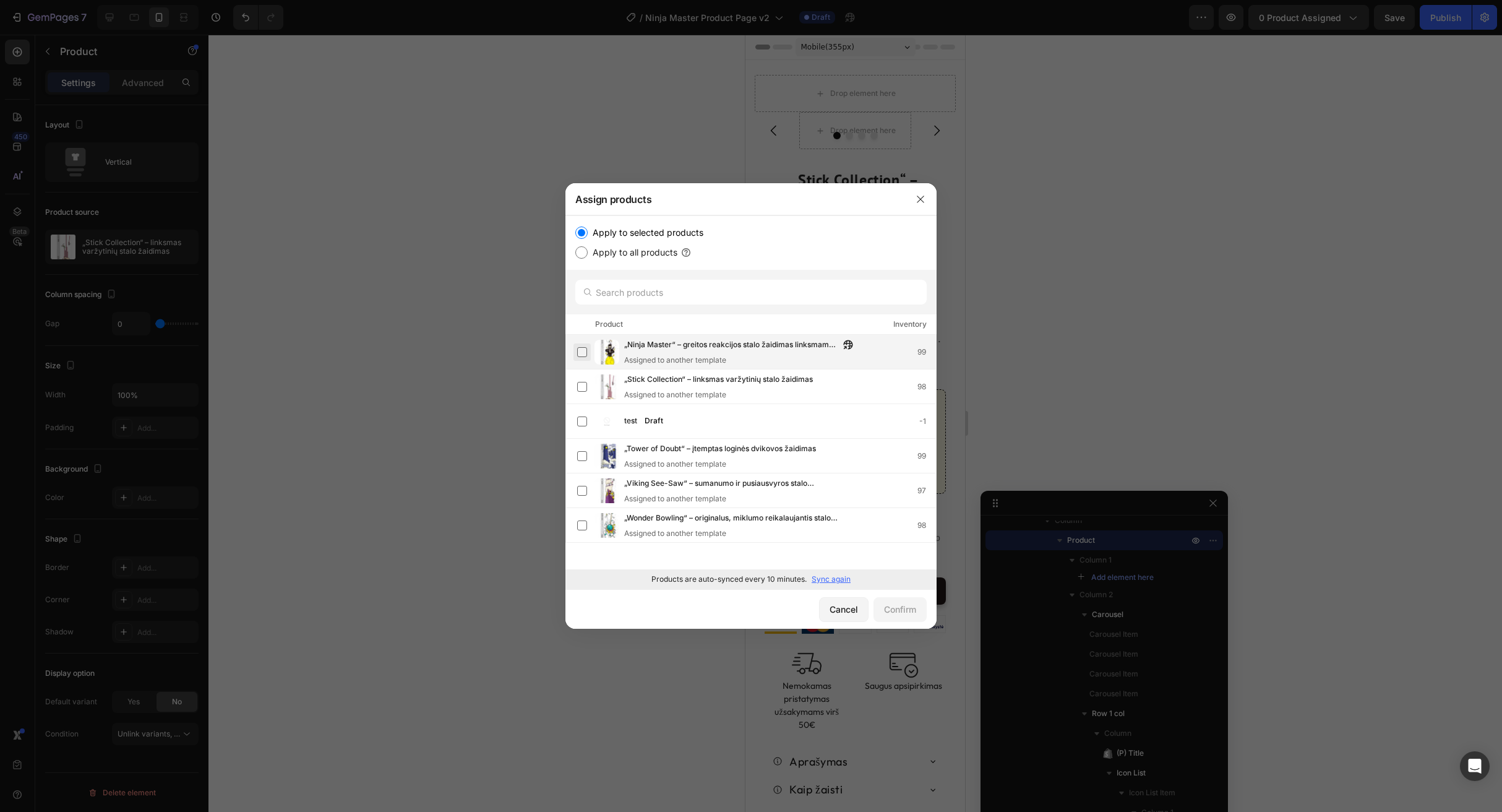
click at [582, 352] on label at bounding box center [582, 352] width 10 height 10
click at [900, 613] on div "Confirm" at bounding box center [900, 609] width 32 height 13
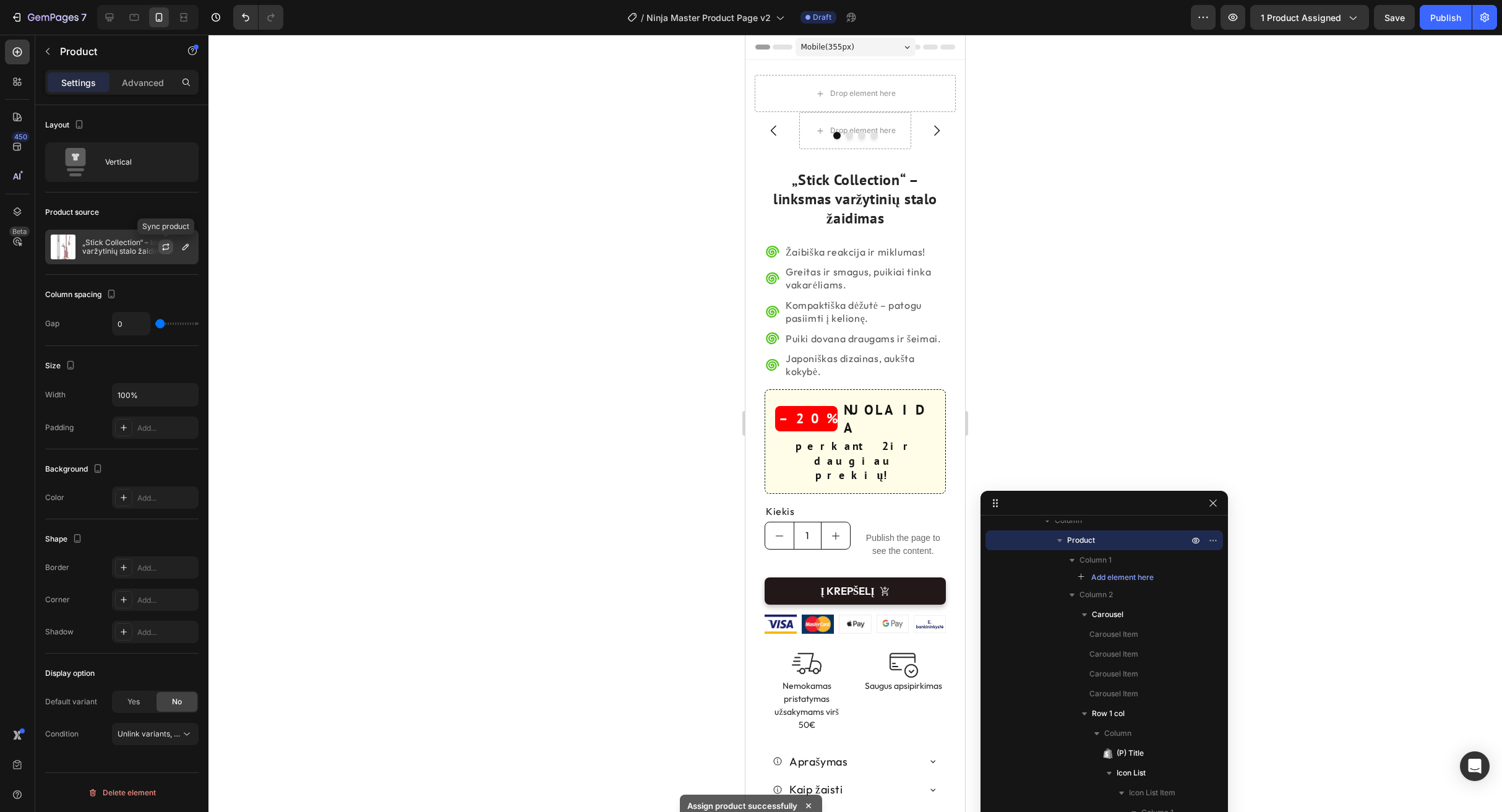
click at [165, 245] on icon "button" at bounding box center [166, 245] width 7 height 4
click at [187, 248] on icon "button" at bounding box center [186, 247] width 10 height 10
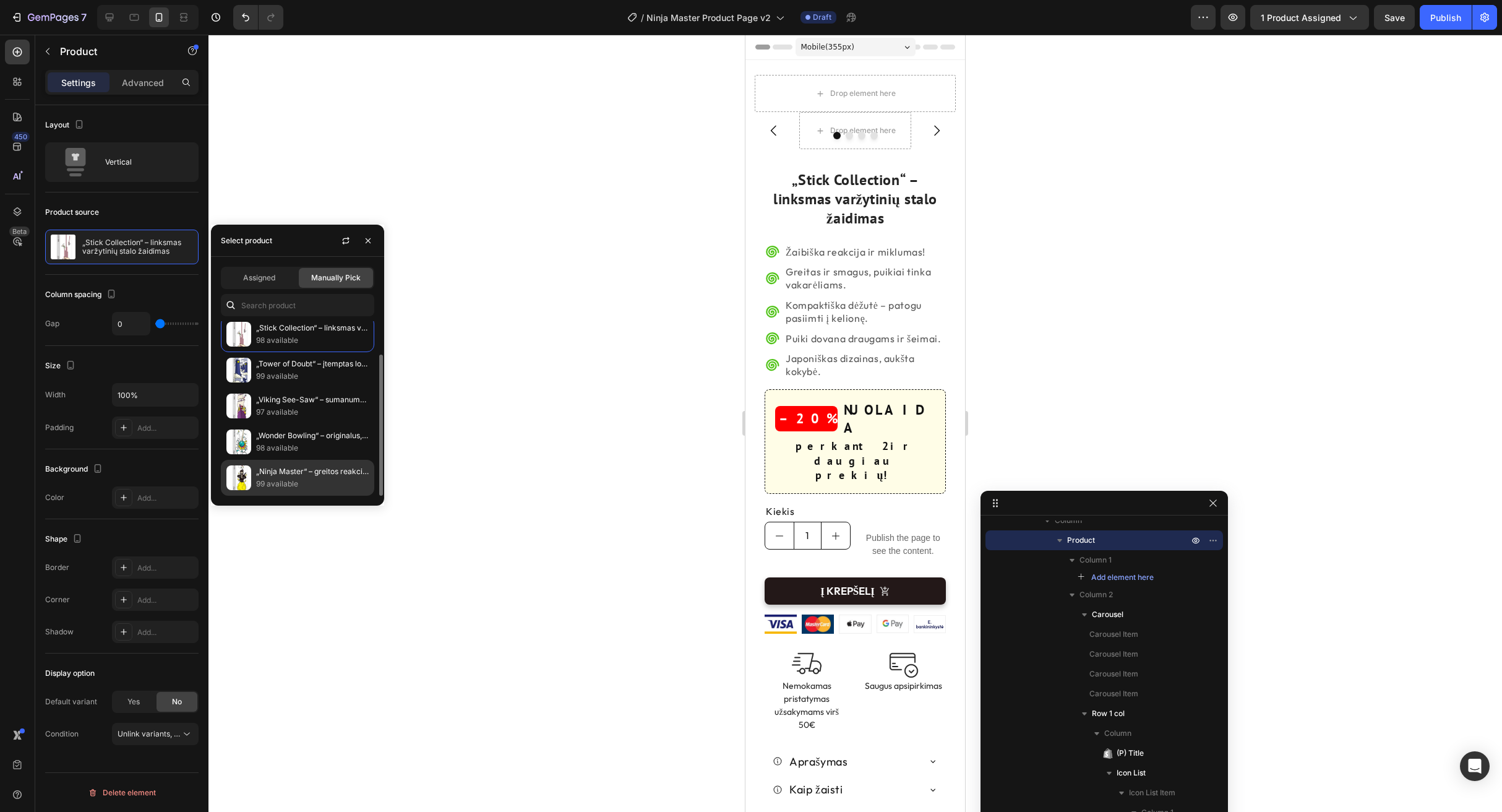
click at [344, 474] on p "„Ninja Master“ – greitos reakcijos stalo žaidimas linksmam vakarėliui" at bounding box center [312, 471] width 113 height 12
click at [307, 472] on p "„Ninja Master“ – greitos reakcijos stalo žaidimas linksmam vakarėliui" at bounding box center [312, 471] width 113 height 12
click at [323, 329] on p "„Stick Collection“ – linksmas varžytinių stalo žaidimas" at bounding box center [312, 328] width 113 height 12
click at [304, 367] on p "„Tower of Doubt“ – įtemptas loginės dvikovos žaidimas" at bounding box center [312, 363] width 113 height 12
click at [307, 425] on div "„Wonder Bowling“ – originalus, miklumo reikalaujantis stalo žaidimas 98 availab…" at bounding box center [297, 442] width 153 height 36
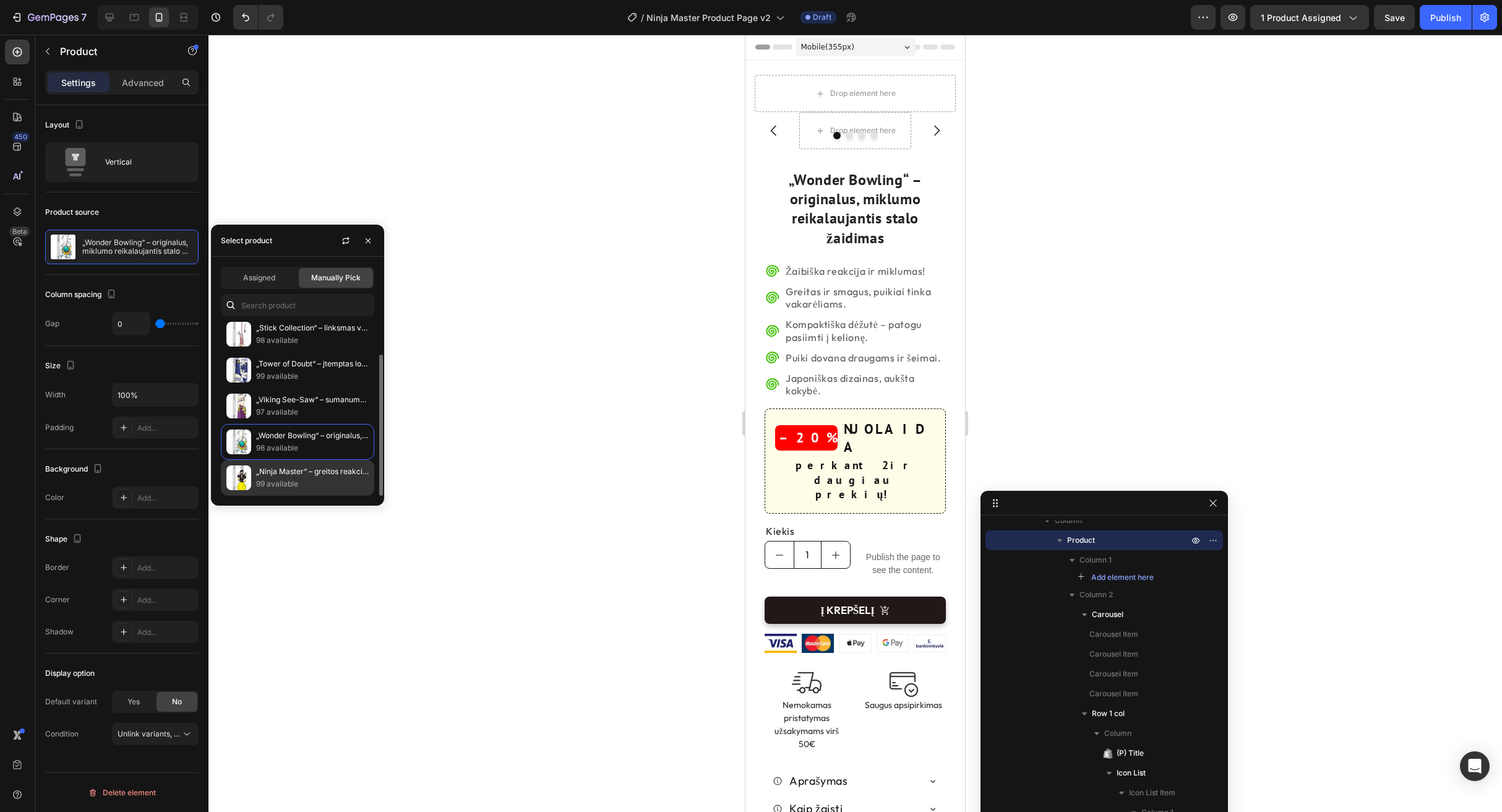
click at [308, 473] on p "„Ninja Master“ – greitos reakcijos stalo žaidimas linksmam vakarėliui" at bounding box center [312, 471] width 113 height 12
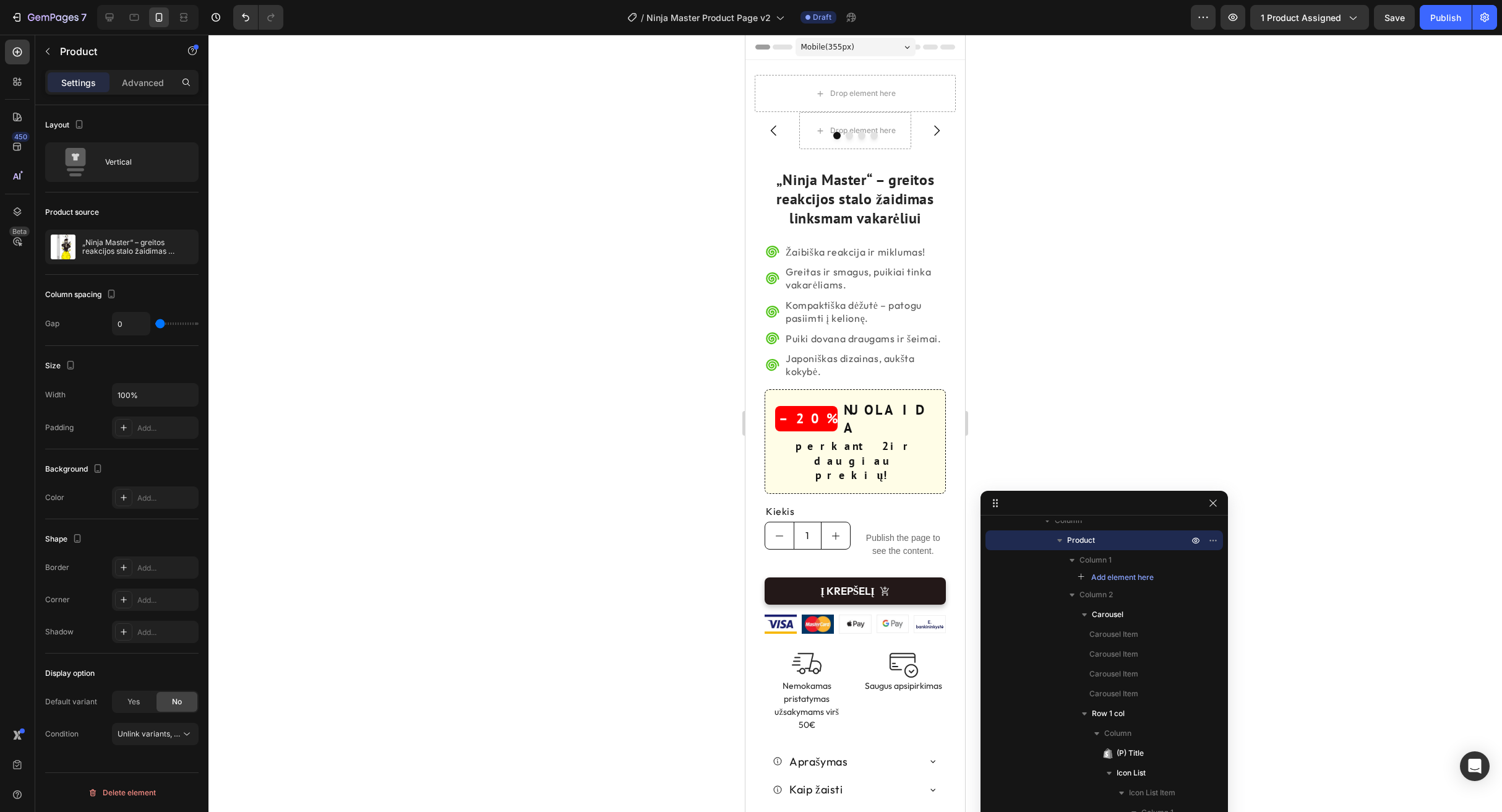
click at [1035, 262] on div at bounding box center [855, 423] width 1294 height 777
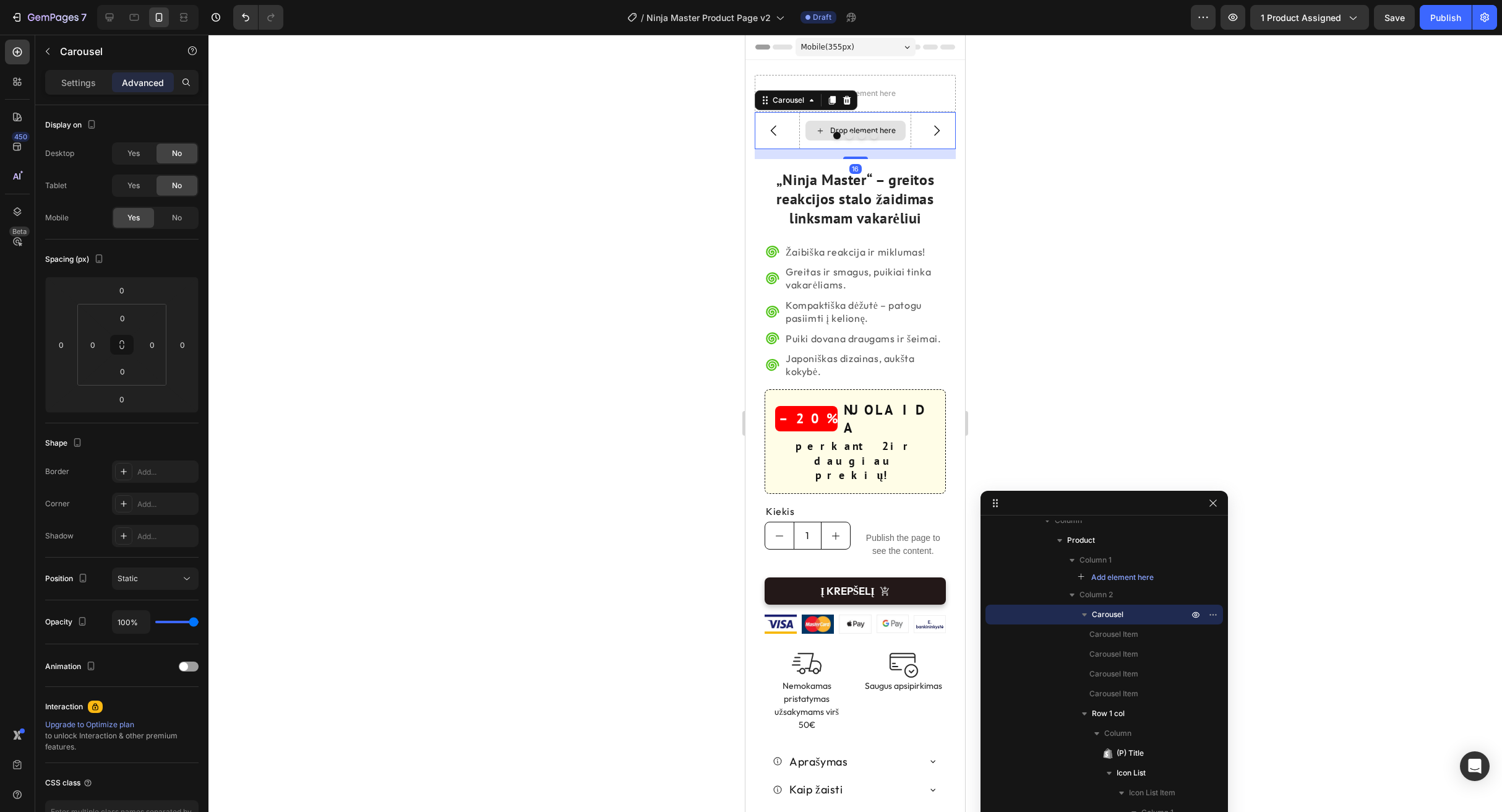
click at [899, 117] on div "Drop element here" at bounding box center [855, 130] width 112 height 37
click at [64, 79] on p "Settings" at bounding box center [78, 82] width 35 height 13
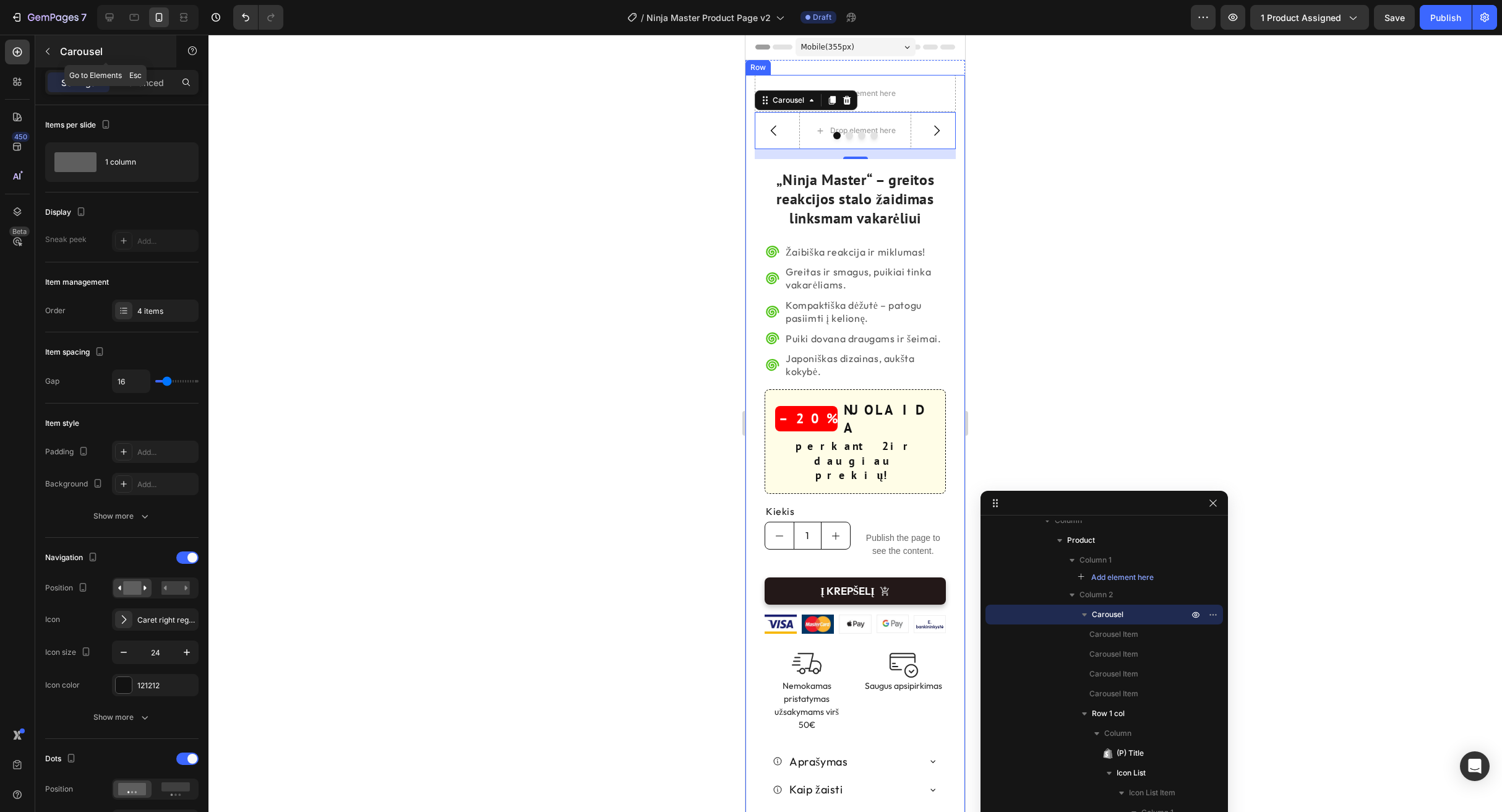
click at [56, 51] on button "button" at bounding box center [48, 51] width 20 height 20
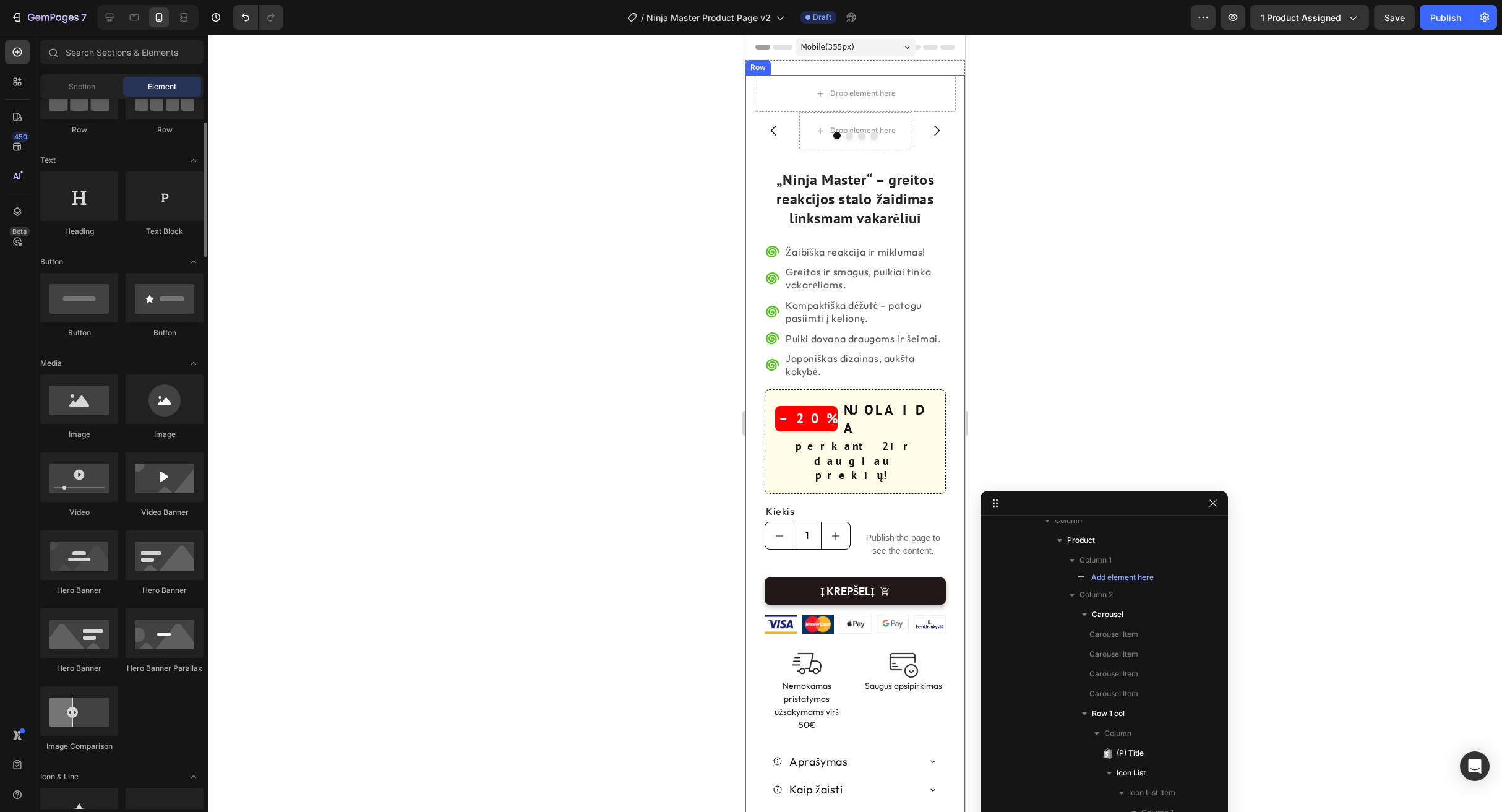
scroll to position [133, 0]
drag, startPoint x: 830, startPoint y: 439, endPoint x: 874, endPoint y: 124, distance: 318.1
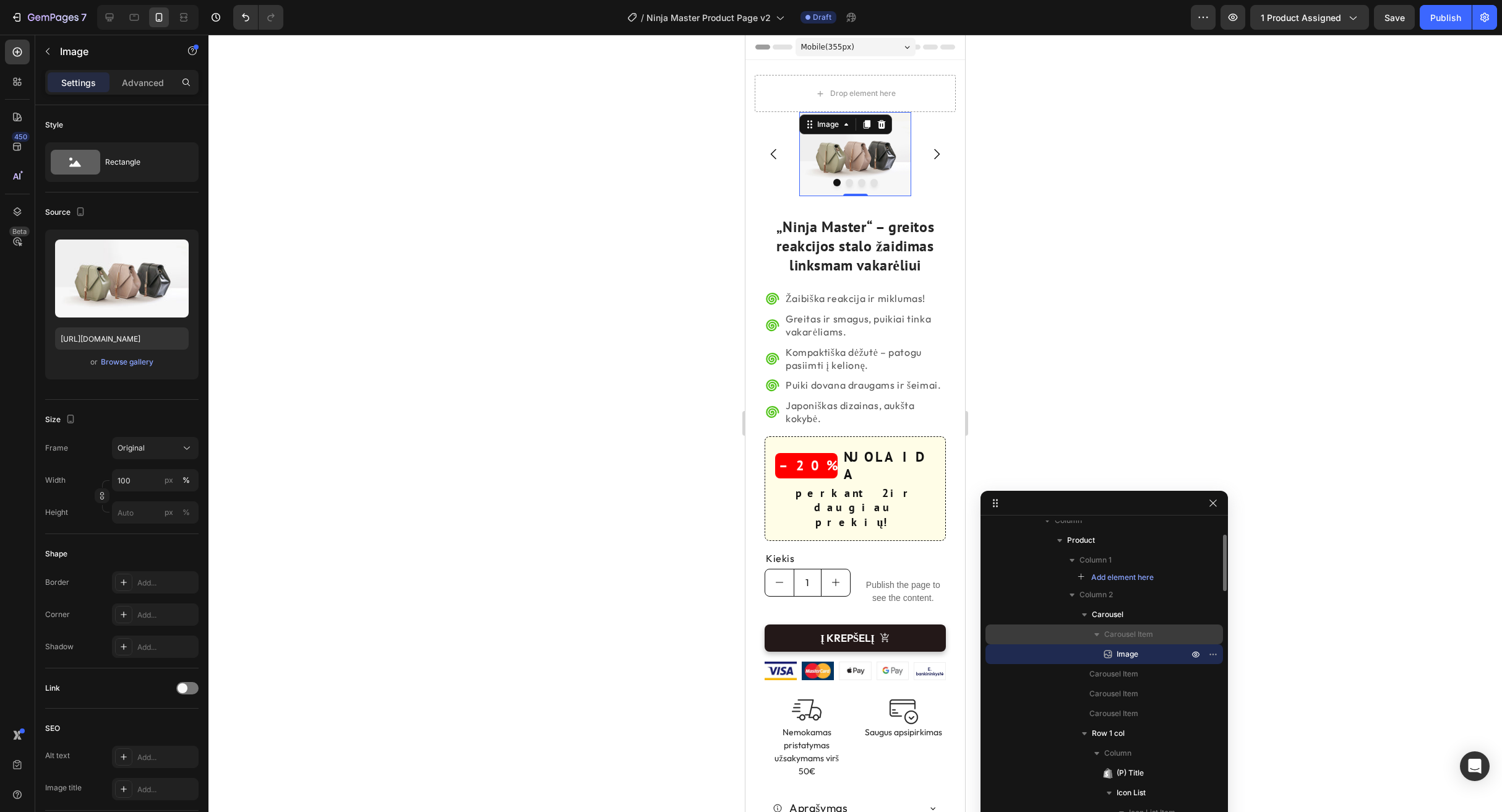
click at [1135, 636] on span "Carousel Item" at bounding box center [1128, 634] width 49 height 12
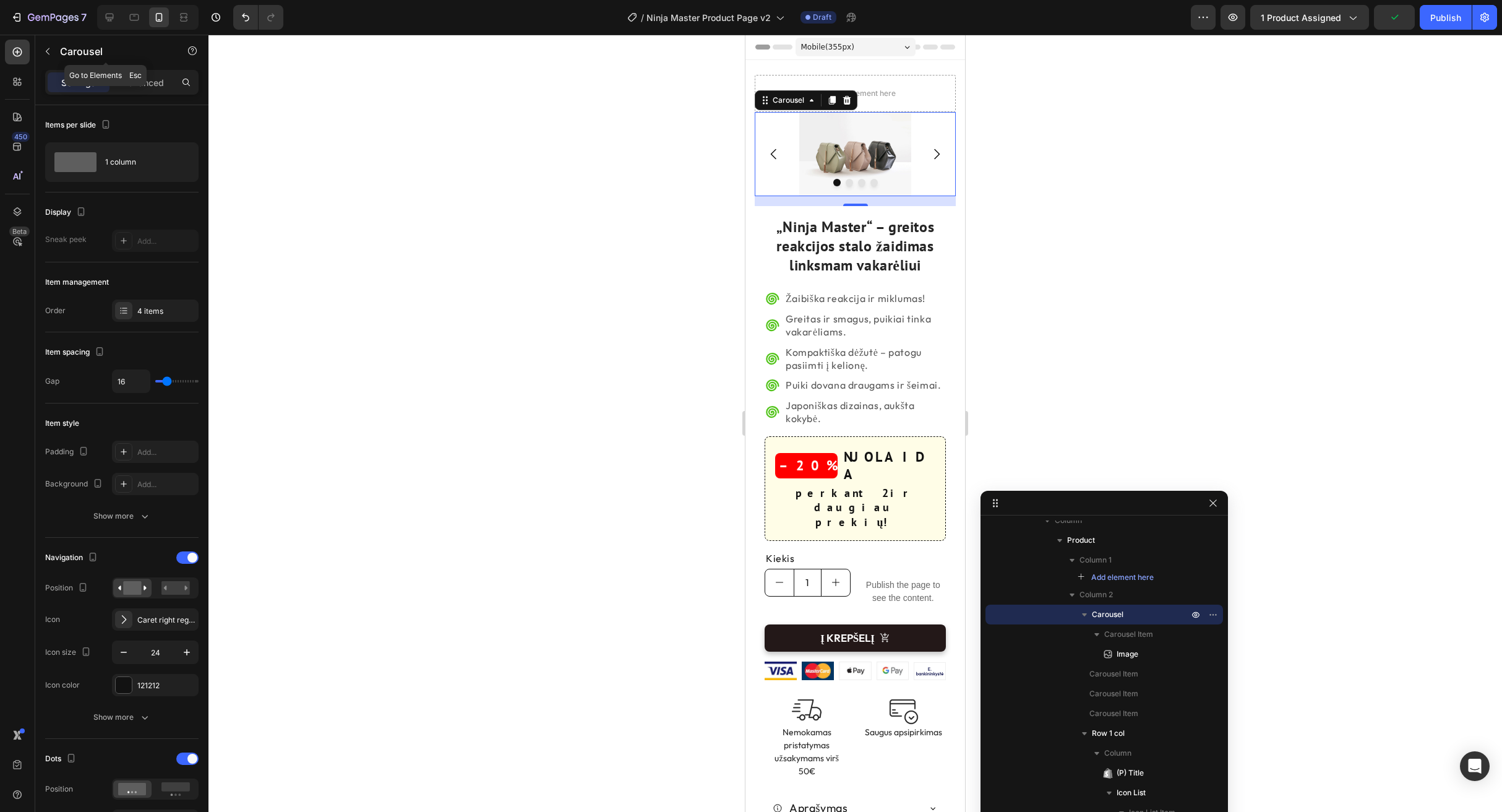
drag, startPoint x: 48, startPoint y: 52, endPoint x: 41, endPoint y: 50, distance: 7.3
click at [48, 52] on icon "button" at bounding box center [48, 51] width 10 height 10
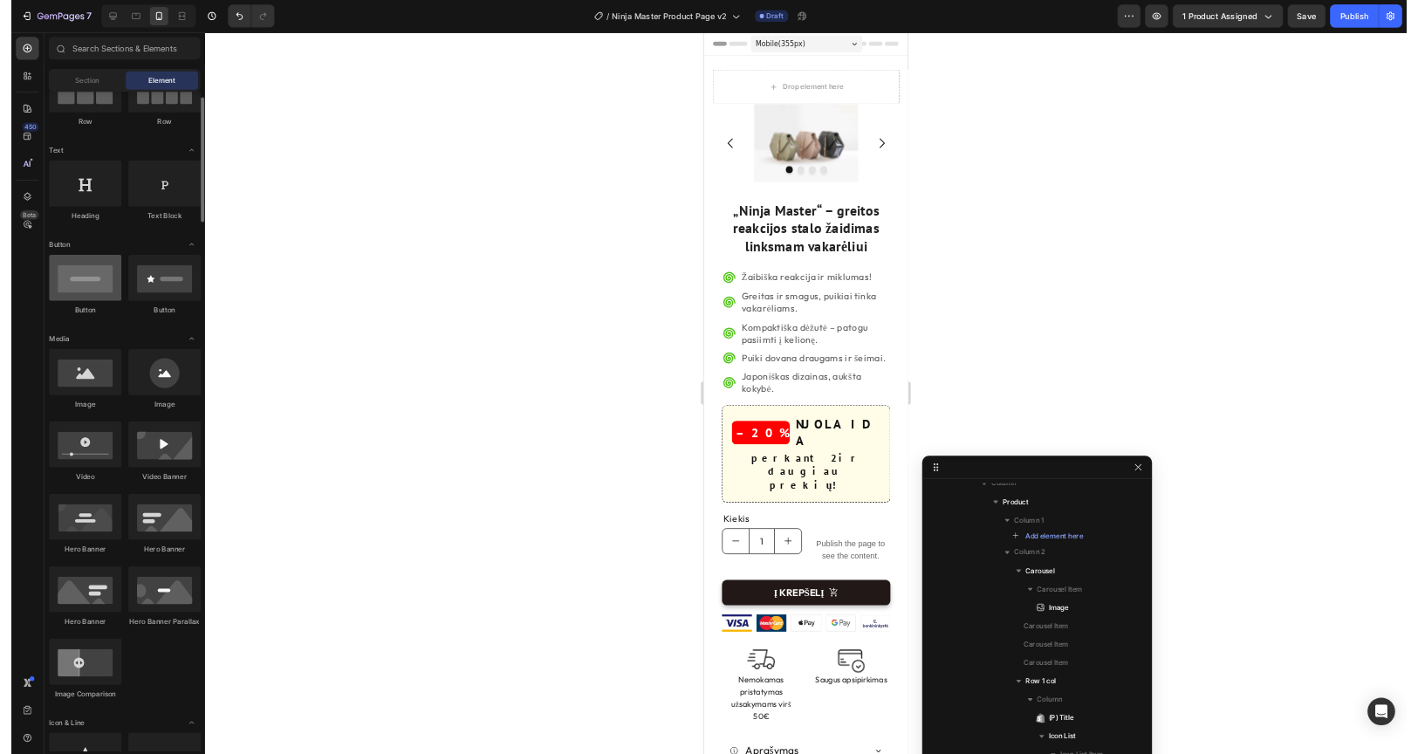
scroll to position [0, 0]
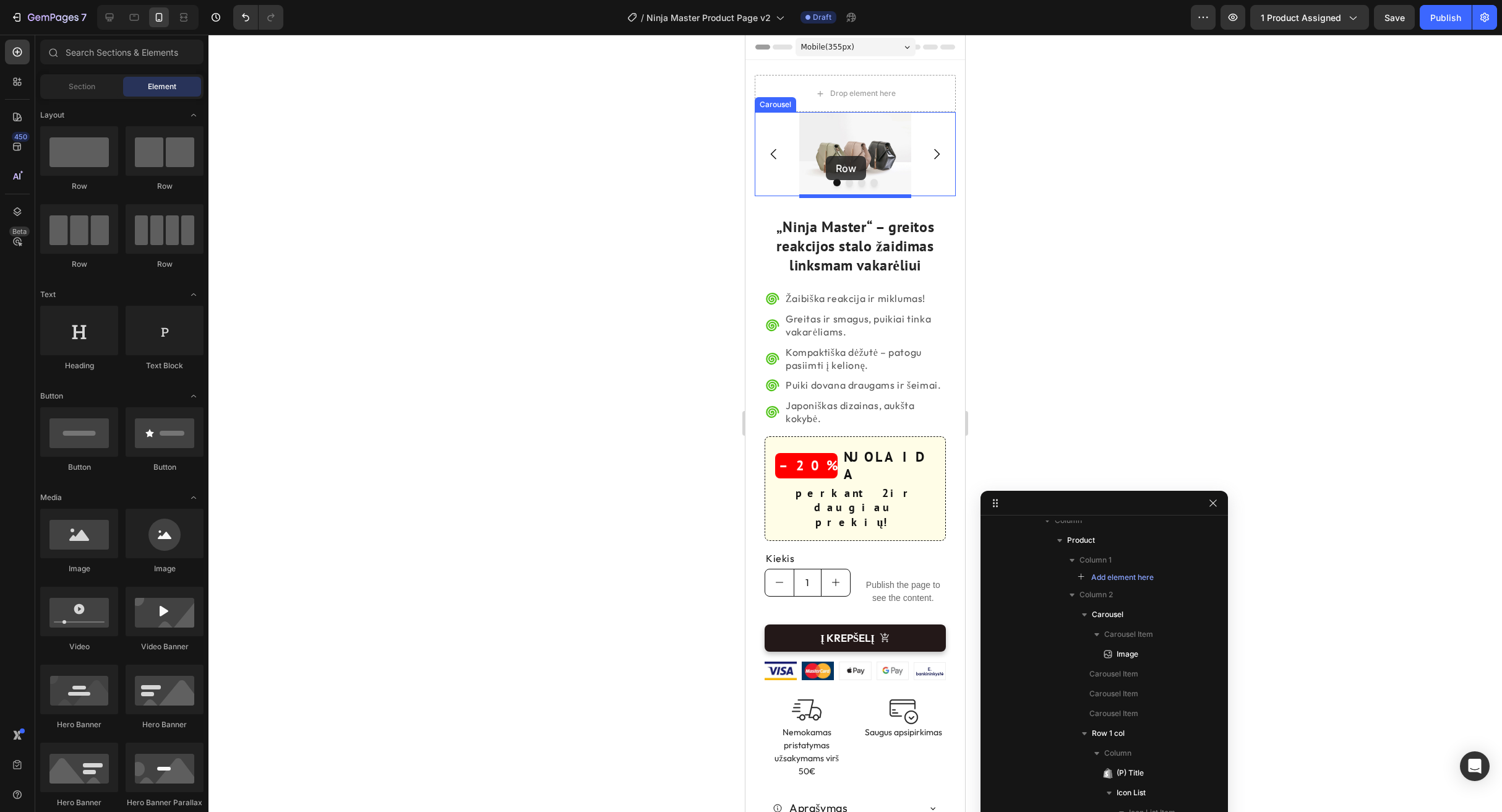
drag, startPoint x: 859, startPoint y: 191, endPoint x: 820, endPoint y: 155, distance: 53.1
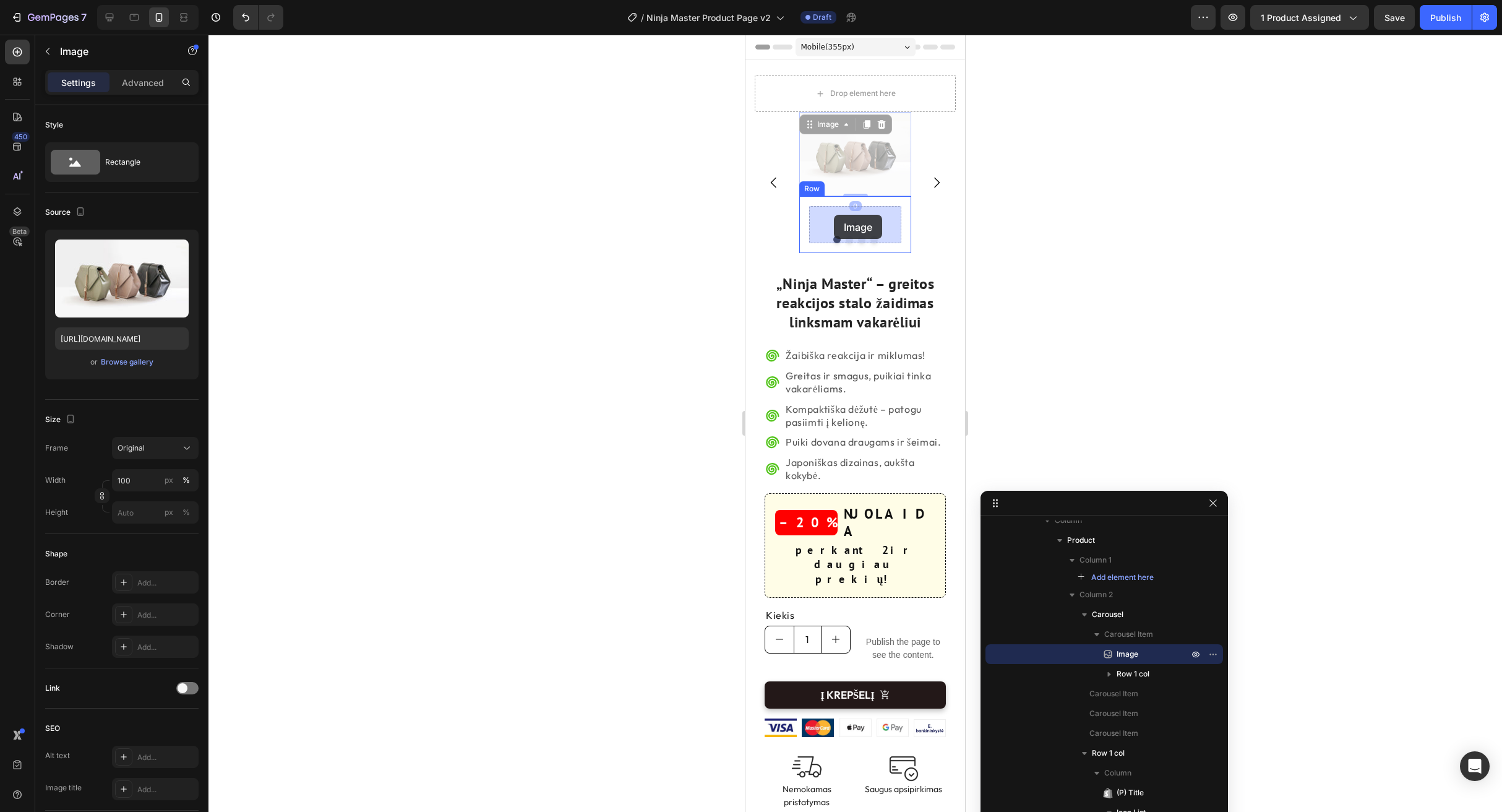
drag, startPoint x: 816, startPoint y: 119, endPoint x: 833, endPoint y: 214, distance: 96.5
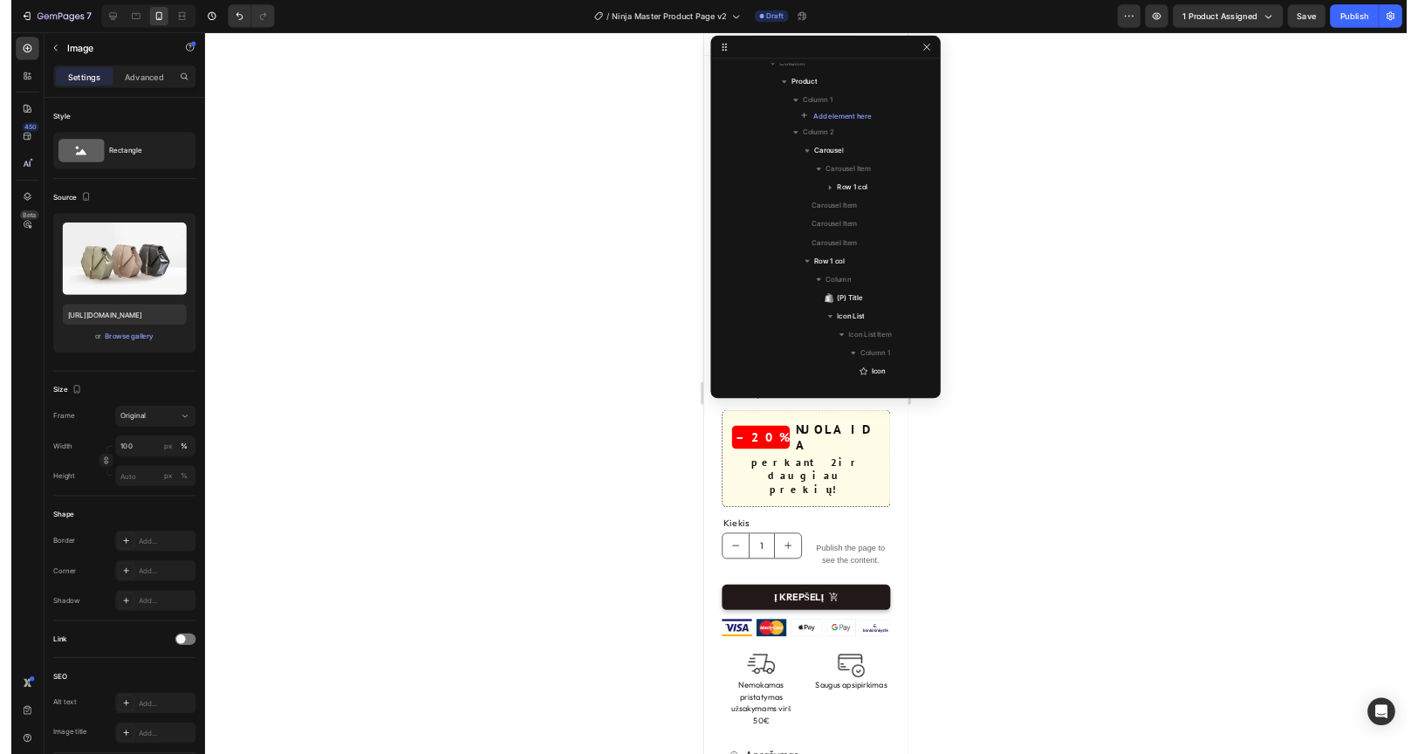
scroll to position [126, 0]
